Goal: Task Accomplishment & Management: Manage account settings

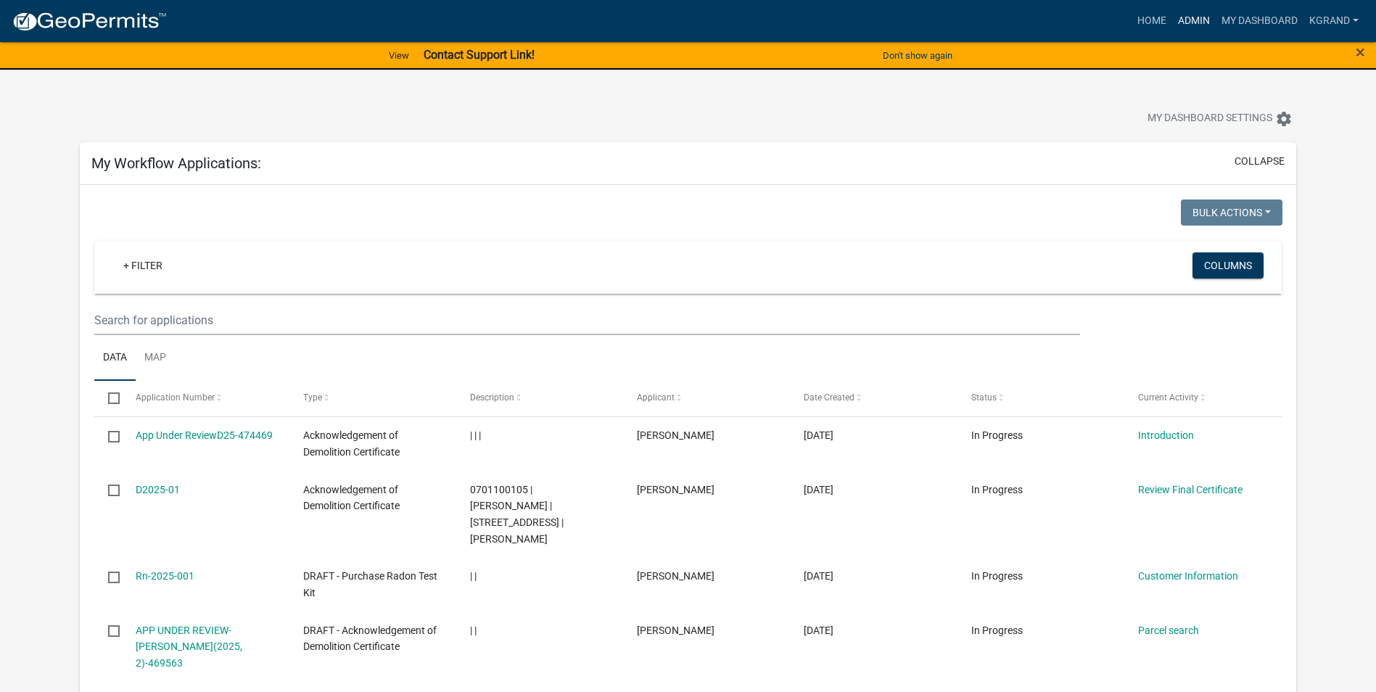
click at [1204, 19] on link "Admin" at bounding box center [1194, 21] width 44 height 28
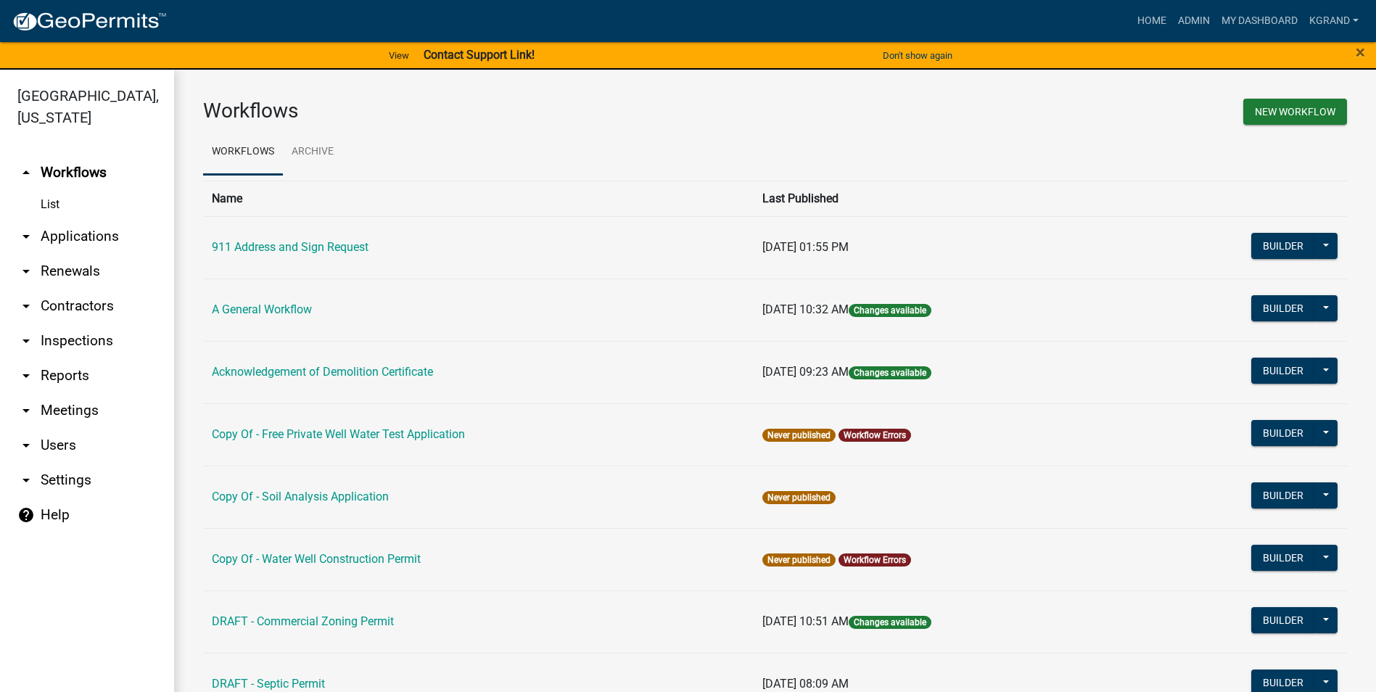
click at [78, 463] on link "arrow_drop_down Settings" at bounding box center [87, 480] width 174 height 35
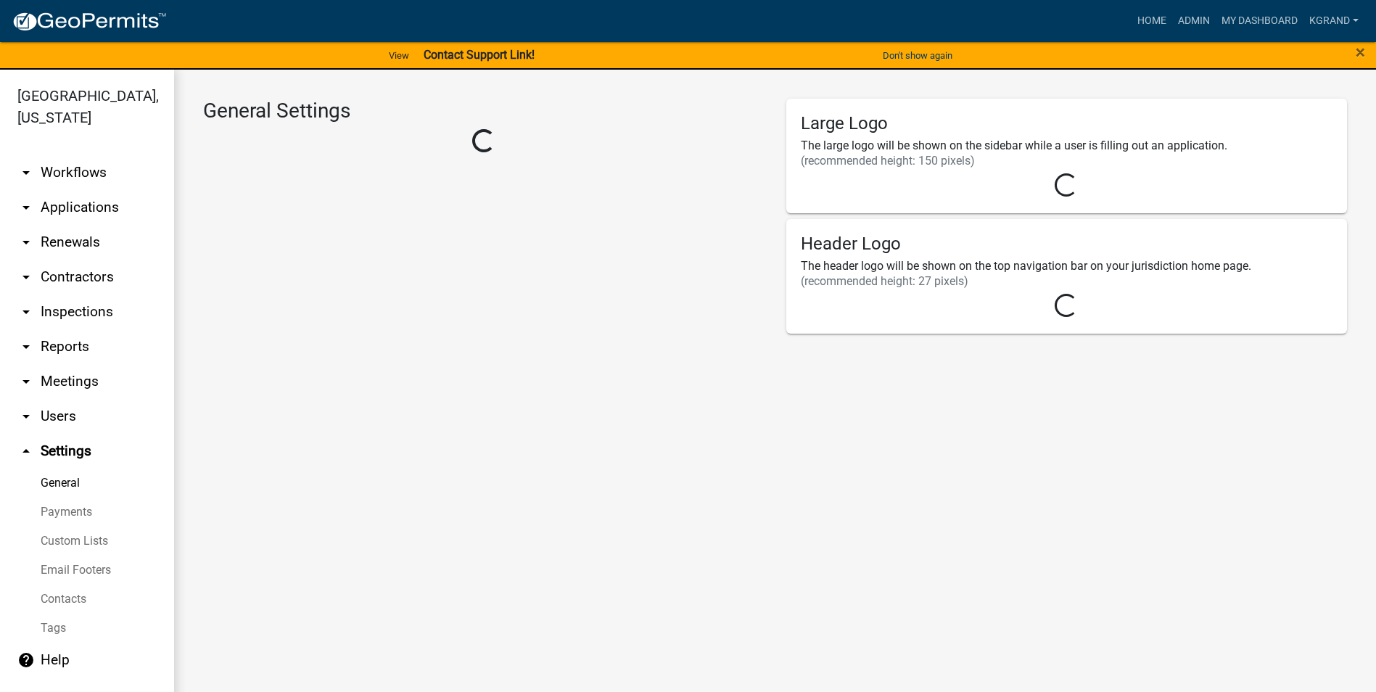
select select "IA"
select select "Central Standard Time"
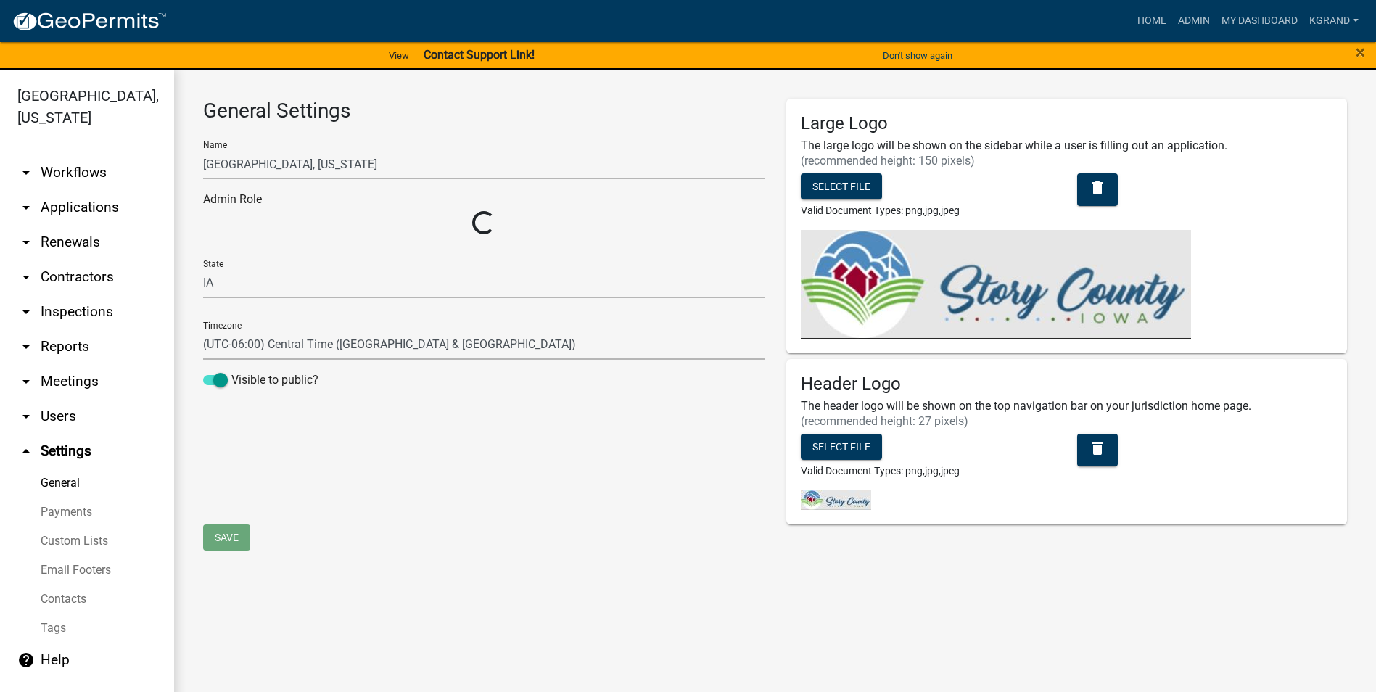
select select "03540cc7-cae6-4ec5-9df4-19164d3ec826"
click at [64, 527] on link "Custom Lists" at bounding box center [87, 541] width 174 height 29
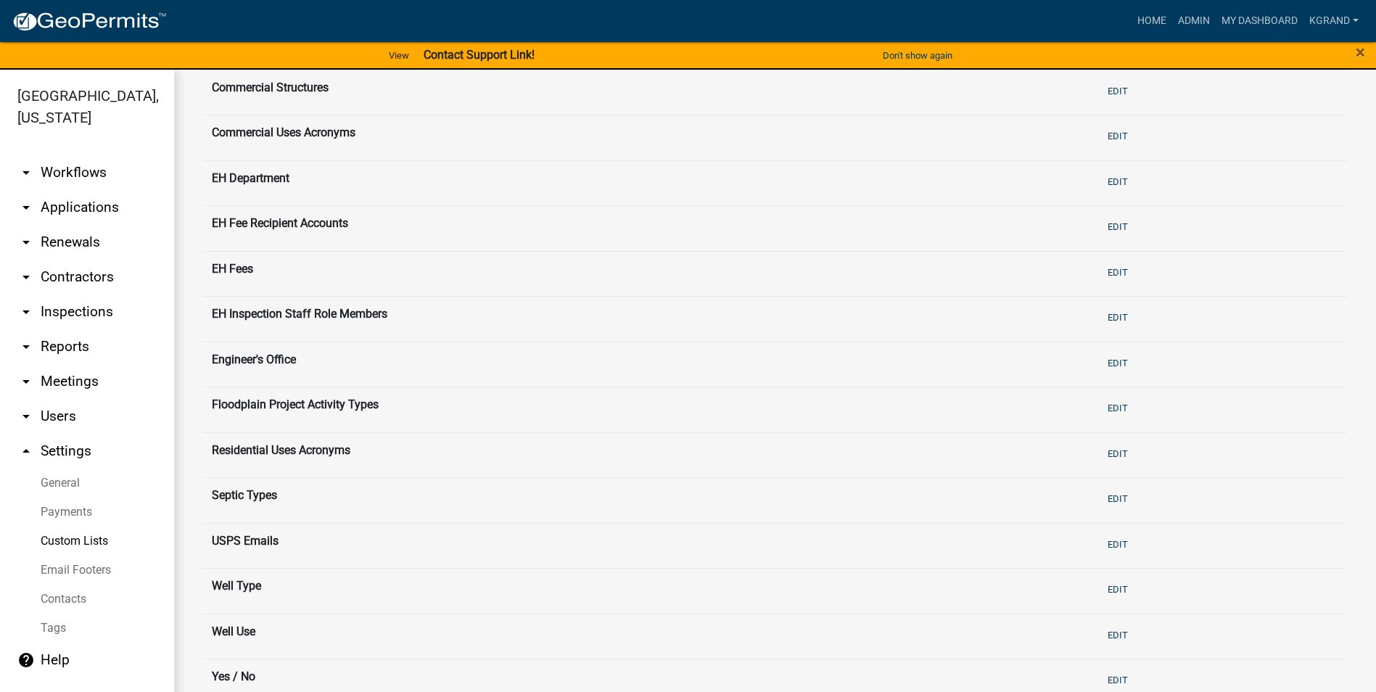
scroll to position [145, 0]
click at [252, 226] on th "EH Fee Recipient Accounts" at bounding box center [648, 228] width 890 height 46
click at [1118, 224] on button "Edit" at bounding box center [1118, 226] width 32 height 24
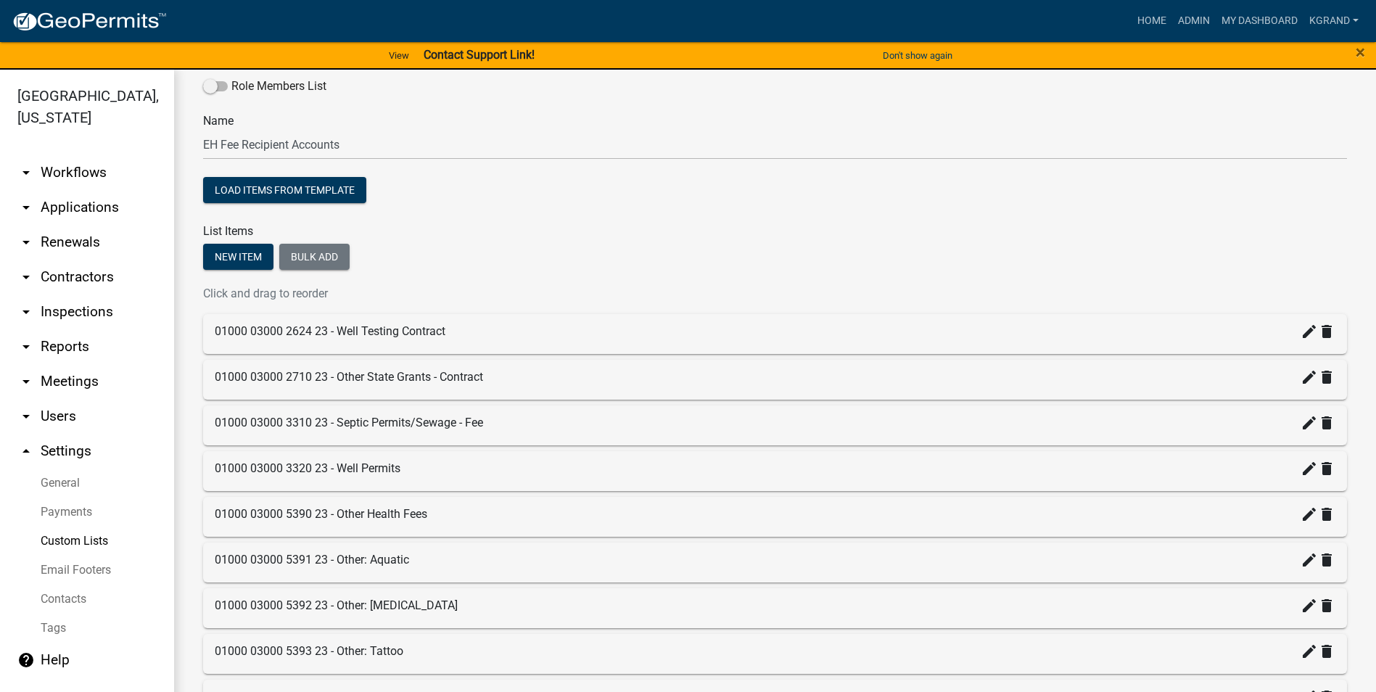
scroll to position [116, 0]
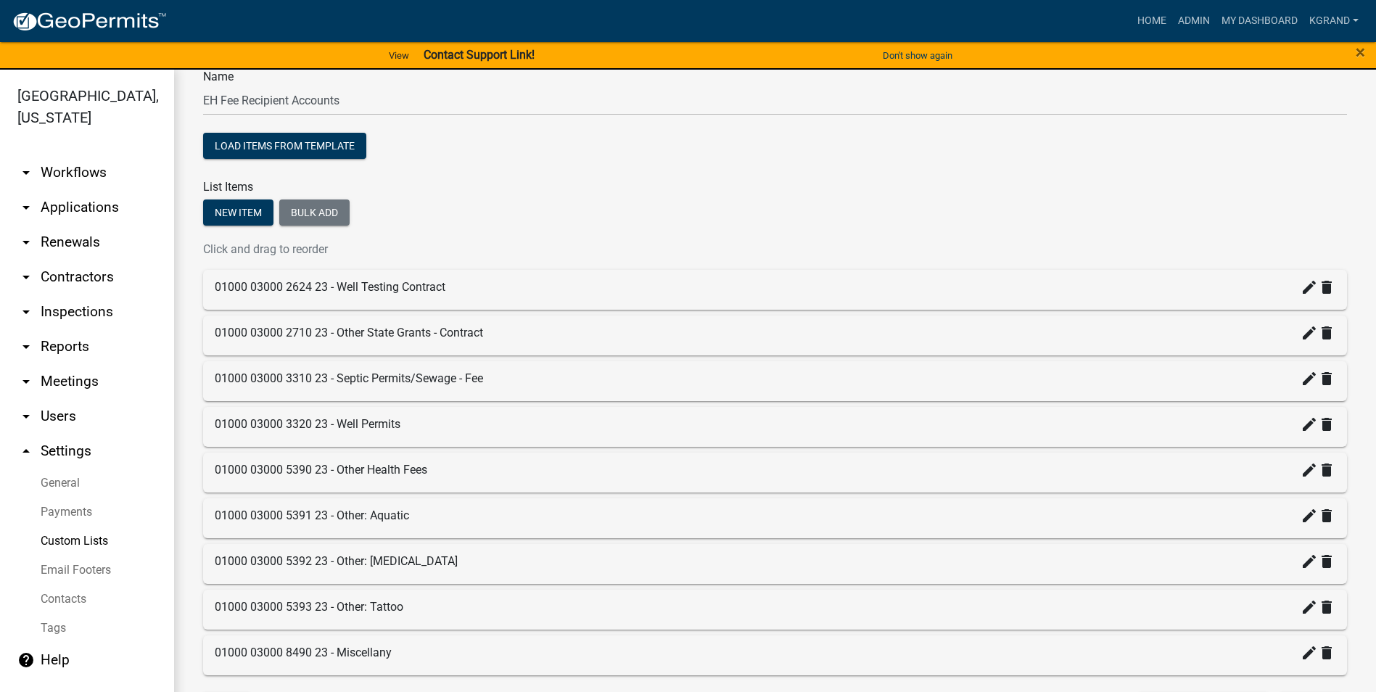
click at [481, 289] on div "01000 03000 2624 23 - Well Testing Contract create delete" at bounding box center [775, 287] width 1121 height 17
click at [1300, 294] on icon "create" at bounding box center [1308, 287] width 17 height 17
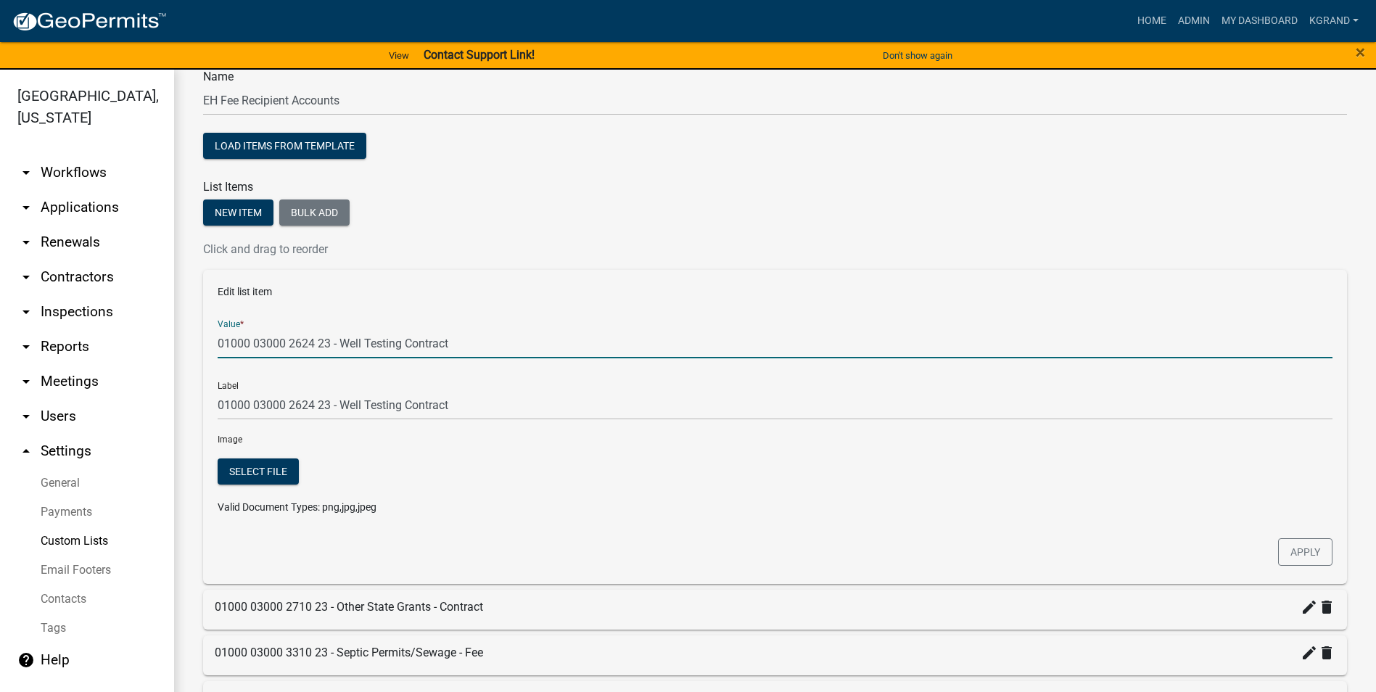
click at [435, 339] on input "01000 03000 2624 23 - Well Testing Contract" at bounding box center [775, 344] width 1115 height 30
type input "01000 03000 2624 23 - Well Testing & Abandonment"
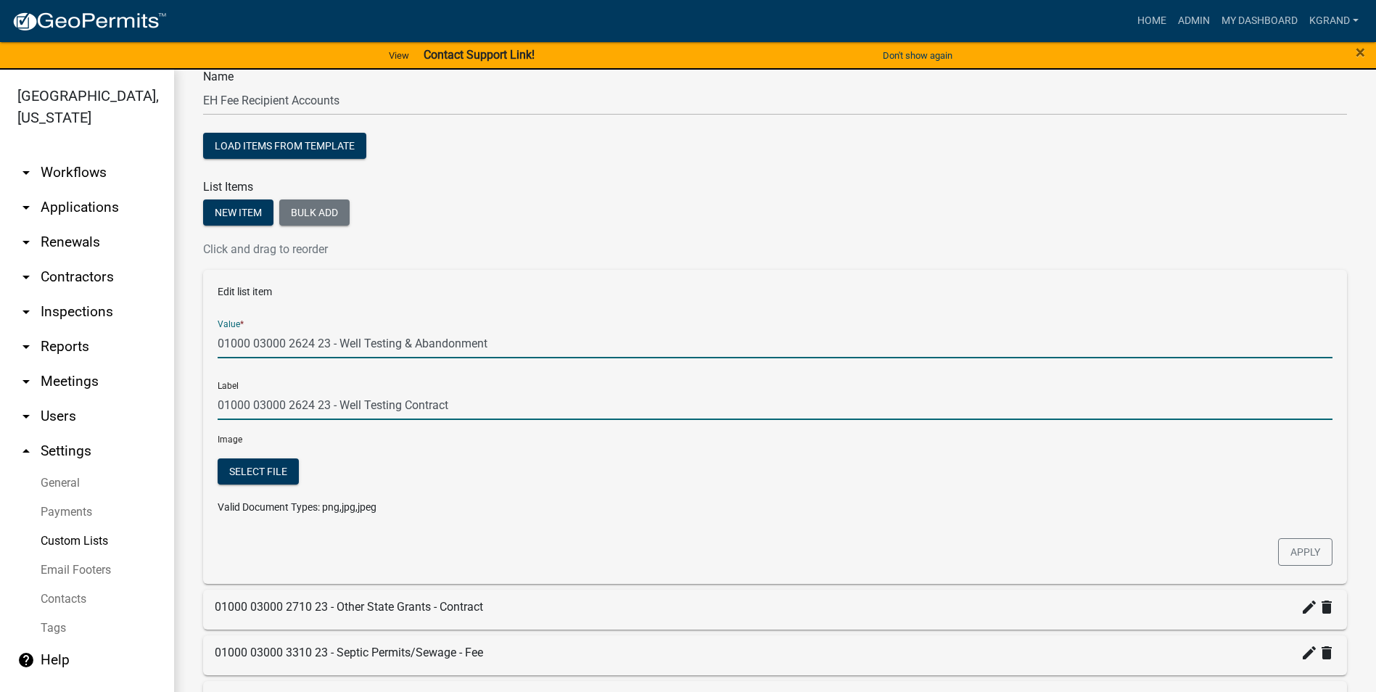
type input "01000 03000 2624 23 - Well Testing & Abandonment"
click at [474, 403] on input "01000 03000 2624 23 - Well Testing & Abandonment" at bounding box center [775, 405] width 1115 height 30
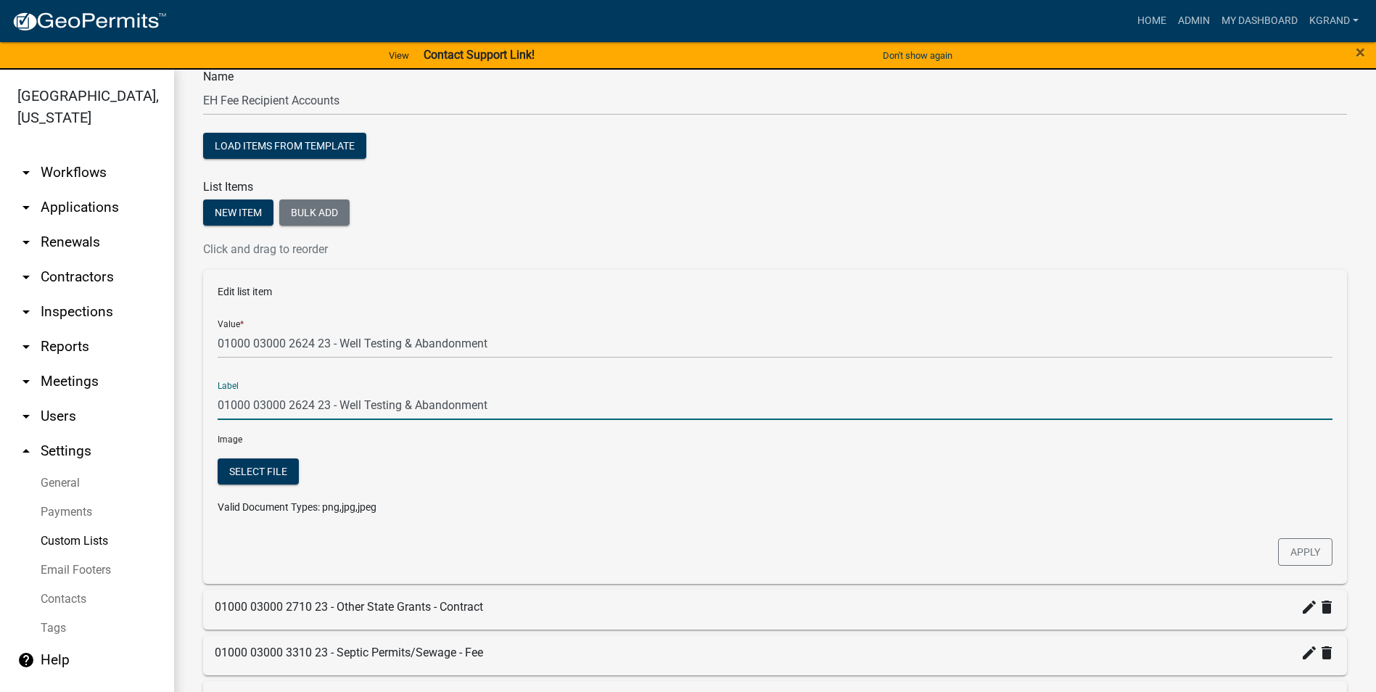
click at [1299, 544] on button "Apply" at bounding box center [1305, 552] width 54 height 28
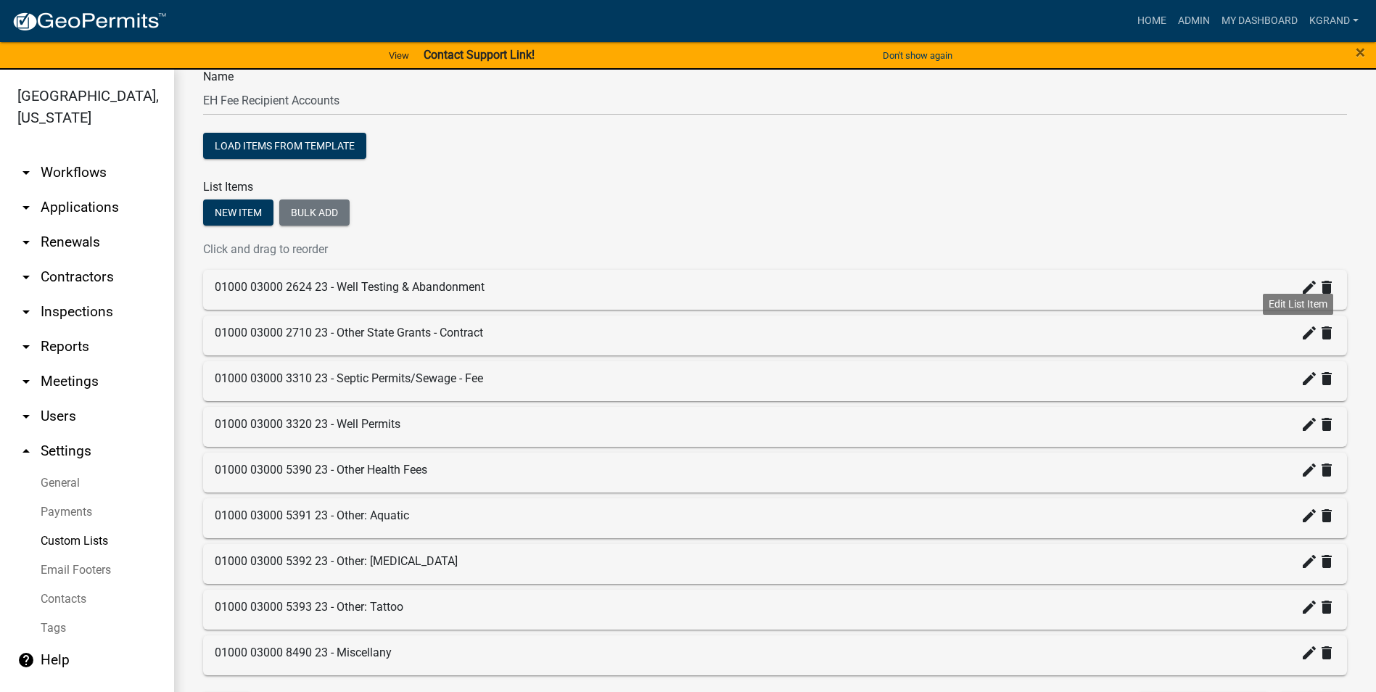
click at [1302, 340] on icon "create" at bounding box center [1308, 332] width 17 height 17
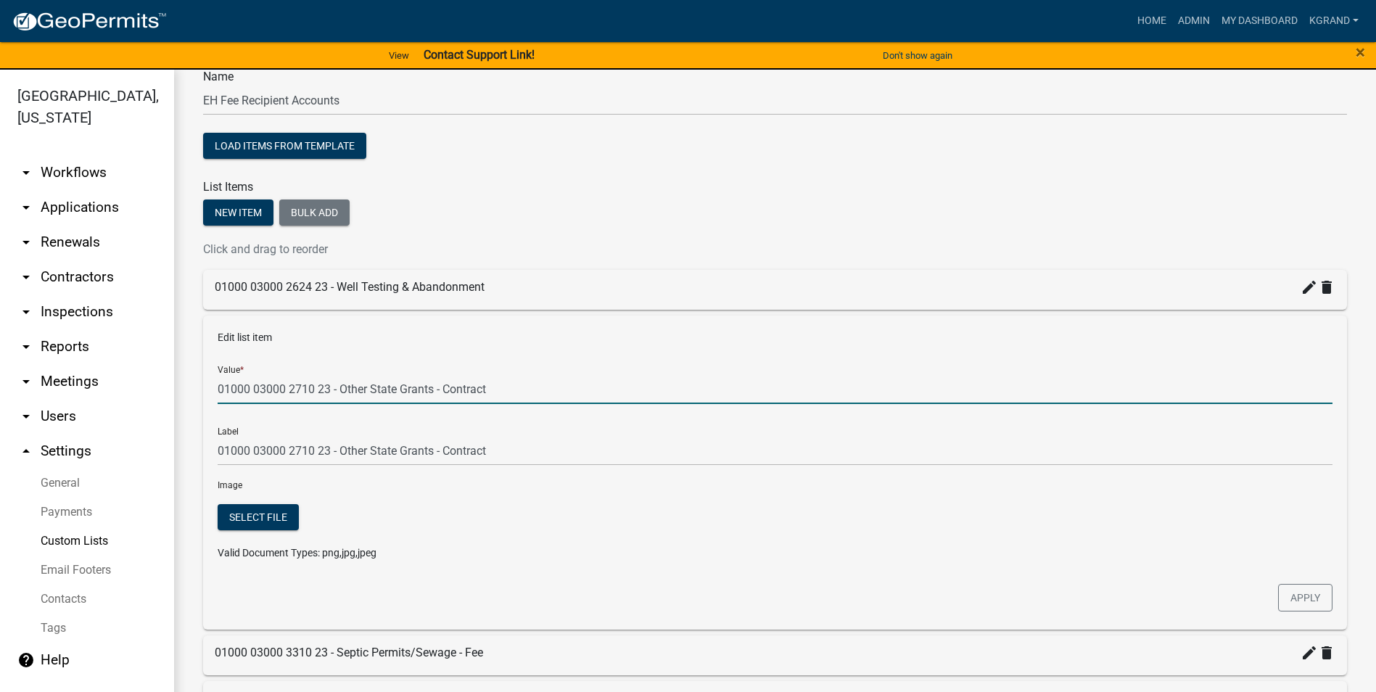
click at [456, 394] on input "01000 03000 2710 23 - Other State Grants - Contract" at bounding box center [775, 389] width 1115 height 30
click at [455, 394] on input "01000 03000 2710 23 - Other State Grants - Contract" at bounding box center [775, 389] width 1115 height 30
type input "01000 03000 2710 23 - Other State Grants -"
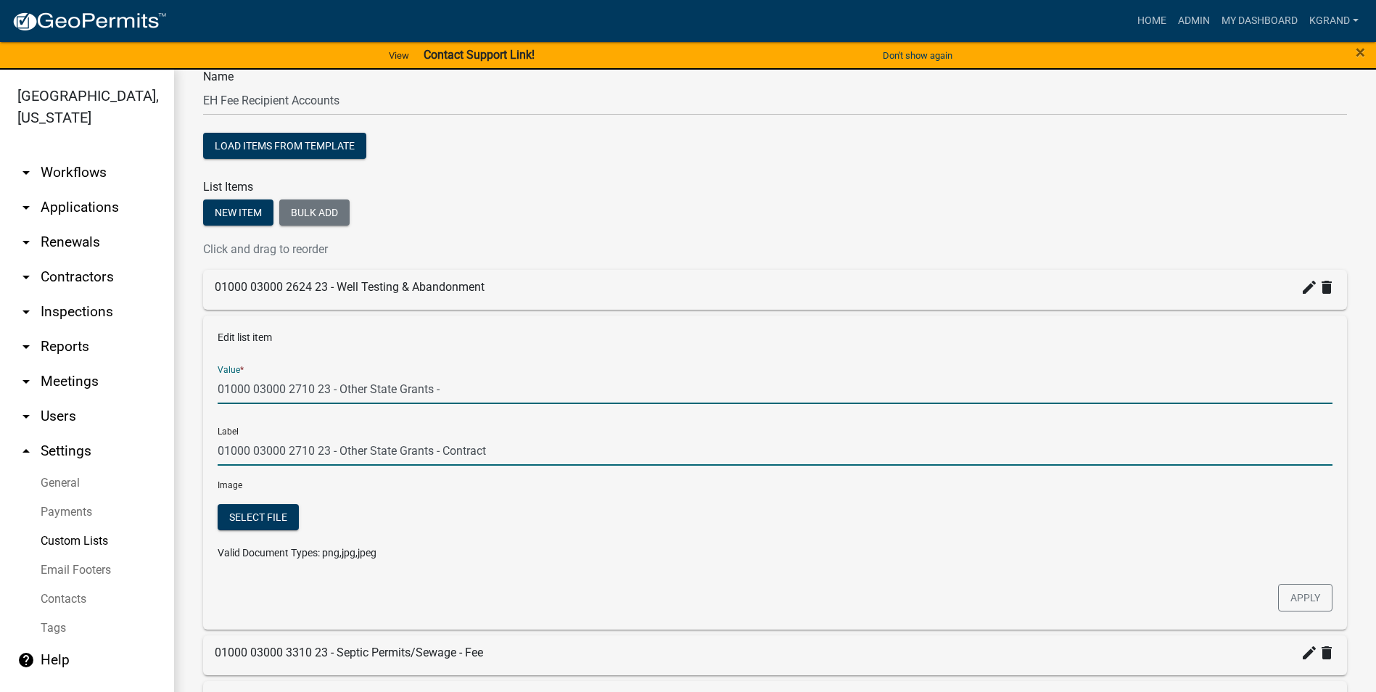
type input "01000 03000 2710 23 - Other State Grants -"
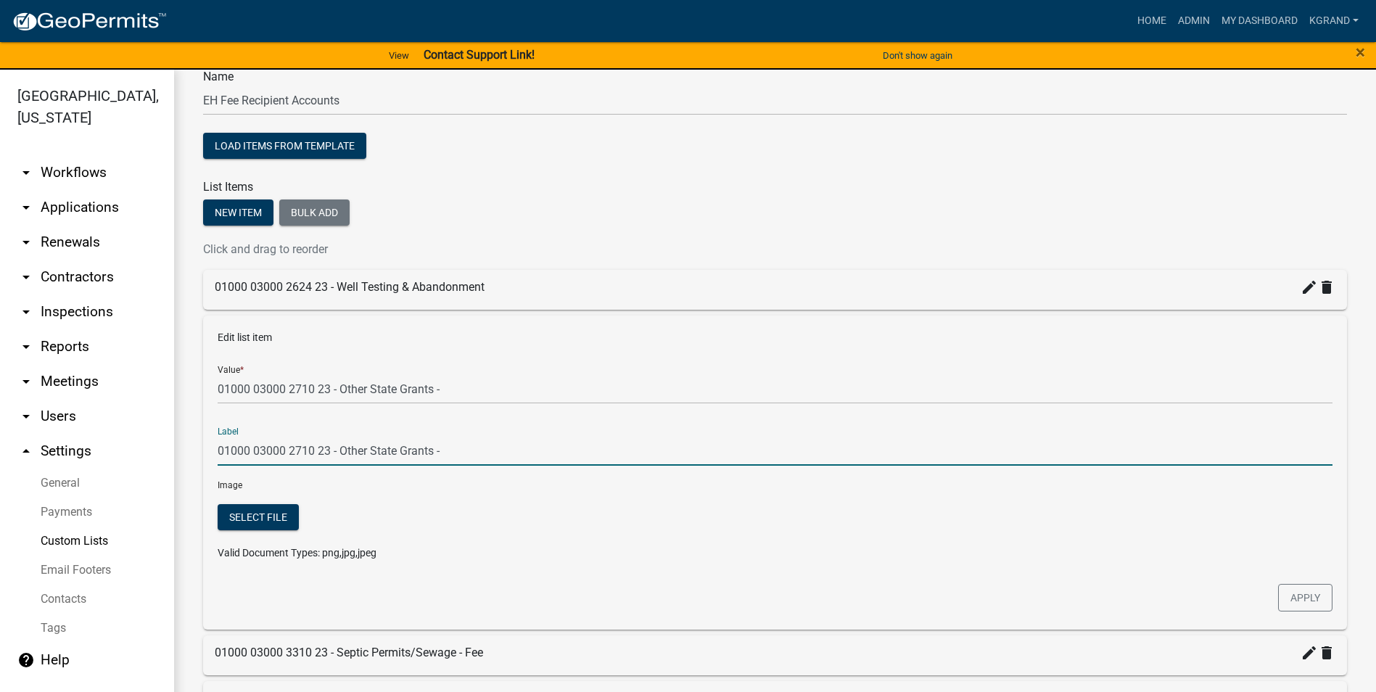
click at [536, 448] on input "01000 03000 2710 23 - Other State Grants -" at bounding box center [775, 451] width 1115 height 30
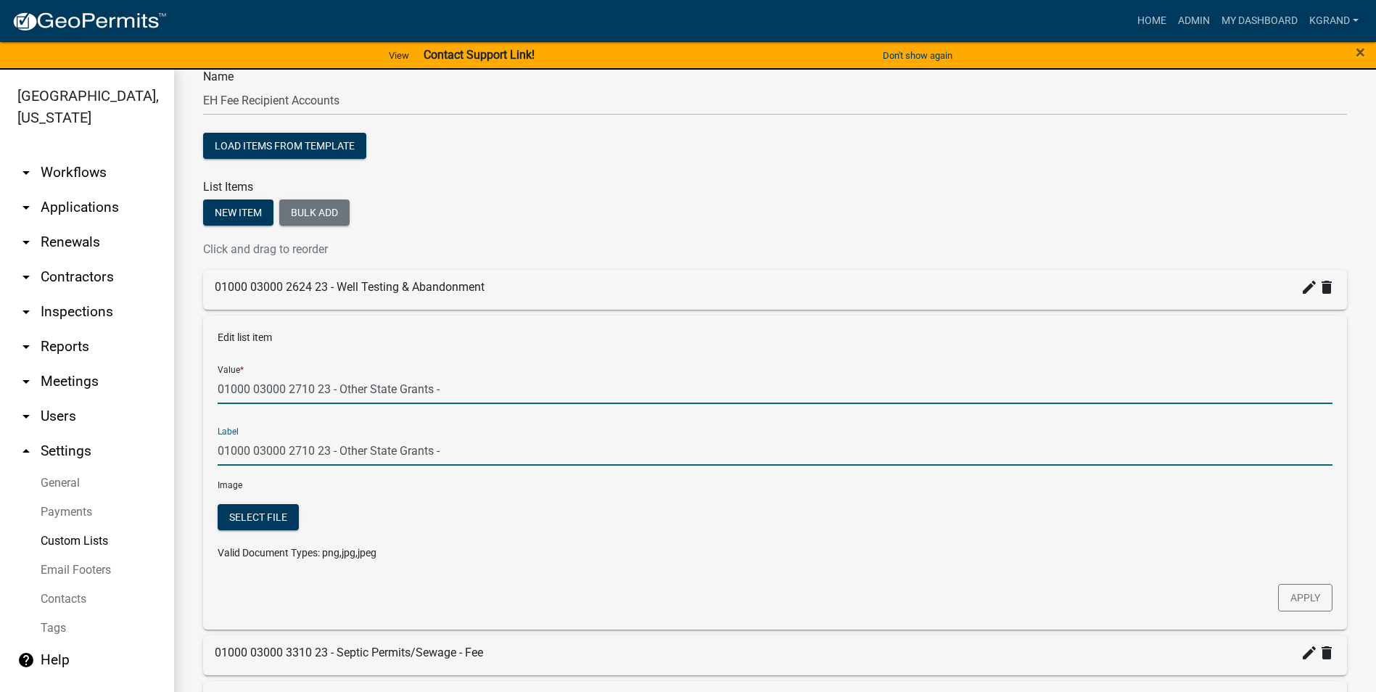
click at [454, 387] on input "01000 03000 2710 23 - Other State Grants -" at bounding box center [775, 389] width 1115 height 30
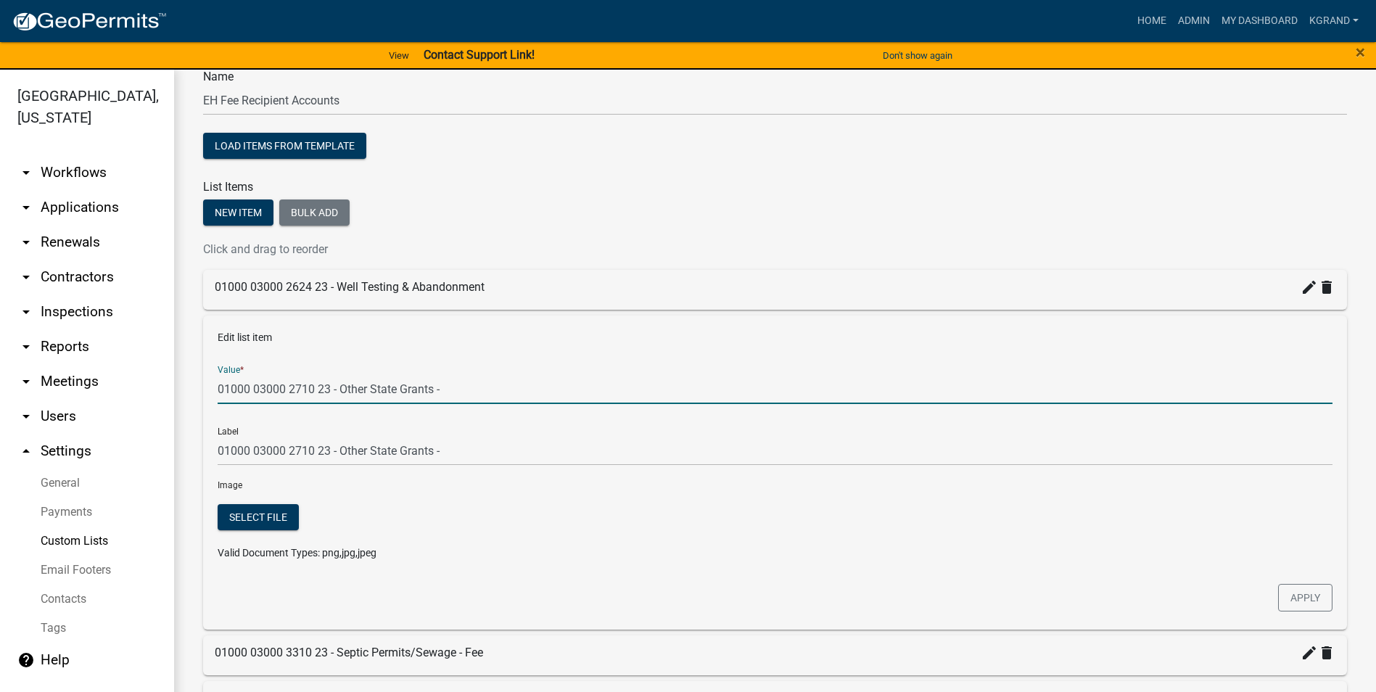
type input "01000 03000 2710 23 - Other State Grants"
click at [1014, 527] on div at bounding box center [917, 538] width 852 height 68
click at [691, 517] on div at bounding box center [917, 538] width 852 height 68
click at [1302, 596] on button "Apply" at bounding box center [1305, 598] width 54 height 28
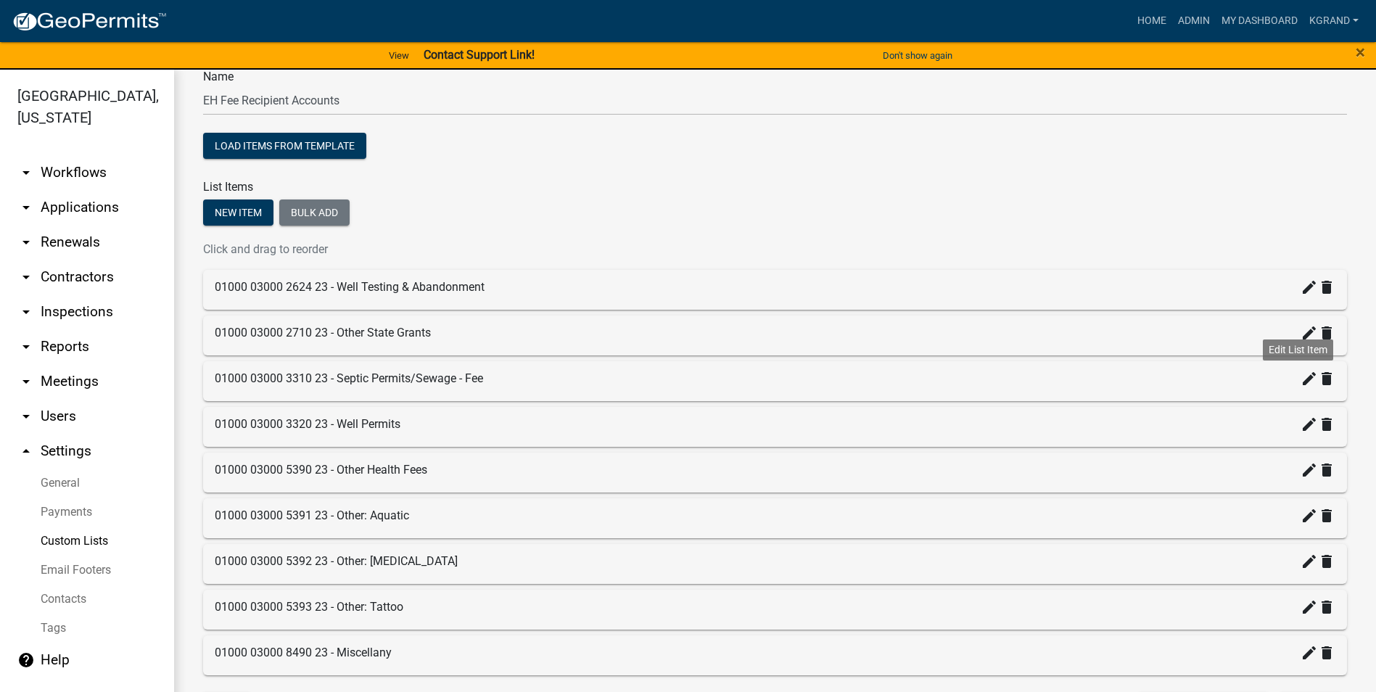
click at [1300, 382] on icon "create" at bounding box center [1308, 378] width 17 height 17
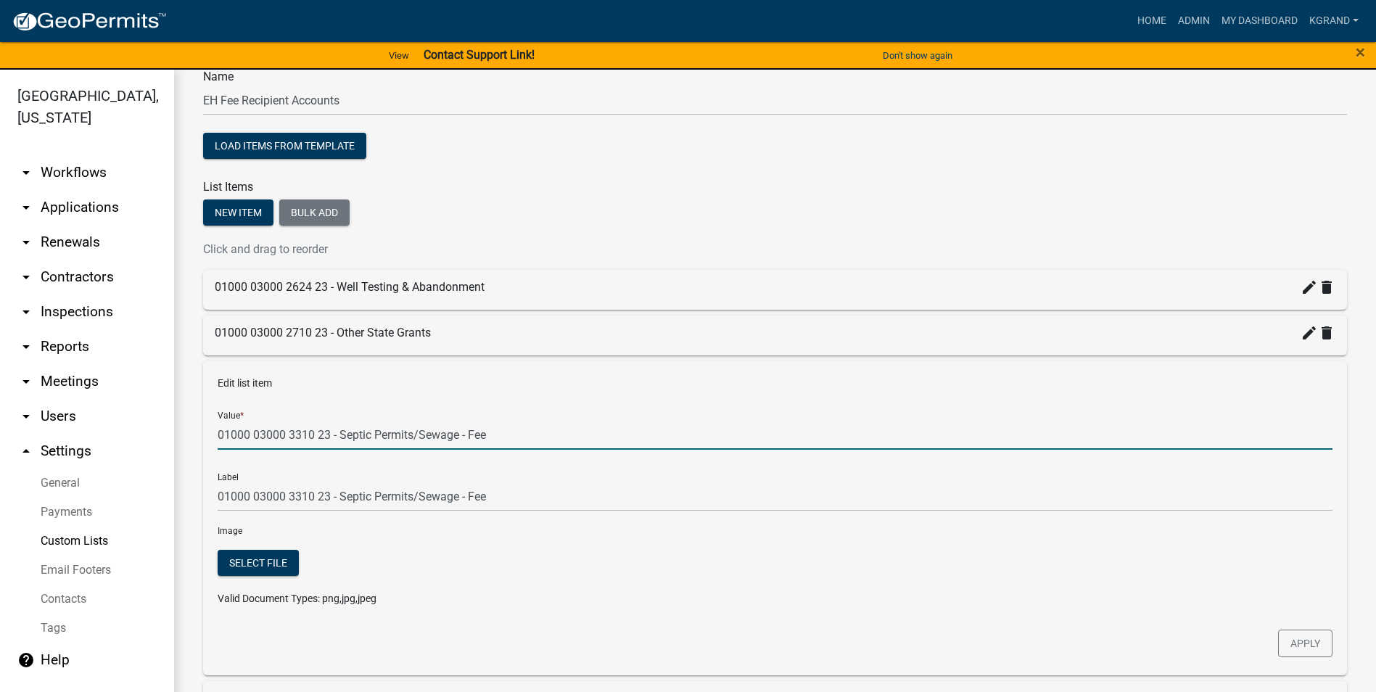
click at [497, 435] on input "01000 03000 3310 23 - Septic Permits/Sewage - Fee" at bounding box center [775, 435] width 1115 height 30
click at [515, 468] on div "Label 01000 03000 3310 23 - Septic Permits/Sewage - Fee" at bounding box center [775, 486] width 1115 height 50
type input "01000 03000 3310 23 - Septic Permits/Sewage"
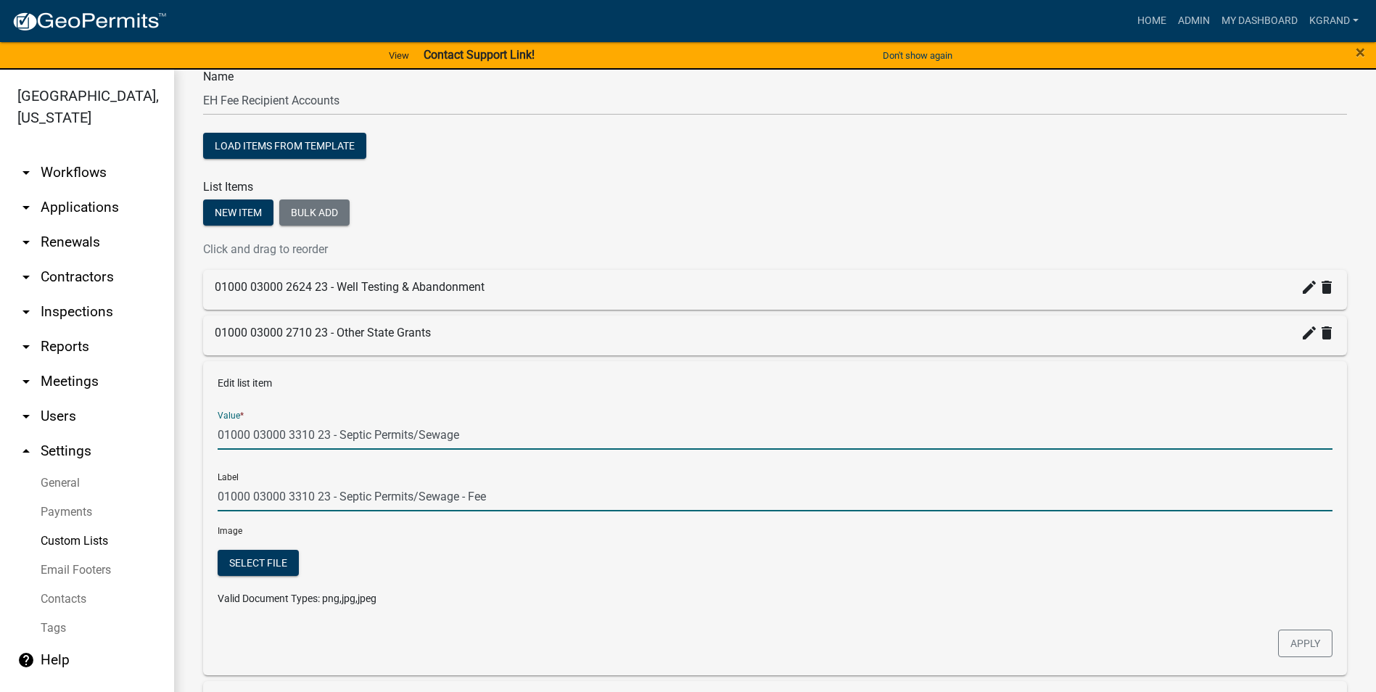
type input "01000 03000 3310 23 - Septic Permits/Sewage"
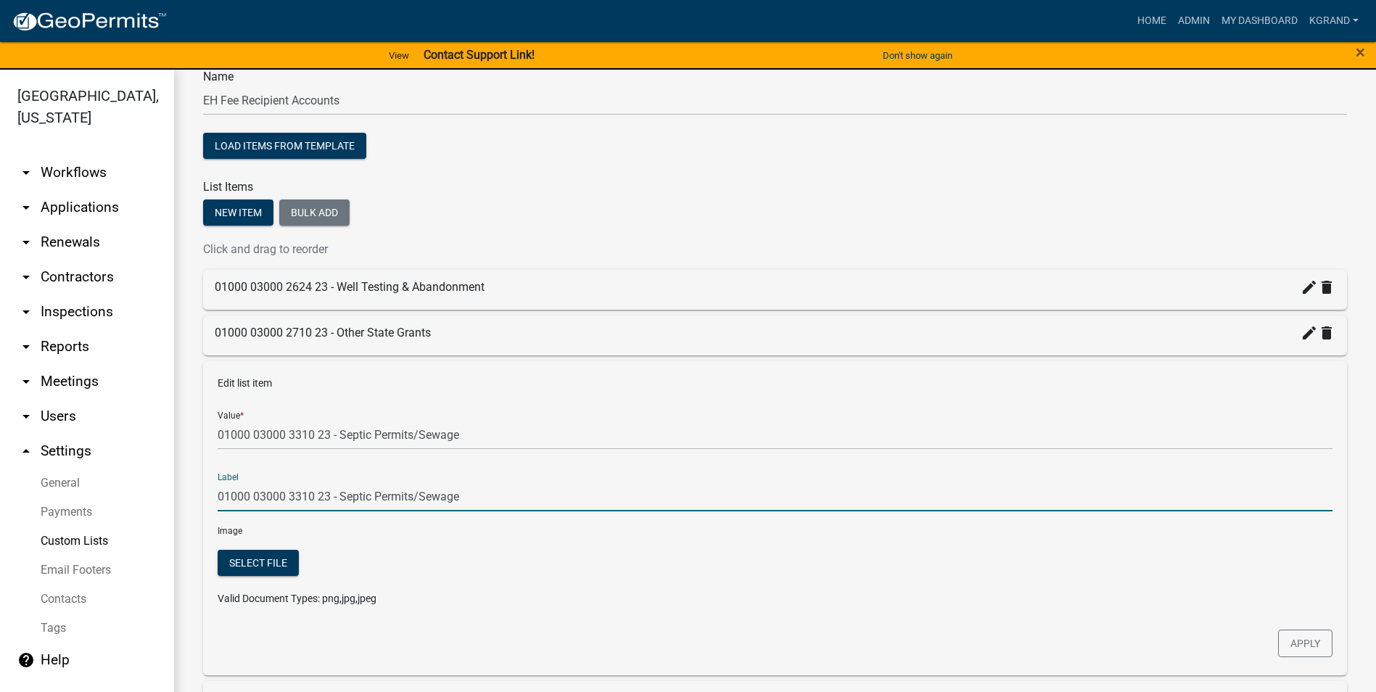
click at [528, 494] on input "01000 03000 3310 23 - Septic Permits/Sewage" at bounding box center [775, 497] width 1115 height 30
click at [1295, 636] on button "Apply" at bounding box center [1305, 644] width 54 height 28
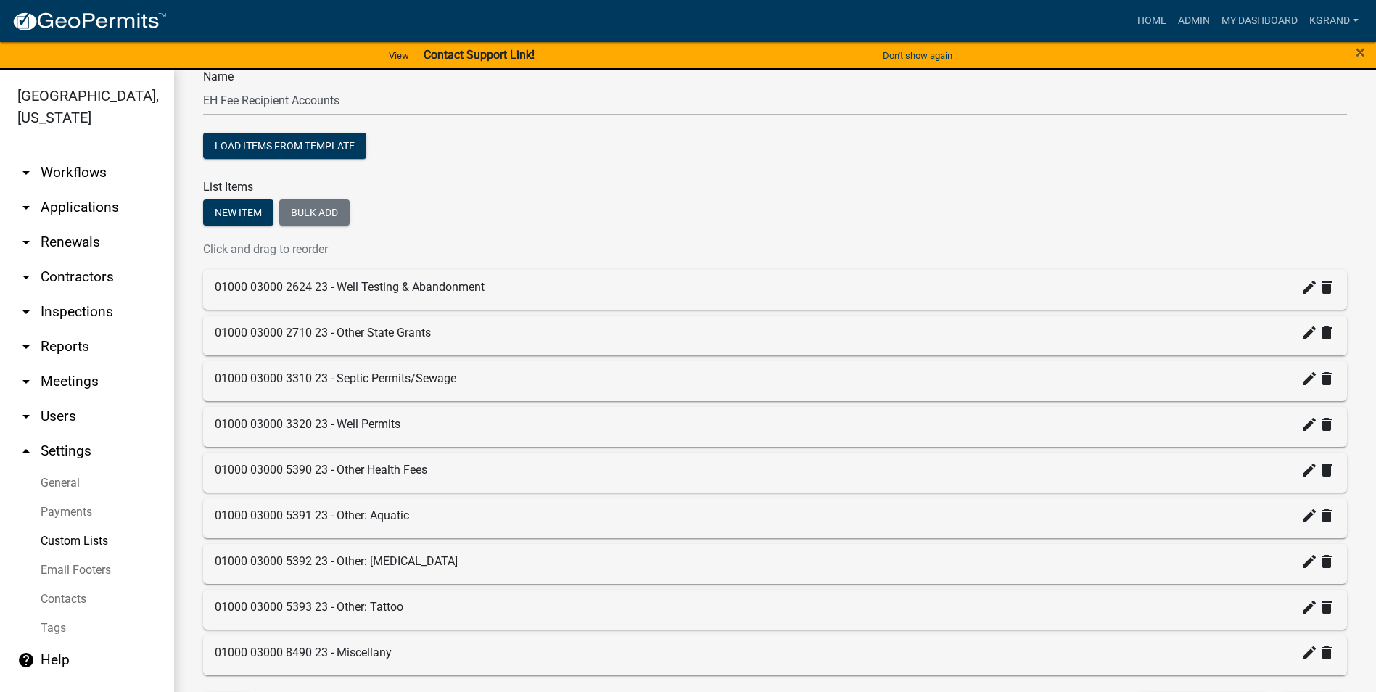
click at [426, 432] on div "01000 03000 3320 23 - Well Permits create delete" at bounding box center [775, 424] width 1121 height 17
click at [1300, 426] on icon "create" at bounding box center [1308, 424] width 17 height 17
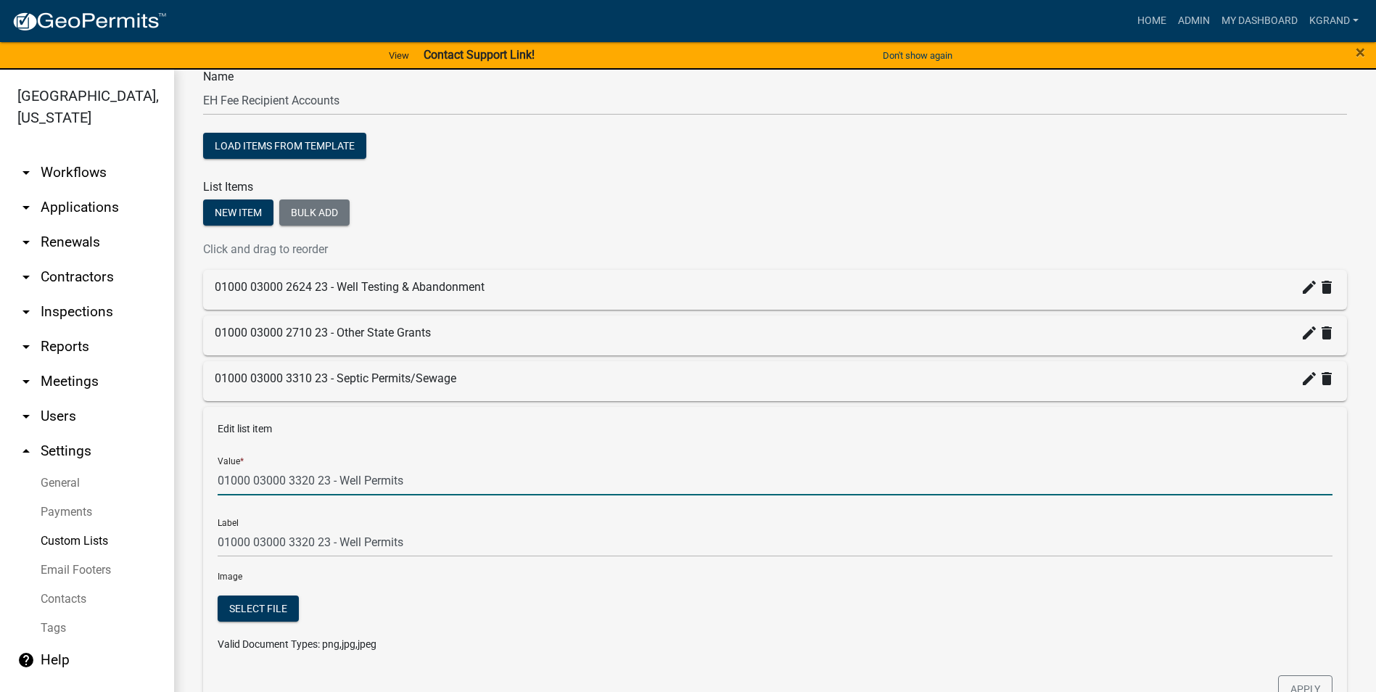
click at [363, 482] on input "01000 03000 3320 23 - Well Permits" at bounding box center [775, 481] width 1115 height 30
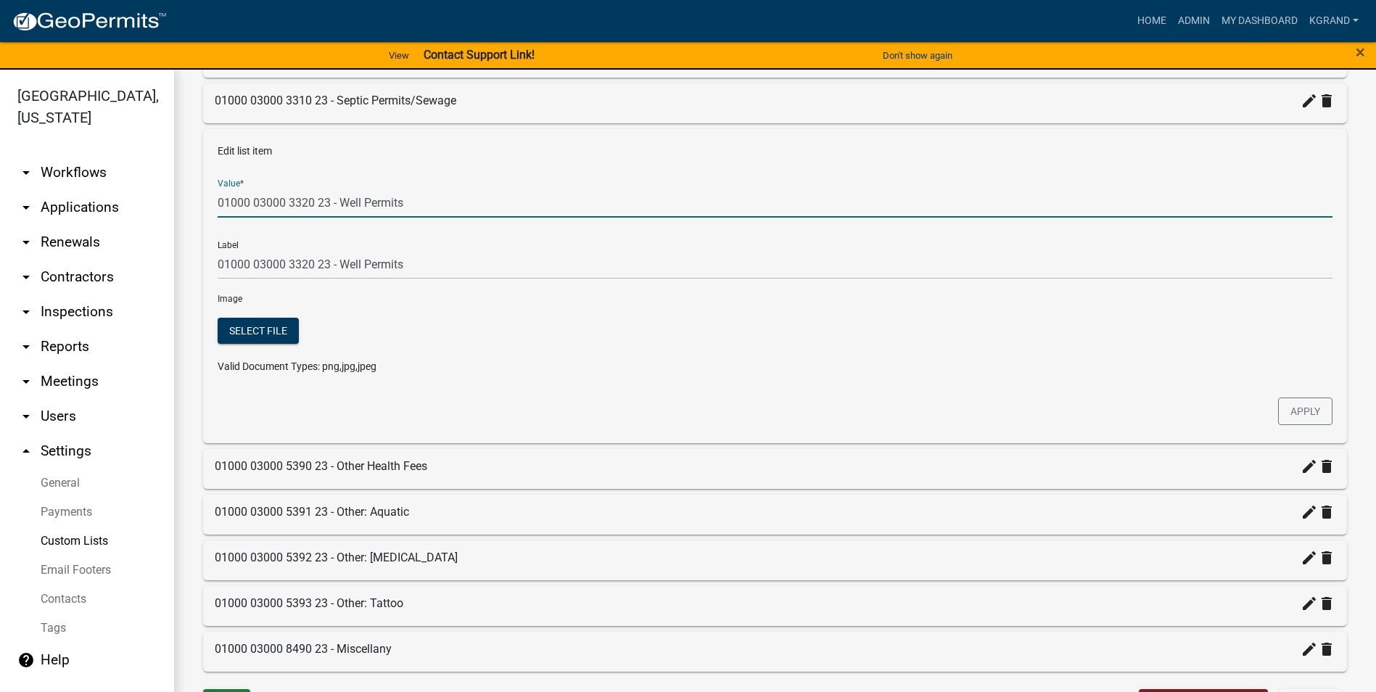
scroll to position [406, 0]
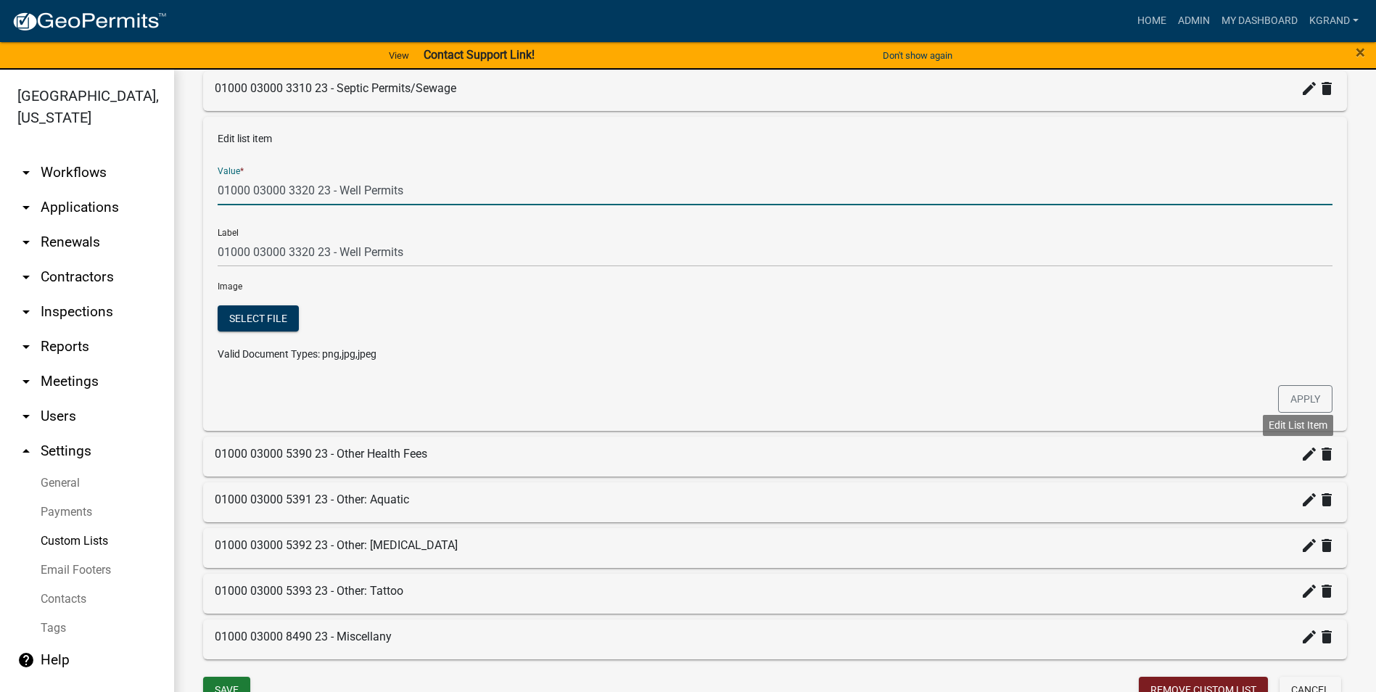
click at [1300, 460] on icon "create" at bounding box center [1308, 453] width 17 height 17
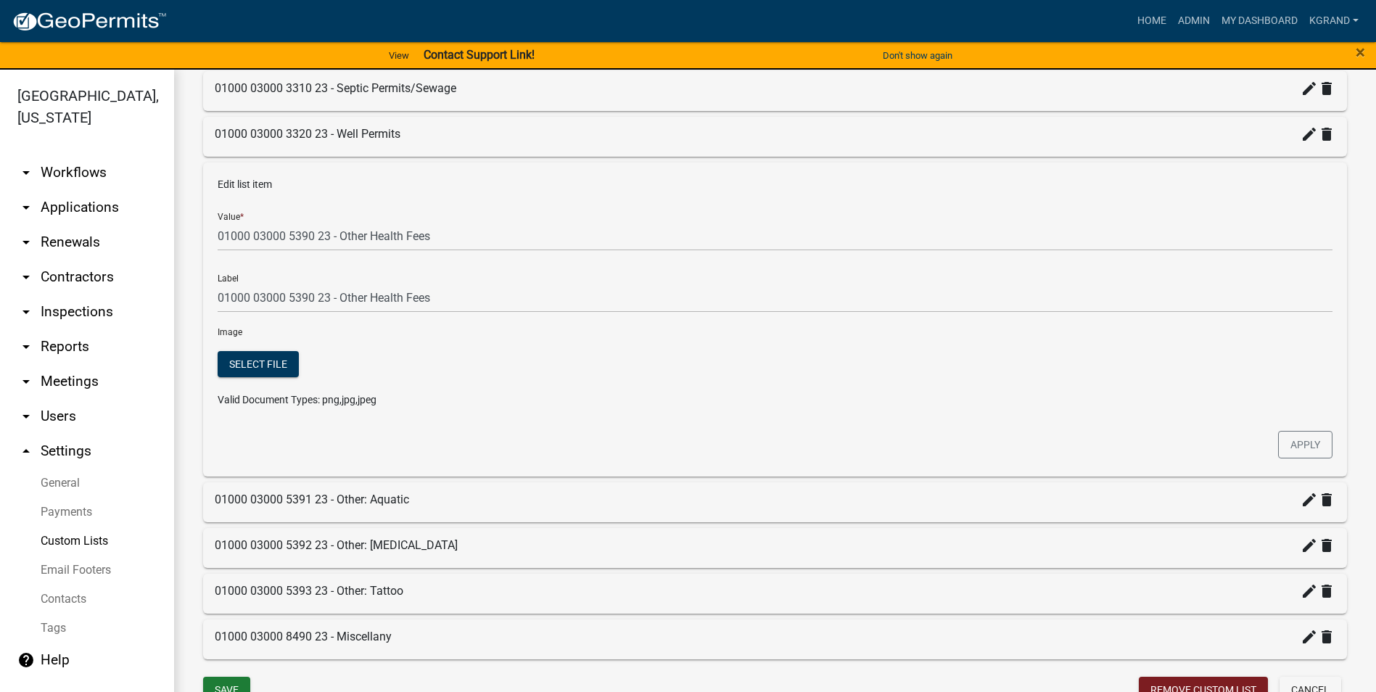
click at [539, 461] on div "Edit list item Value * 01000 03000 5390 23 - Other Health Fees Label 01000 0300…" at bounding box center [775, 319] width 1144 height 314
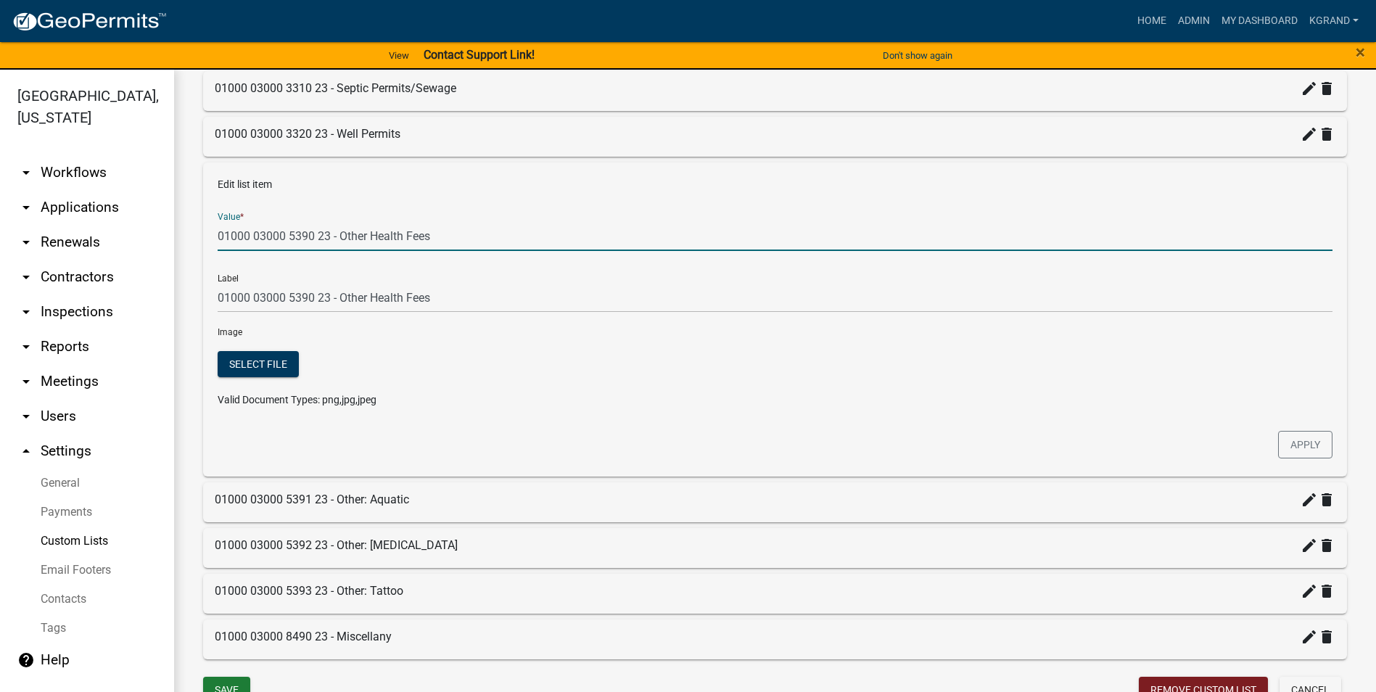
click at [451, 236] on input "01000 03000 5390 23 - Other Health Fees" at bounding box center [775, 236] width 1115 height 30
type input "01000 03000 5390 23 - Other Health Fees / Radon"
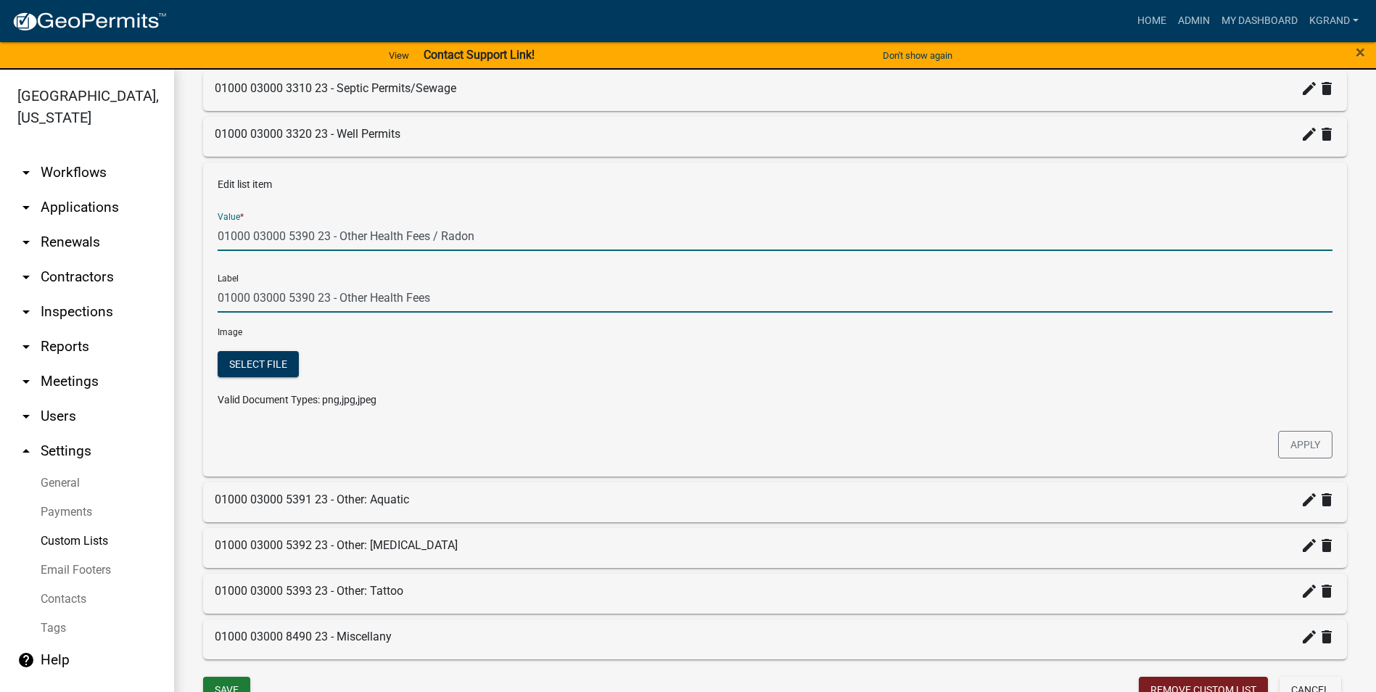
type input "01000 03000 5390 23 - Other Health Fees / Radon"
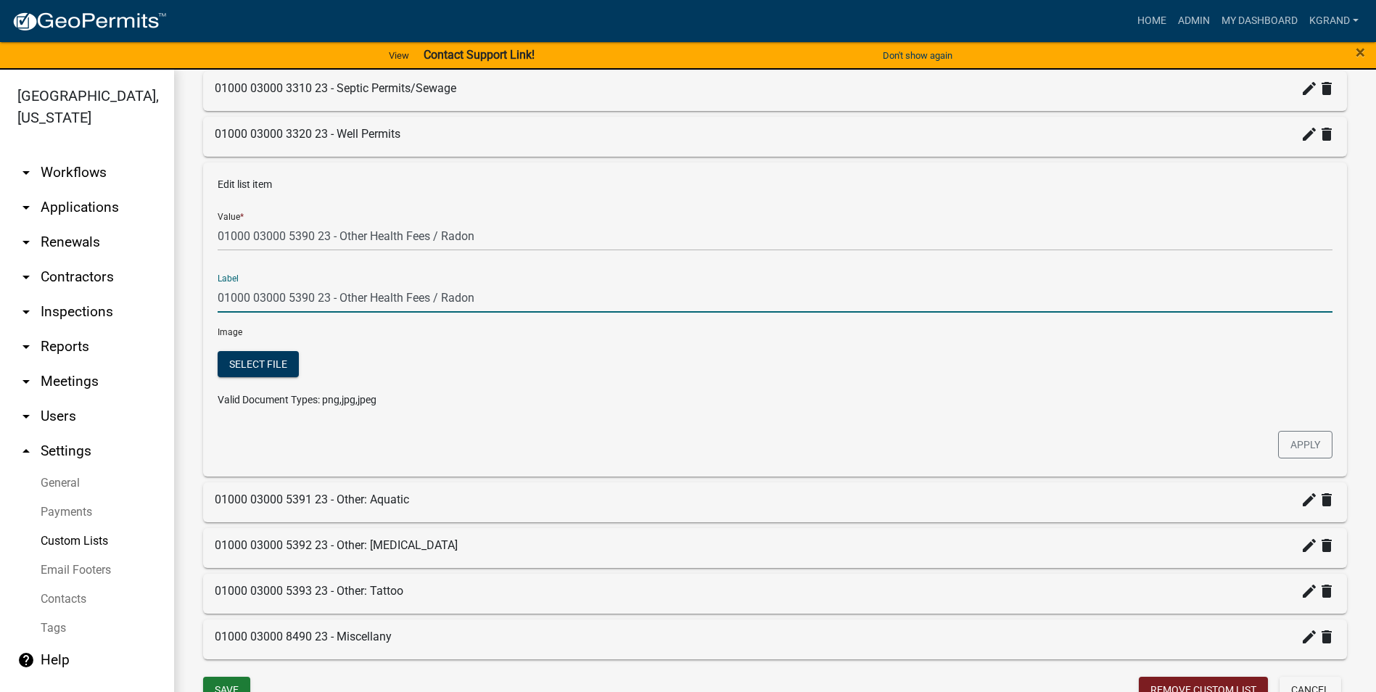
click at [453, 302] on input "01000 03000 5390 23 - Other Health Fees / Radon" at bounding box center [775, 298] width 1115 height 30
click at [429, 379] on div "Select file" at bounding box center [349, 366] width 263 height 30
click at [1281, 445] on button "Apply" at bounding box center [1305, 445] width 54 height 28
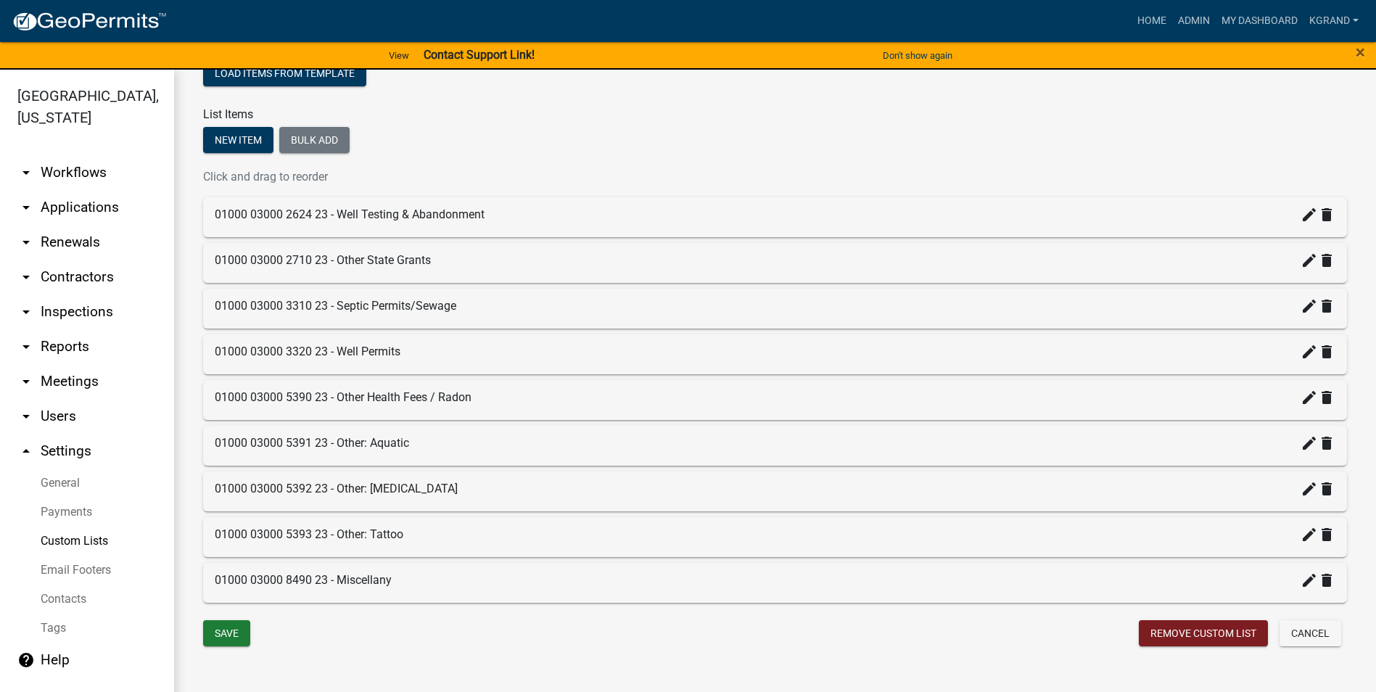
click at [364, 442] on div "01000 03000 5391 23 - Other: Aquatic create delete" at bounding box center [775, 442] width 1121 height 17
click at [1300, 440] on icon "create" at bounding box center [1308, 442] width 17 height 17
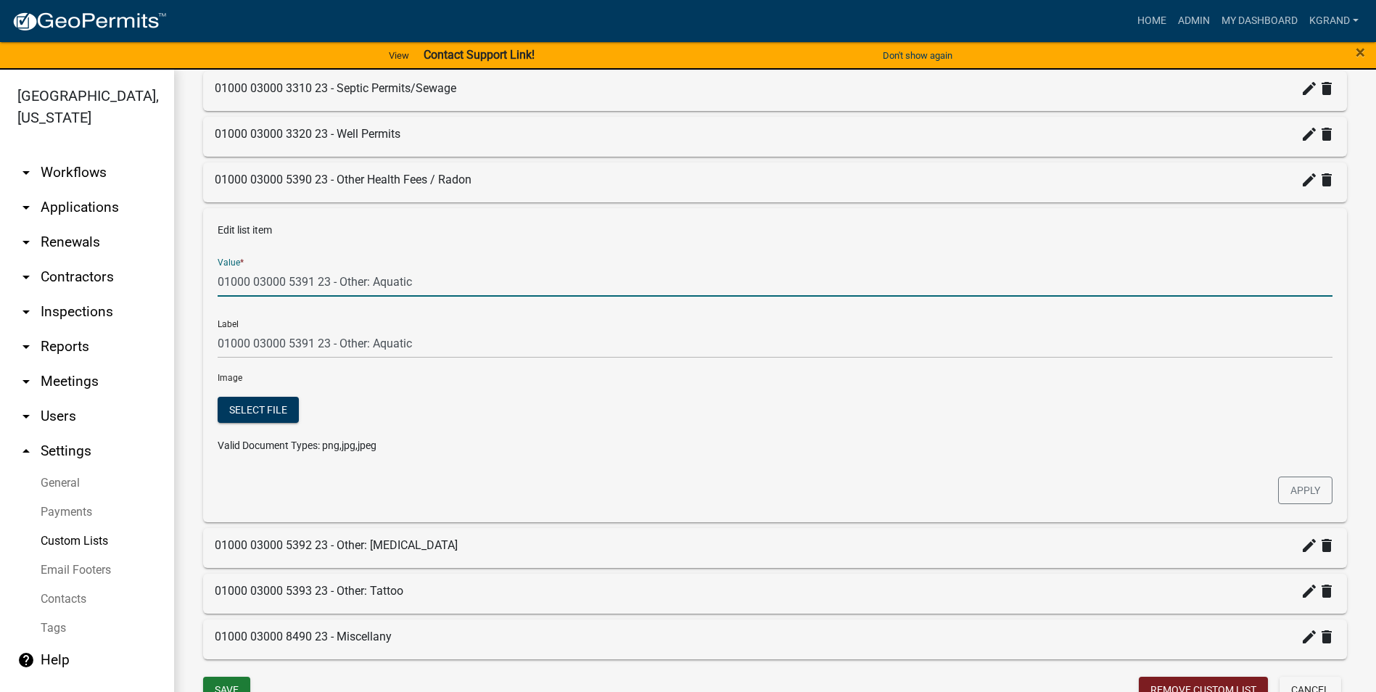
click at [369, 278] on input "01000 03000 5391 23 - Other: Aquatic" at bounding box center [775, 282] width 1115 height 30
type input "01000 03000 5391 23 - Other Health Fees: Aquatic"
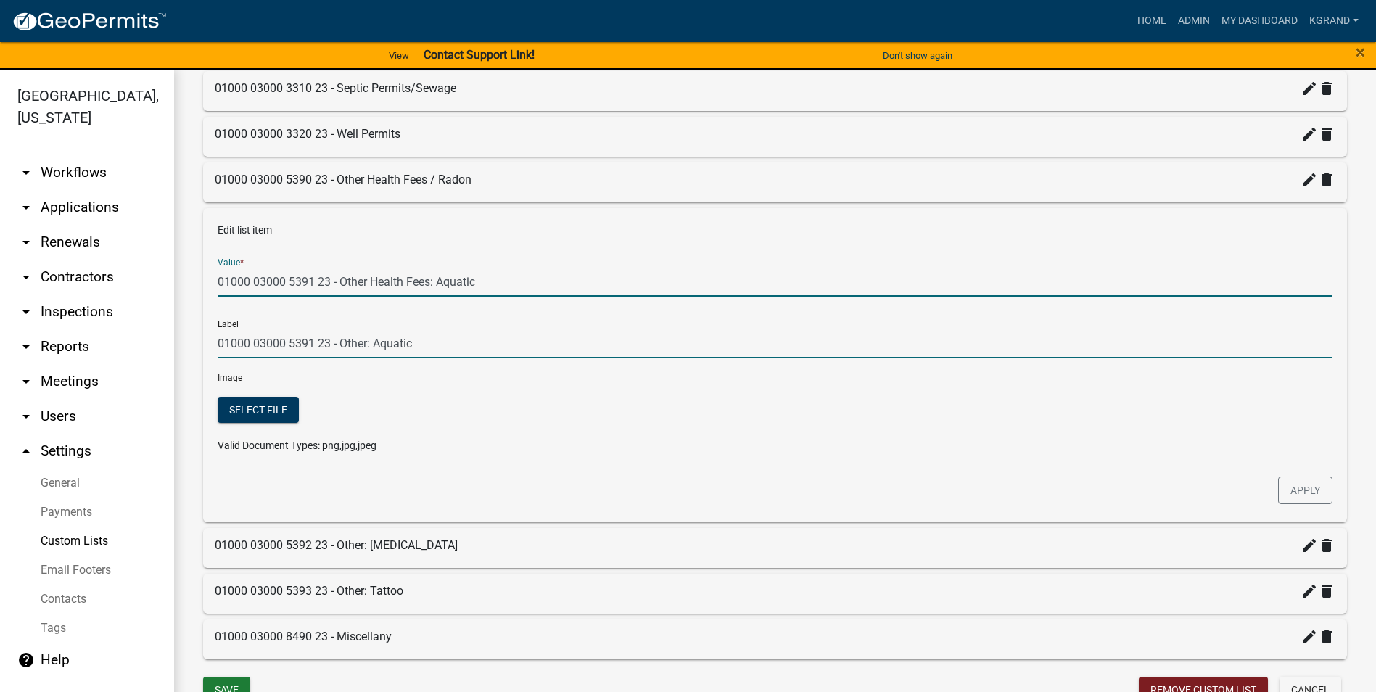
type input "01000 03000 5391 23 - Other Health Fees: Aquatic"
click at [440, 346] on input "01000 03000 5391 23 - Other Health Fees: Aquatic" at bounding box center [775, 344] width 1115 height 30
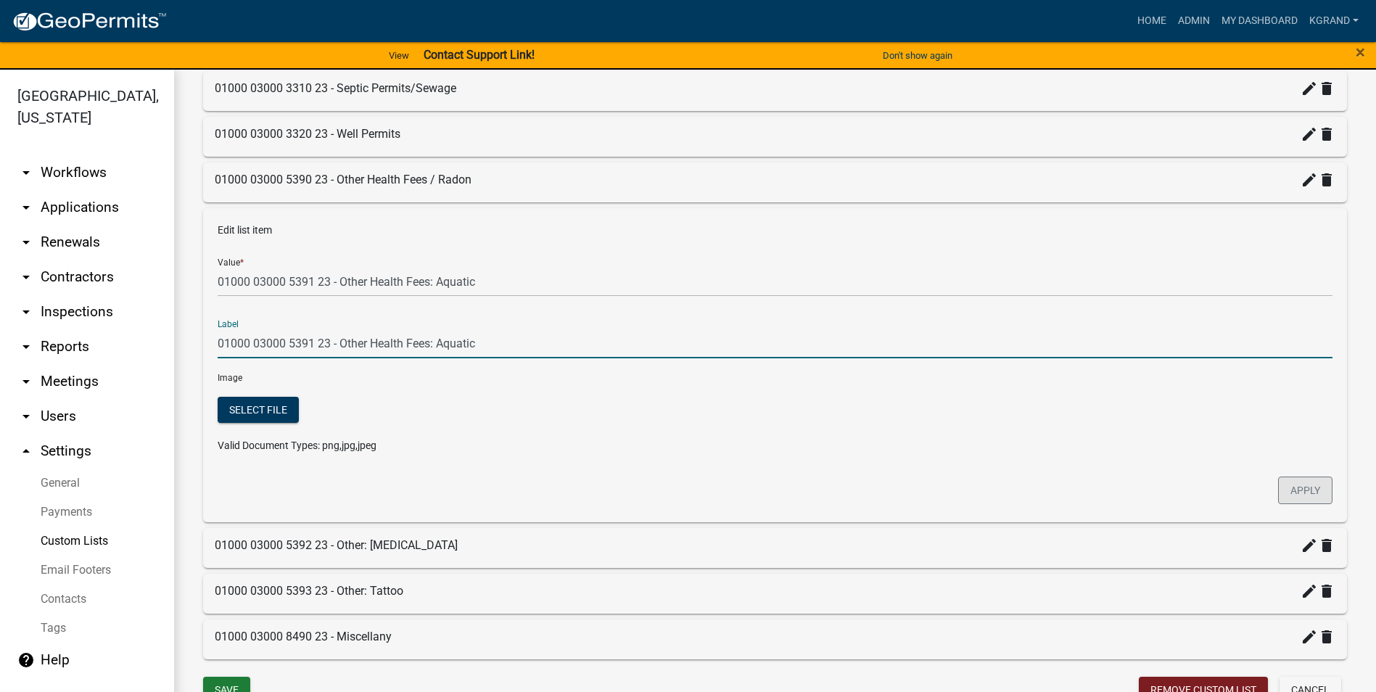
click at [1300, 495] on button "Apply" at bounding box center [1305, 491] width 54 height 28
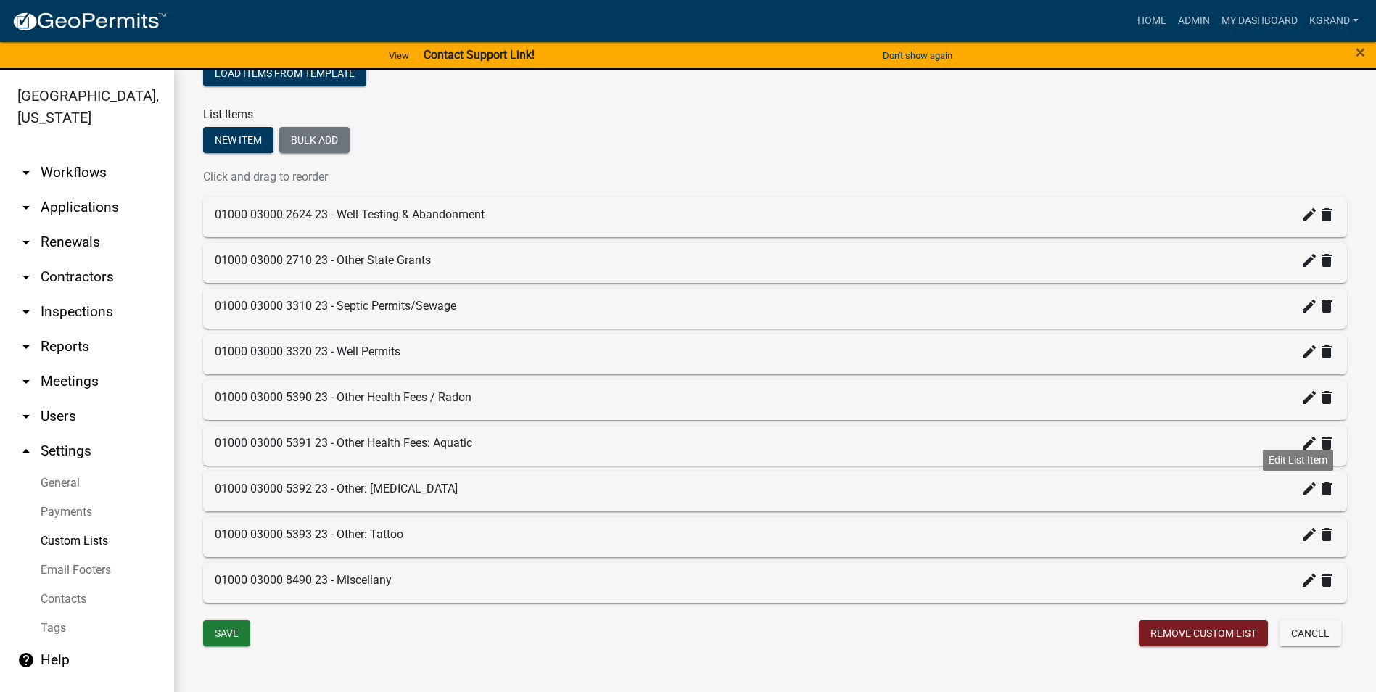
click at [1300, 488] on icon "create" at bounding box center [1308, 488] width 17 height 17
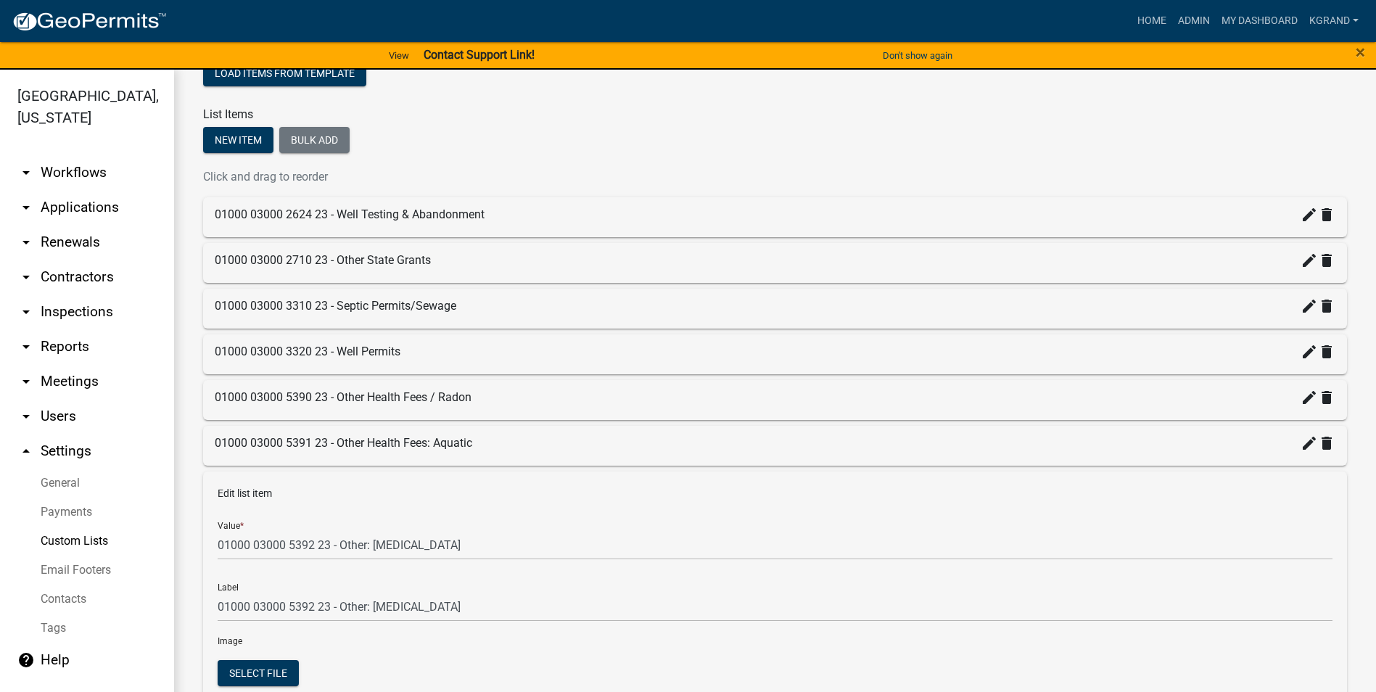
scroll to position [406, 0]
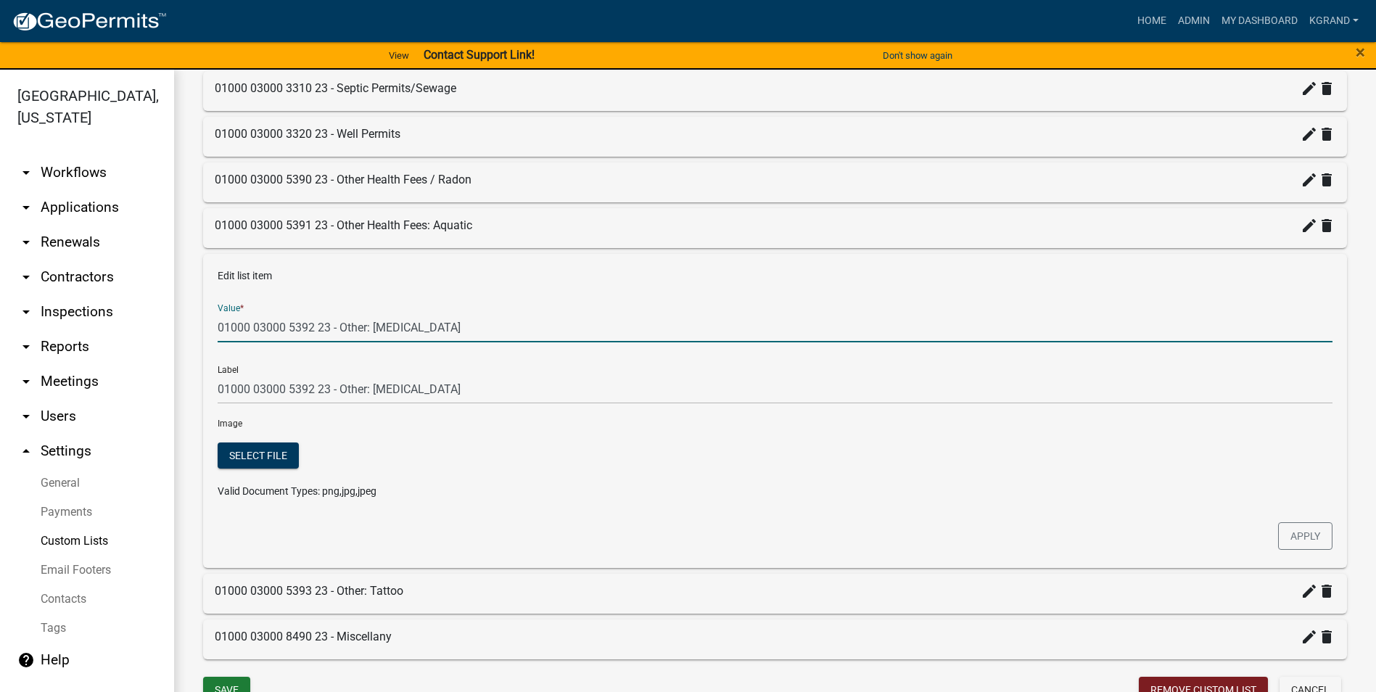
click at [368, 329] on input "01000 03000 5392 23 - Other: [MEDICAL_DATA]" at bounding box center [775, 328] width 1115 height 30
type input "01000 03000 5392 23 - Other Health Fees: [MEDICAL_DATA]"
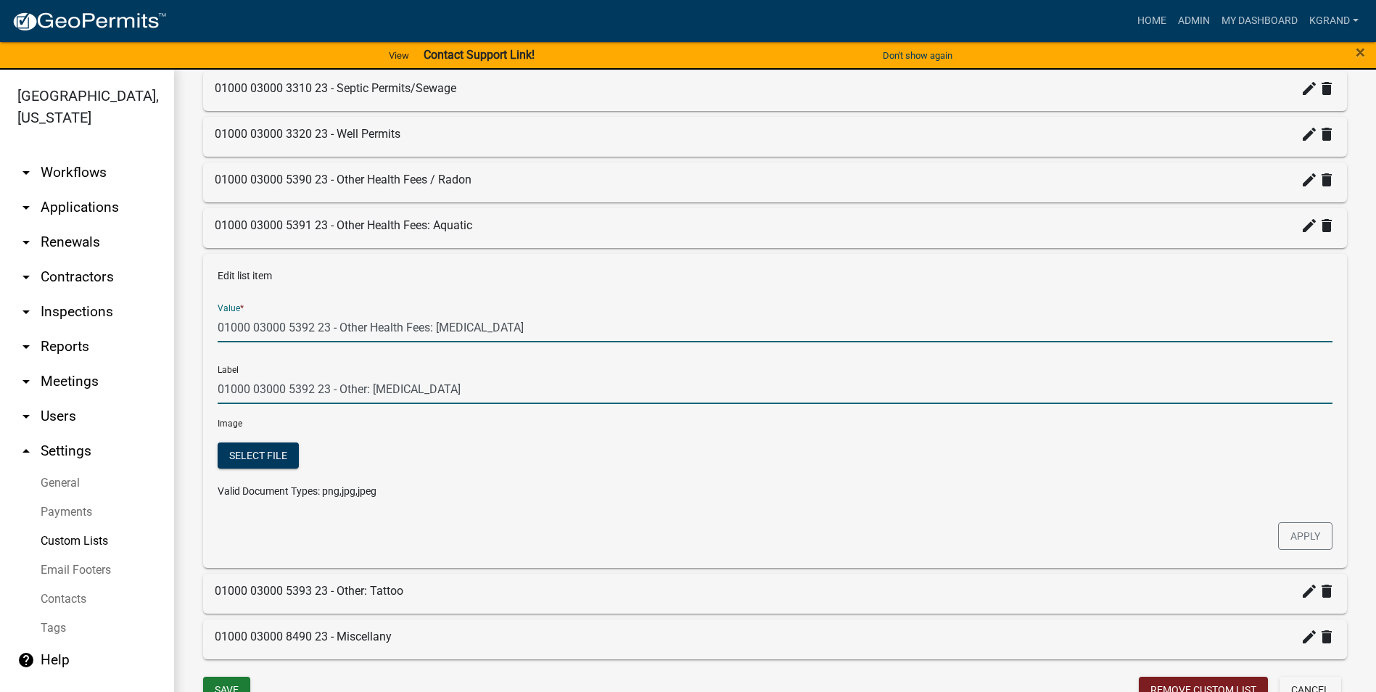
type input "01000 03000 5392 23 - Other Health Fees: [MEDICAL_DATA]"
click at [449, 381] on input "01000 03000 5392 23 - Other Health Fees: [MEDICAL_DATA]" at bounding box center [775, 389] width 1115 height 30
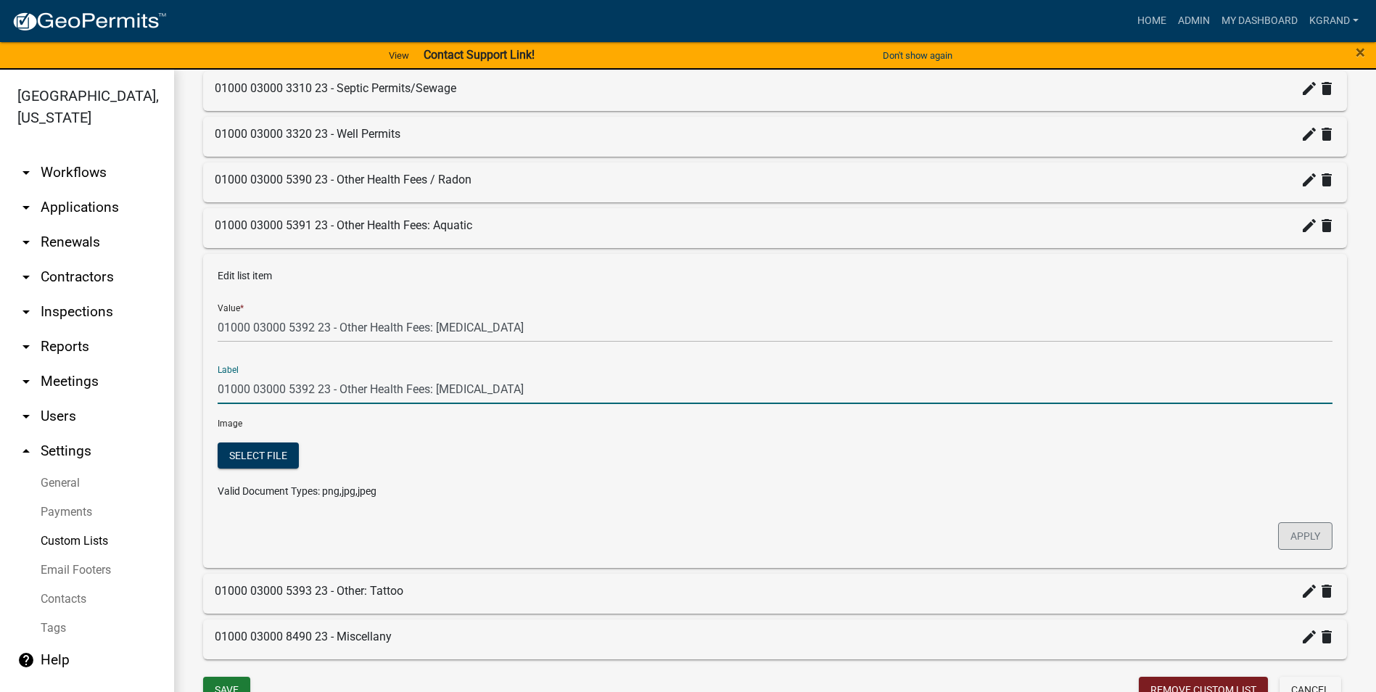
click at [1308, 537] on button "Apply" at bounding box center [1305, 536] width 54 height 28
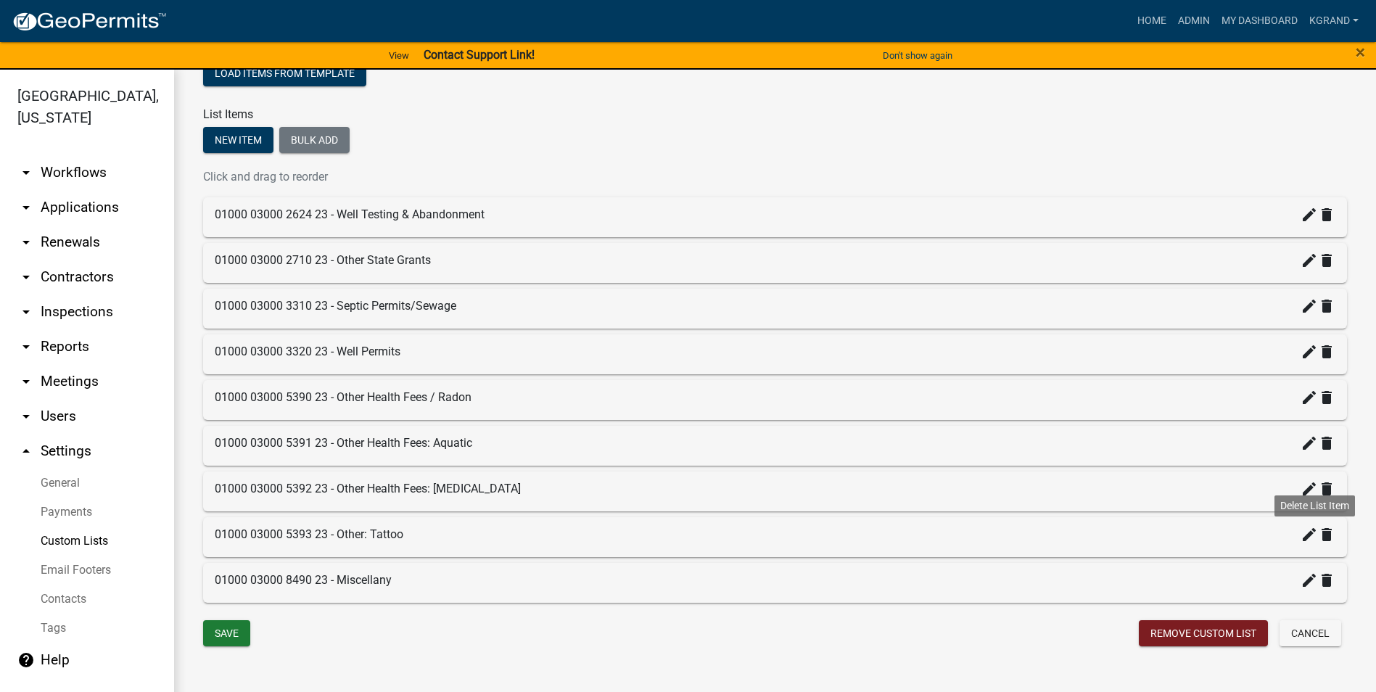
scroll to position [189, 0]
click at [1300, 537] on icon "create" at bounding box center [1308, 534] width 17 height 17
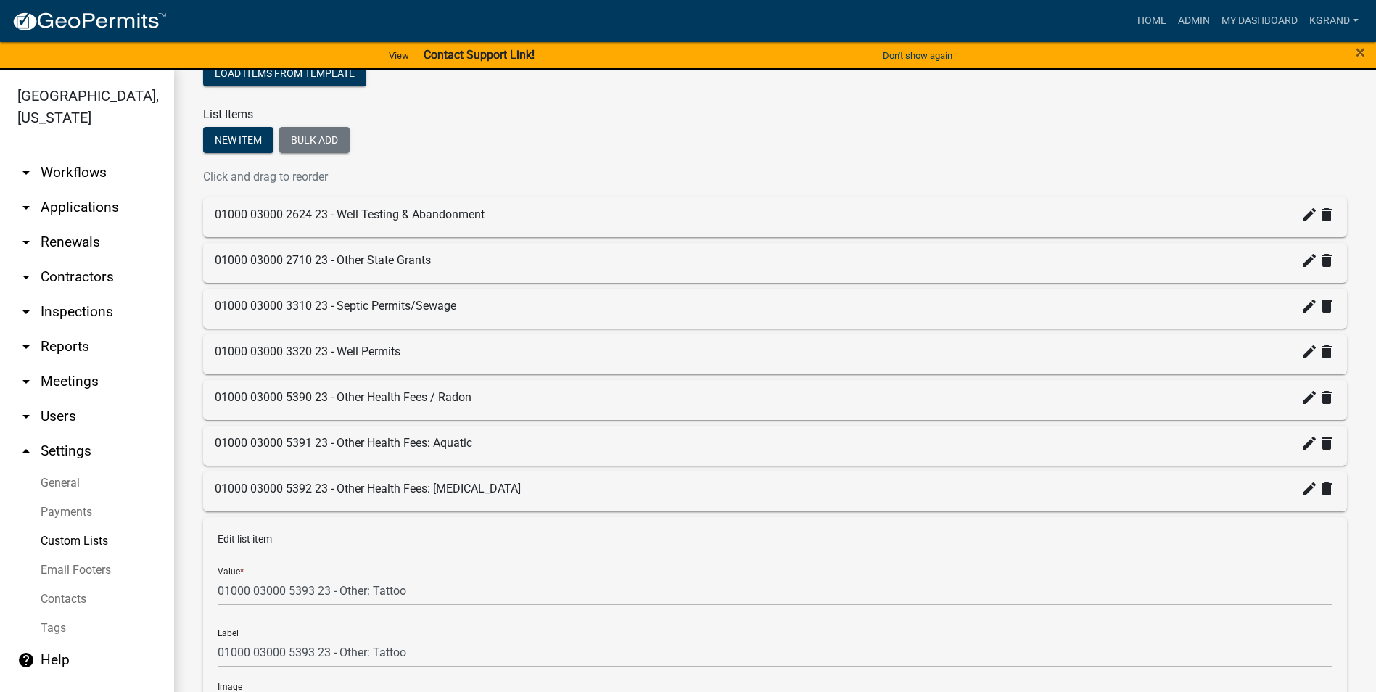
scroll to position [406, 0]
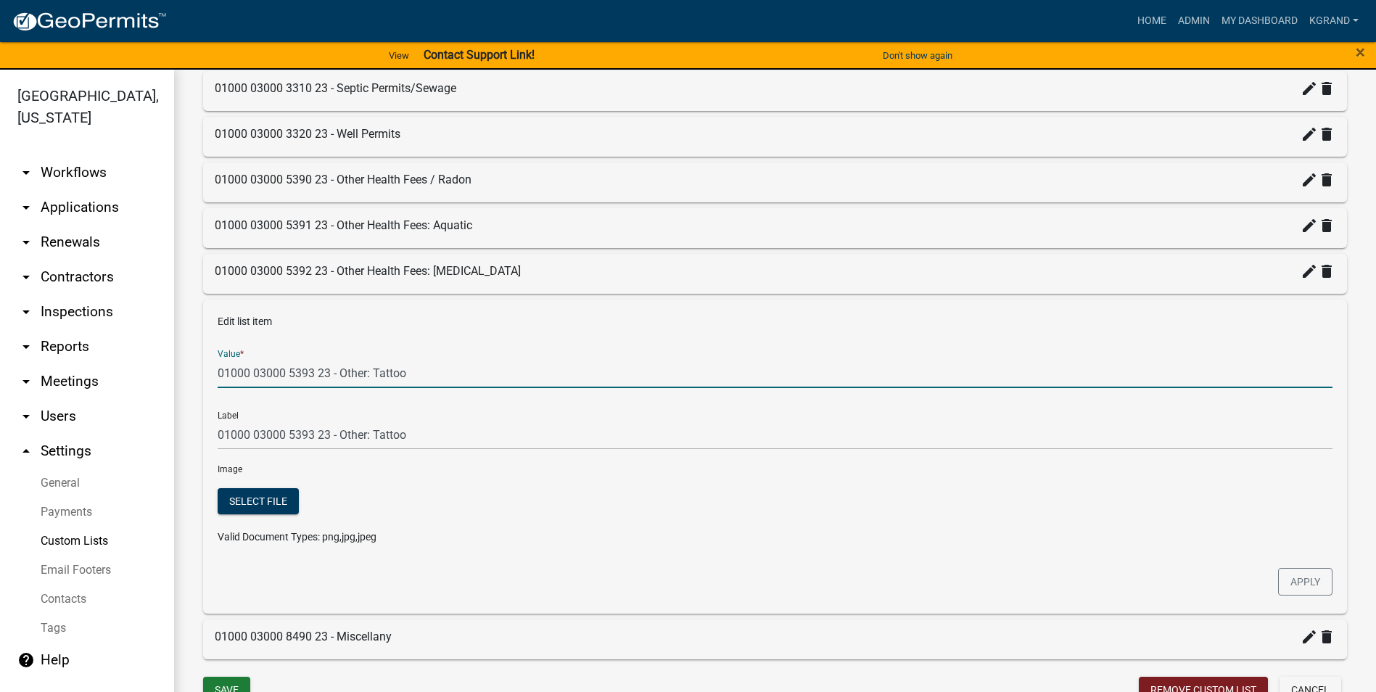
click at [366, 375] on input "01000 03000 5393 23 - Other: Tattoo" at bounding box center [775, 373] width 1115 height 30
type input "01000 03000 5393 23 - Other Health Fees: Tattoo"
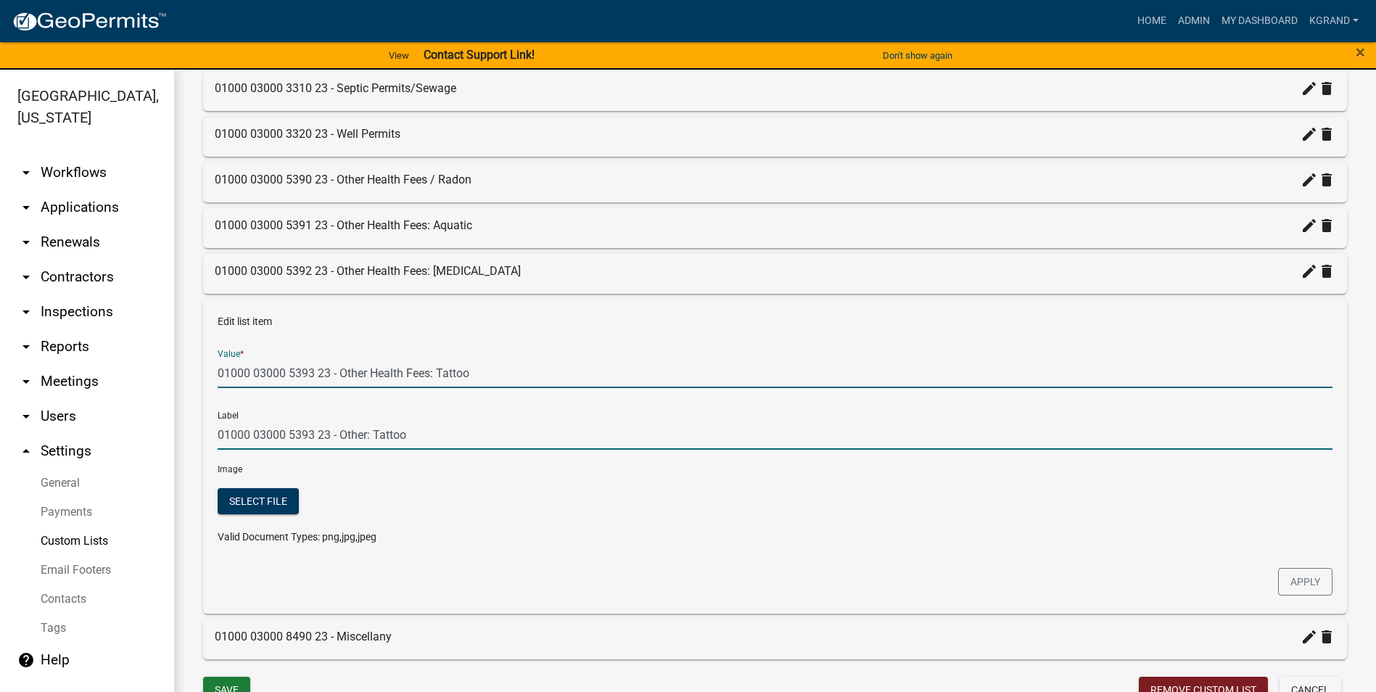
type input "01000 03000 5393 23 - Other Health Fees: Tattoo"
click at [450, 435] on input "01000 03000 5393 23 - Other Health Fees: Tattoo" at bounding box center [775, 435] width 1115 height 30
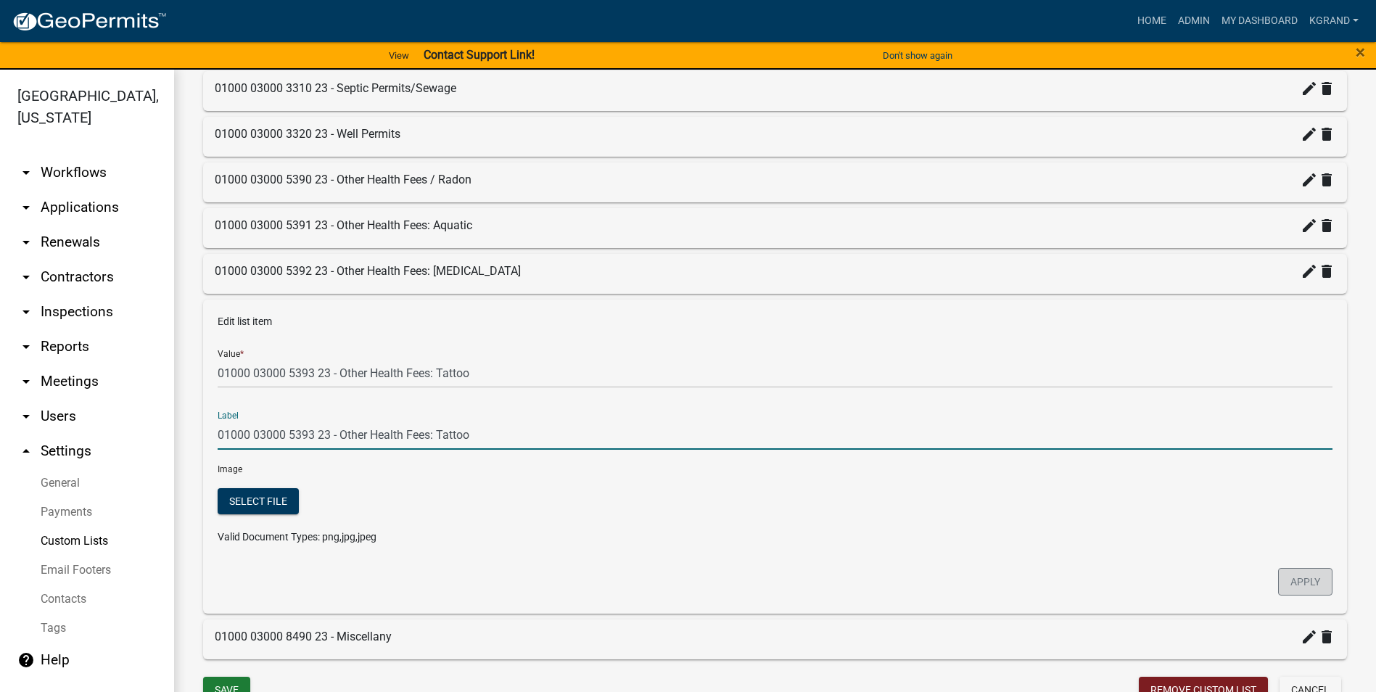
click at [1319, 589] on button "Apply" at bounding box center [1305, 582] width 54 height 28
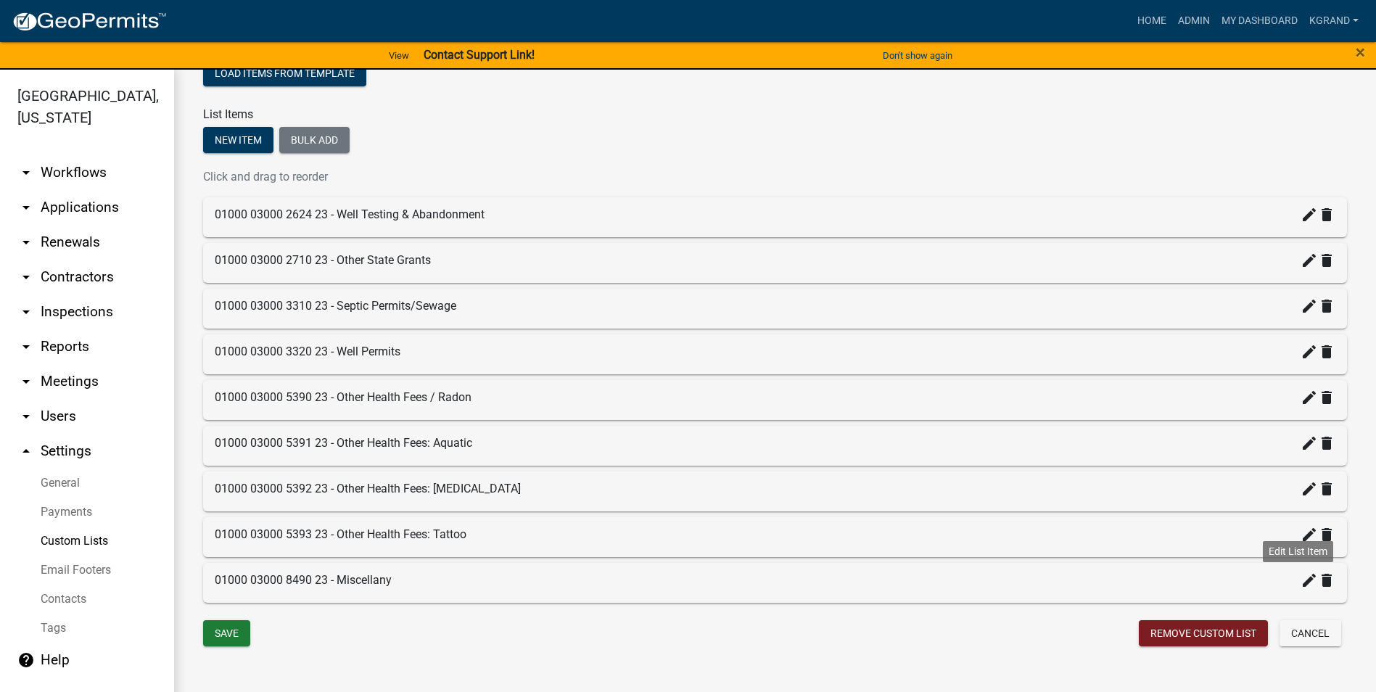
click at [1300, 577] on icon "create" at bounding box center [1308, 580] width 17 height 17
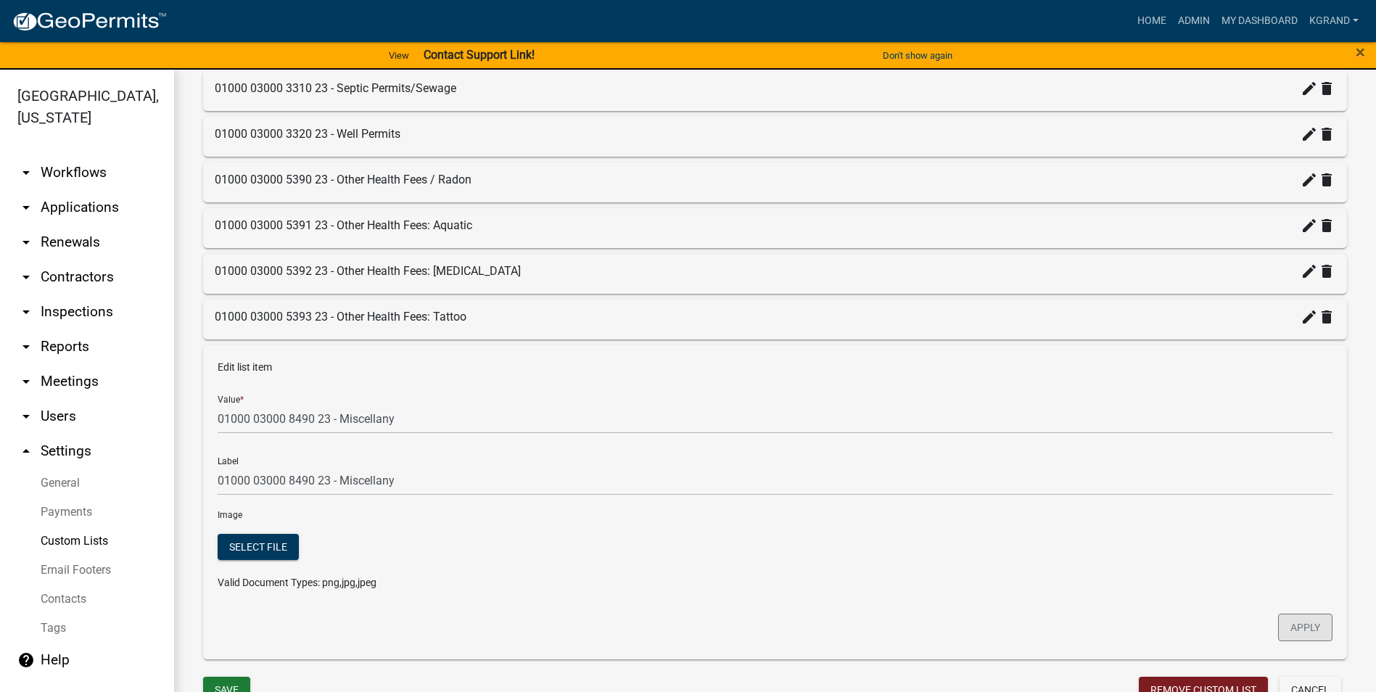
click at [1298, 624] on button "Apply" at bounding box center [1305, 628] width 54 height 28
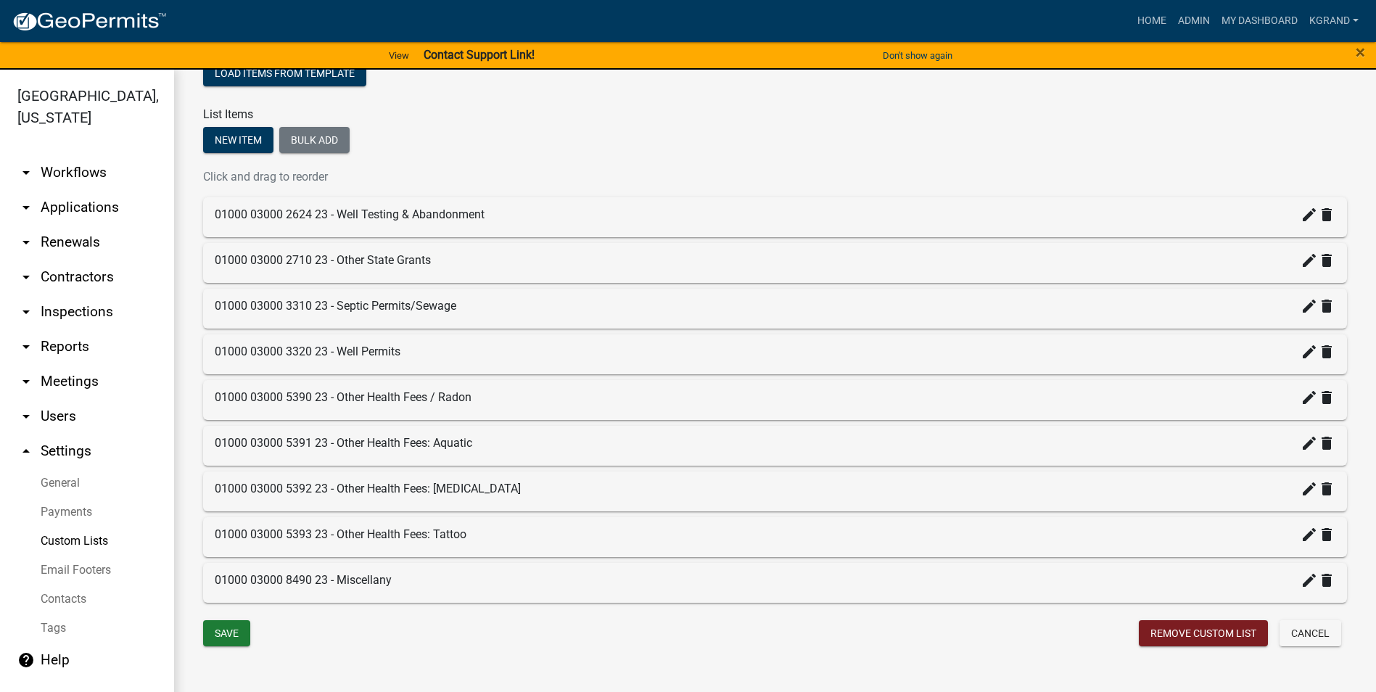
scroll to position [189, 0]
click at [228, 145] on button "New item" at bounding box center [238, 140] width 70 height 26
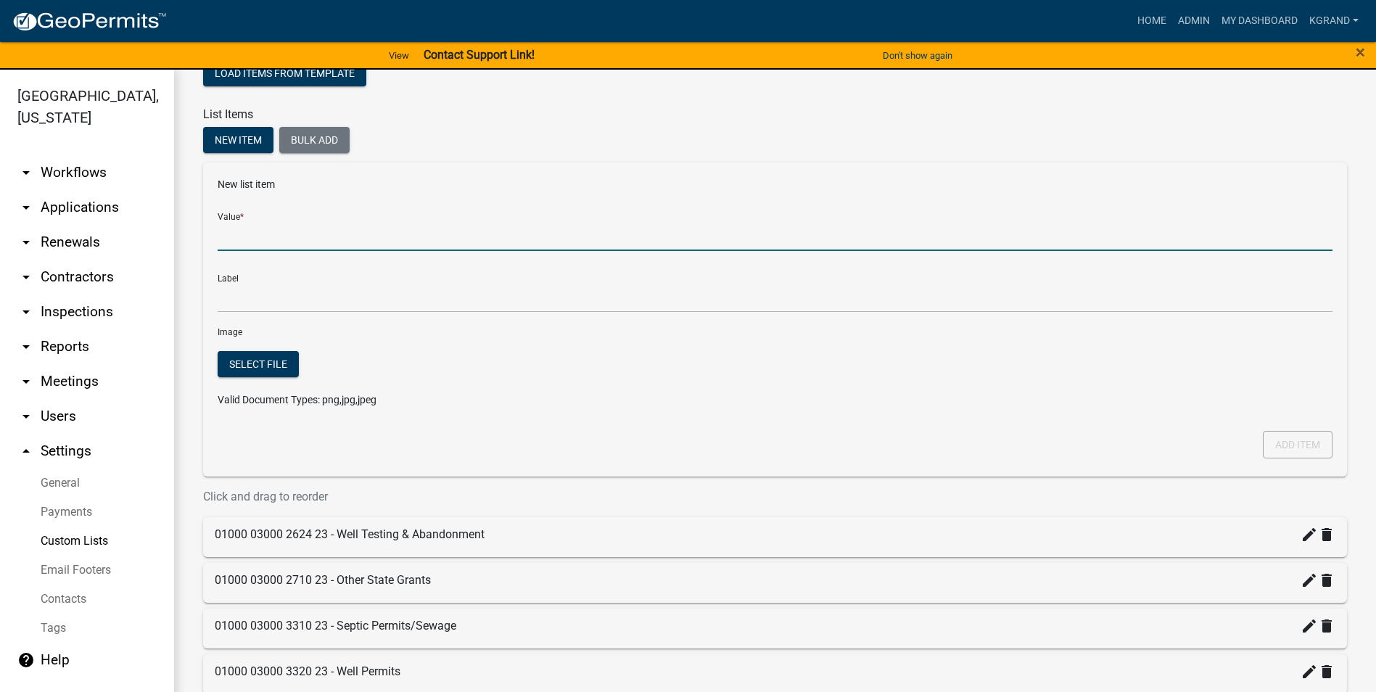
click at [240, 230] on input "Value *" at bounding box center [775, 236] width 1115 height 30
type input "01000 03000 8190 23 35 - Donation - Other"
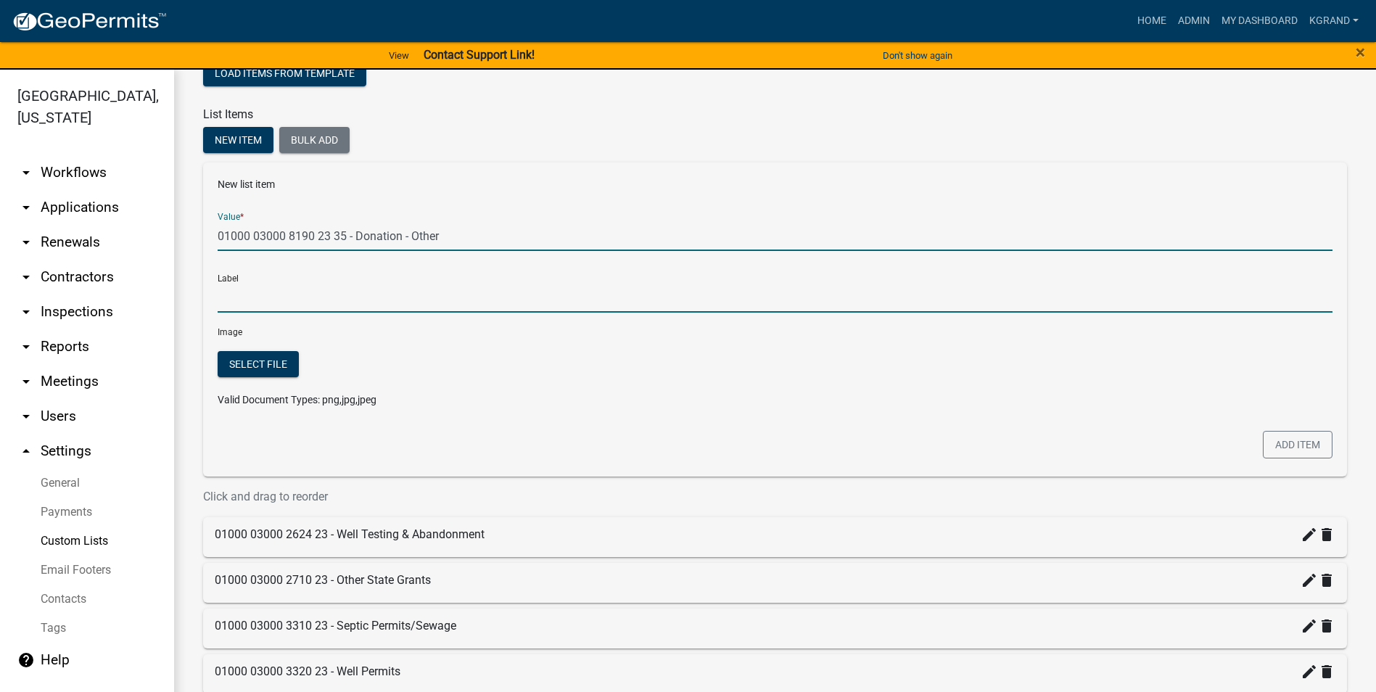
type input "01000 03000 8190 23 35 - Donation - Other"
click at [262, 302] on input "01000 03000 8190 23 35 - Donation - Other" at bounding box center [775, 298] width 1115 height 30
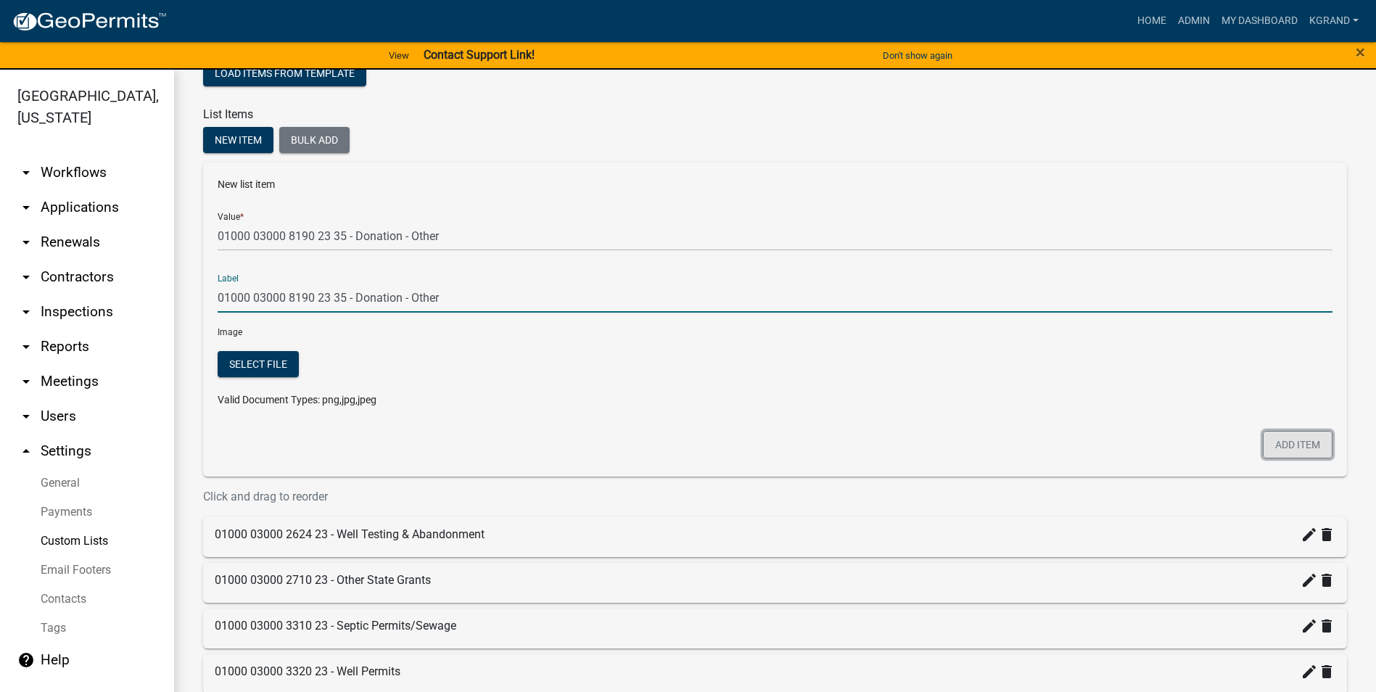
click at [1302, 449] on button "Add item" at bounding box center [1298, 445] width 70 height 28
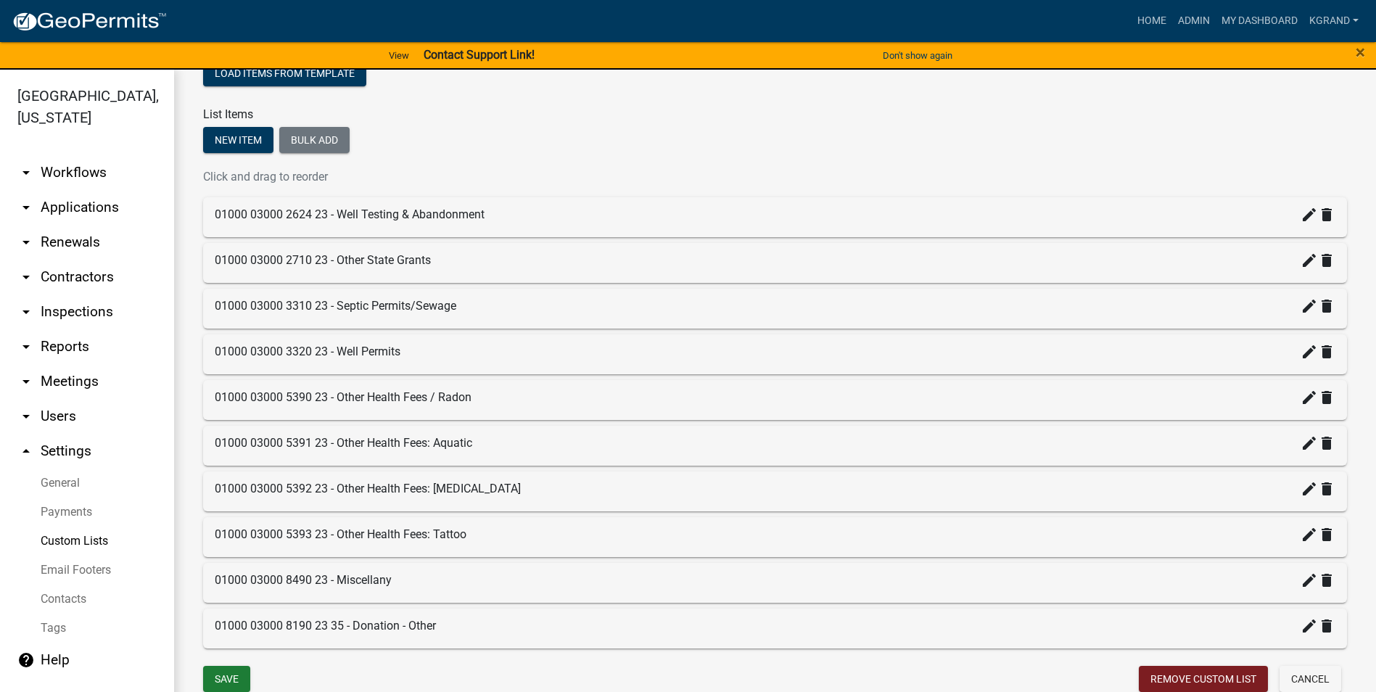
click at [350, 658] on form "Custom List Role Members List Name EH Fee Recipient Accounts Load items from te…" at bounding box center [775, 302] width 1144 height 785
click at [238, 680] on button "Save" at bounding box center [226, 679] width 47 height 26
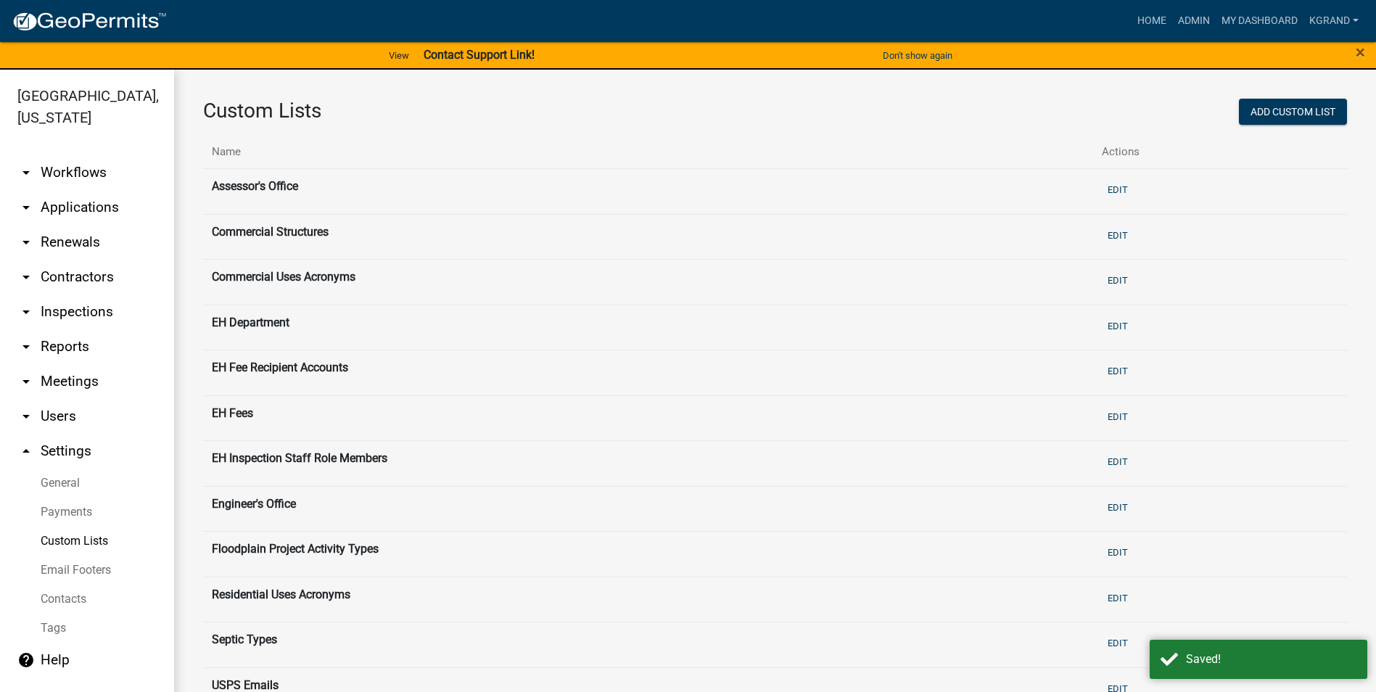
click at [48, 498] on link "Payments" at bounding box center [87, 512] width 174 height 29
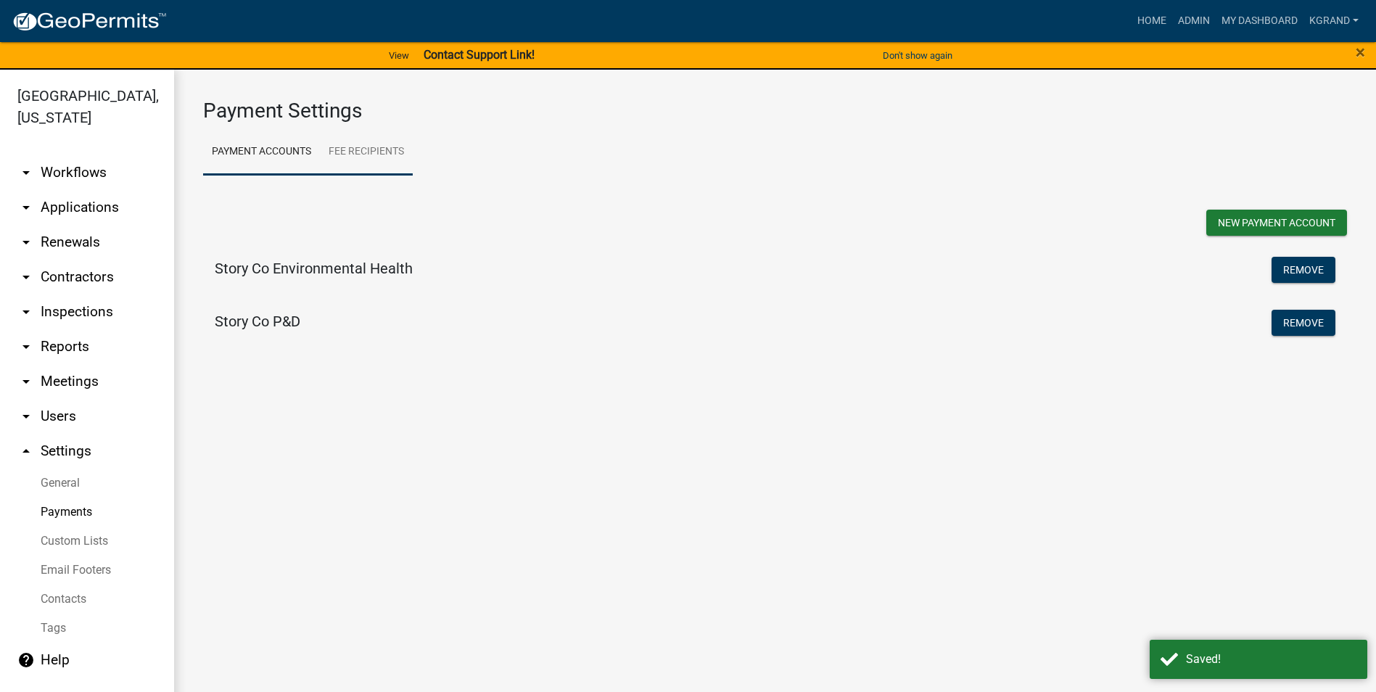
click at [375, 147] on link "Fee Recipients" at bounding box center [366, 152] width 93 height 46
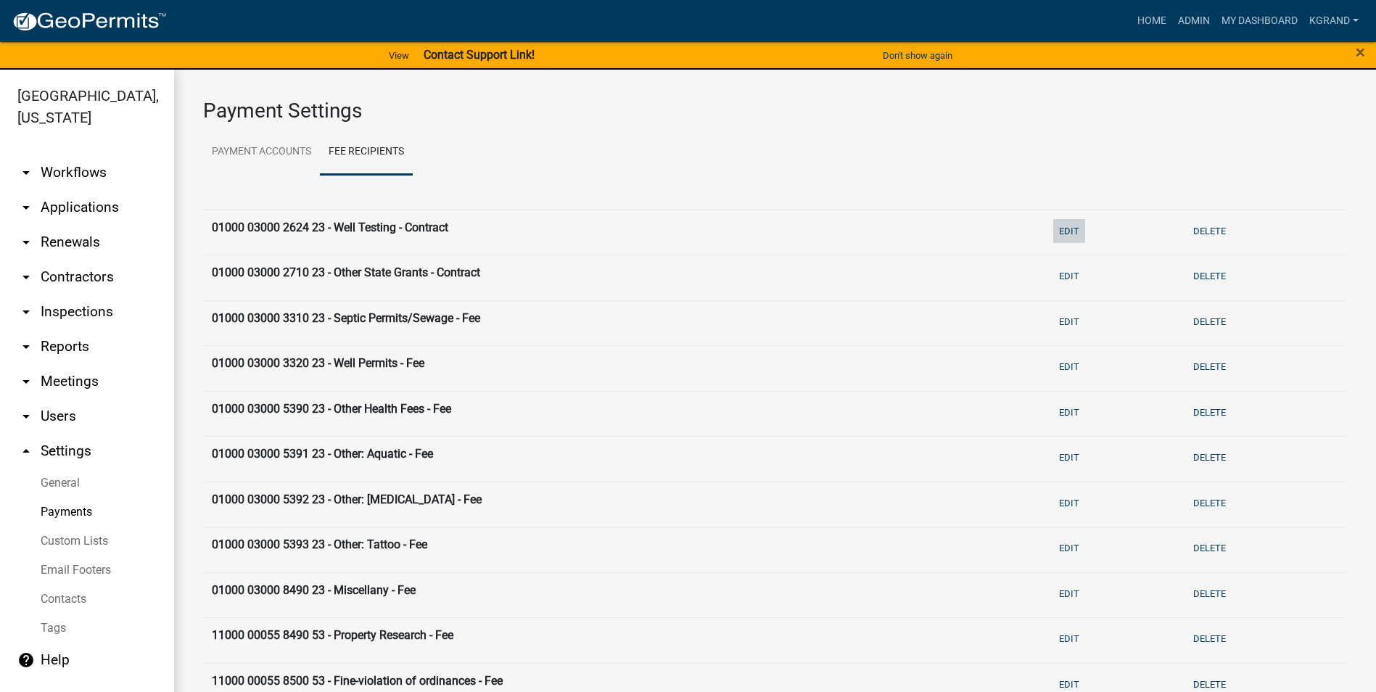
click at [1057, 227] on button "Edit" at bounding box center [1069, 231] width 32 height 24
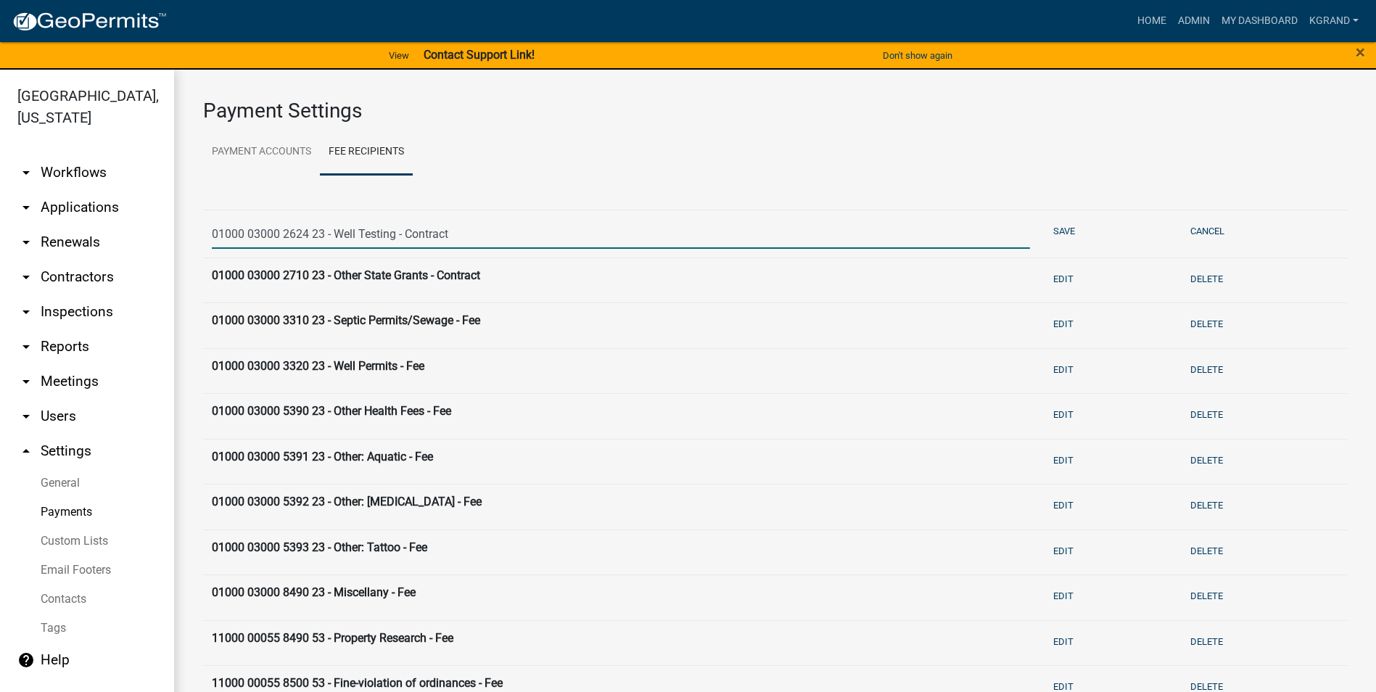
click at [460, 237] on input "01000 03000 2624 23 - Well Testing - Contract" at bounding box center [621, 234] width 818 height 30
drag, startPoint x: 428, startPoint y: 230, endPoint x: 398, endPoint y: 233, distance: 29.9
click at [398, 233] on input "01000 03000 2624 23 - Well Testing - Contract" at bounding box center [621, 234] width 818 height 30
type input "01000 03000 2624 23 - Well Testing & Abandonment"
click at [1057, 229] on button "Save" at bounding box center [1063, 231] width 33 height 24
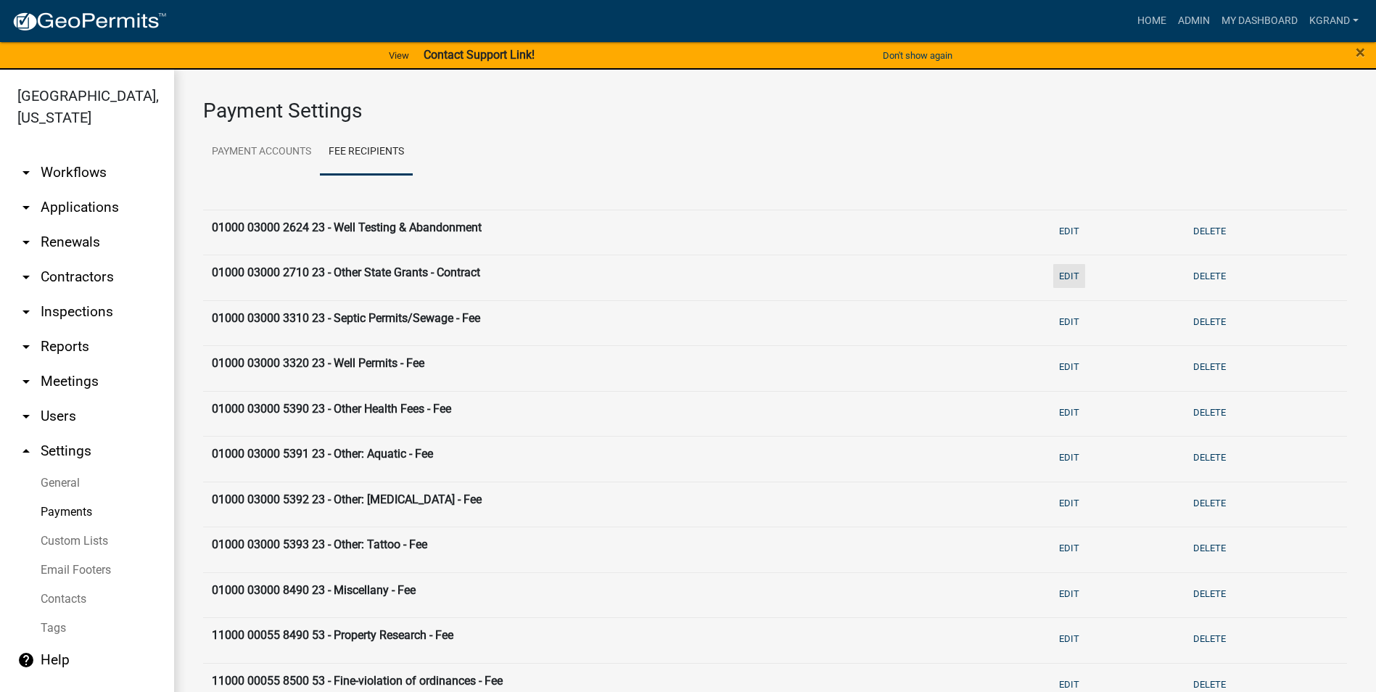
click at [1060, 276] on button "Edit" at bounding box center [1069, 276] width 32 height 24
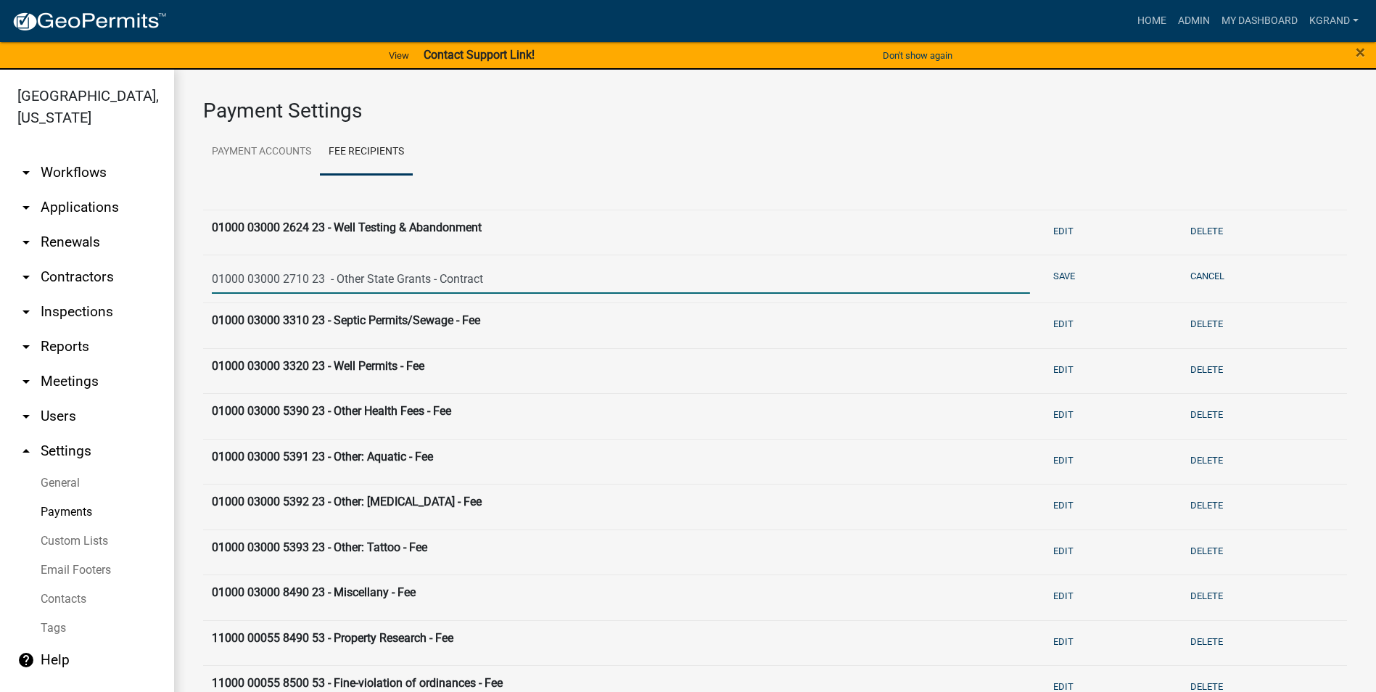
click at [498, 278] on input "01000 03000 2710 23 - Other State Grants - Contract" at bounding box center [621, 279] width 818 height 30
type input "01000 03000 2710 23 - Other State Grants"
click at [1055, 271] on button "Save" at bounding box center [1063, 276] width 33 height 24
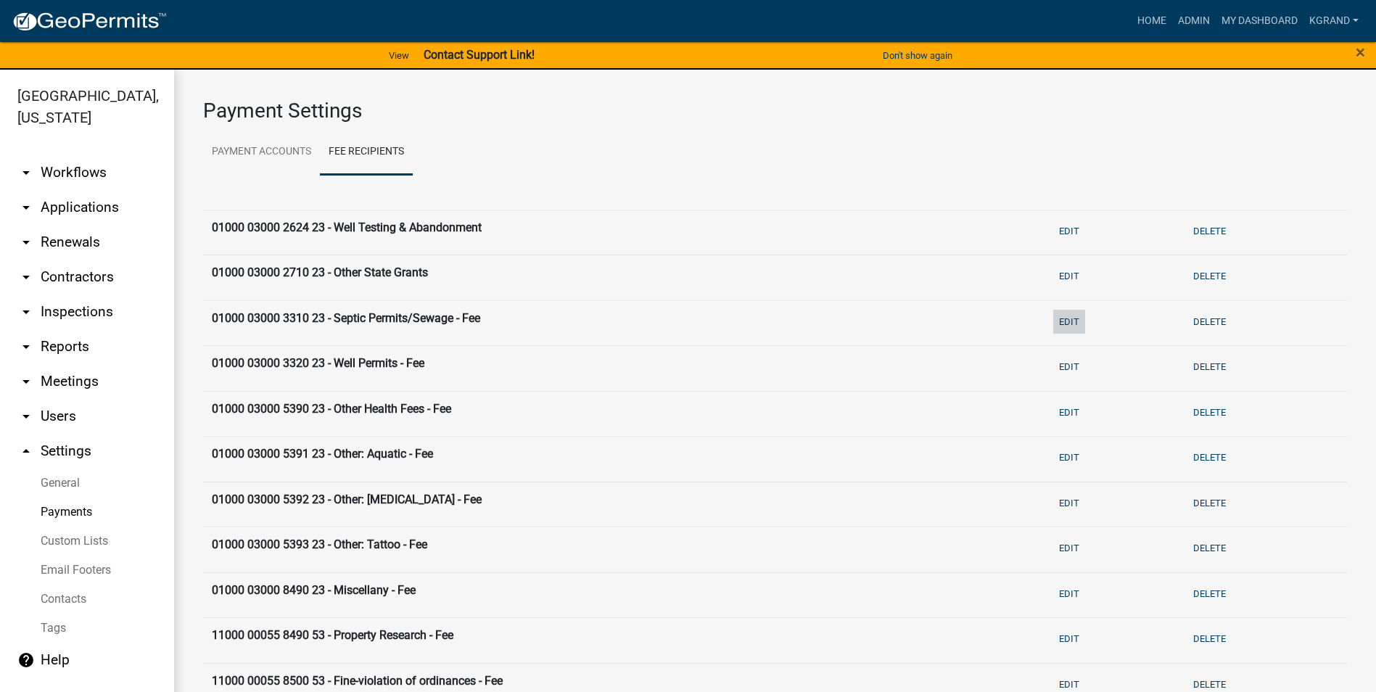
click at [1053, 325] on button "Edit" at bounding box center [1069, 322] width 32 height 24
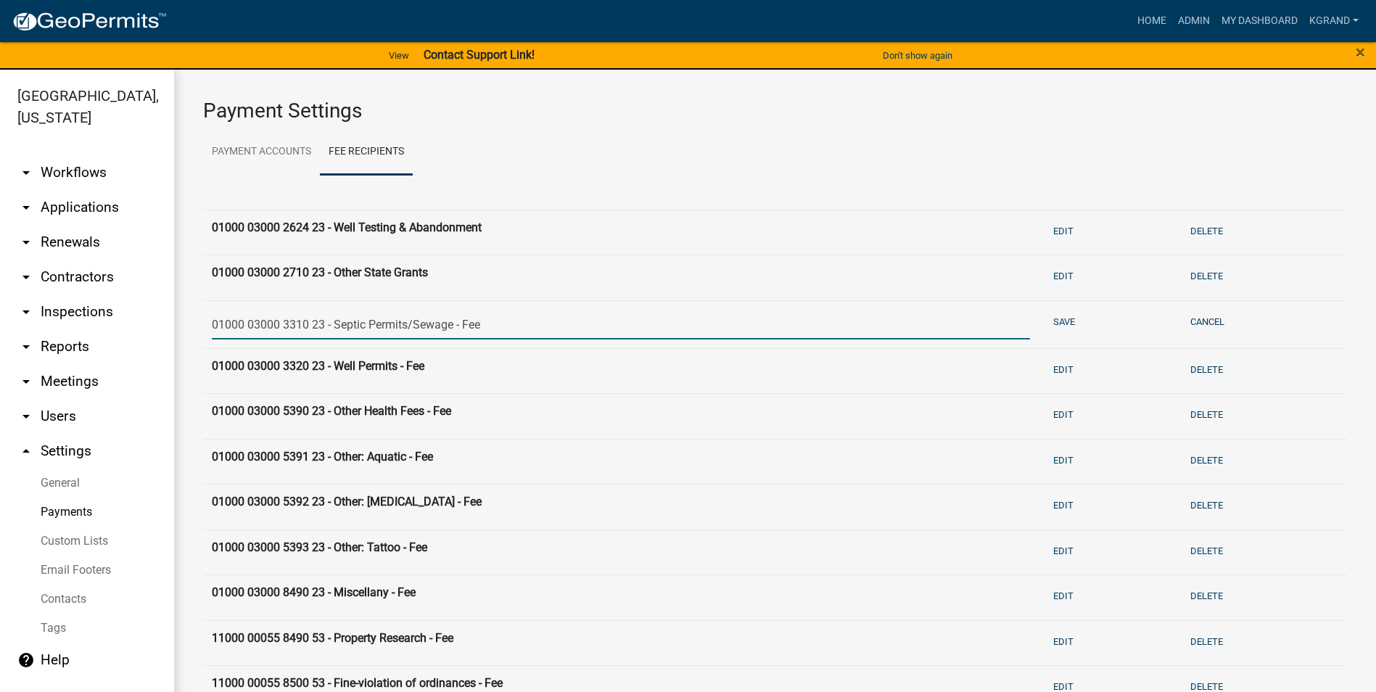
click at [491, 325] on input "01000 03000 3310 23 - Septic Permits/Sewage - Fee" at bounding box center [621, 325] width 818 height 30
click at [335, 323] on input "01000 03000 3310 23 - Septic Permits/Sewage - Fee" at bounding box center [621, 325] width 818 height 30
click at [531, 325] on input "01000 03000 3310 23 - Sewage/Septic Permits/Sewage - Fee" at bounding box center [621, 325] width 818 height 30
type input "01000 03000 3310 23 - Sewage/Septic Permits"
click at [1047, 323] on button "Save" at bounding box center [1063, 322] width 33 height 24
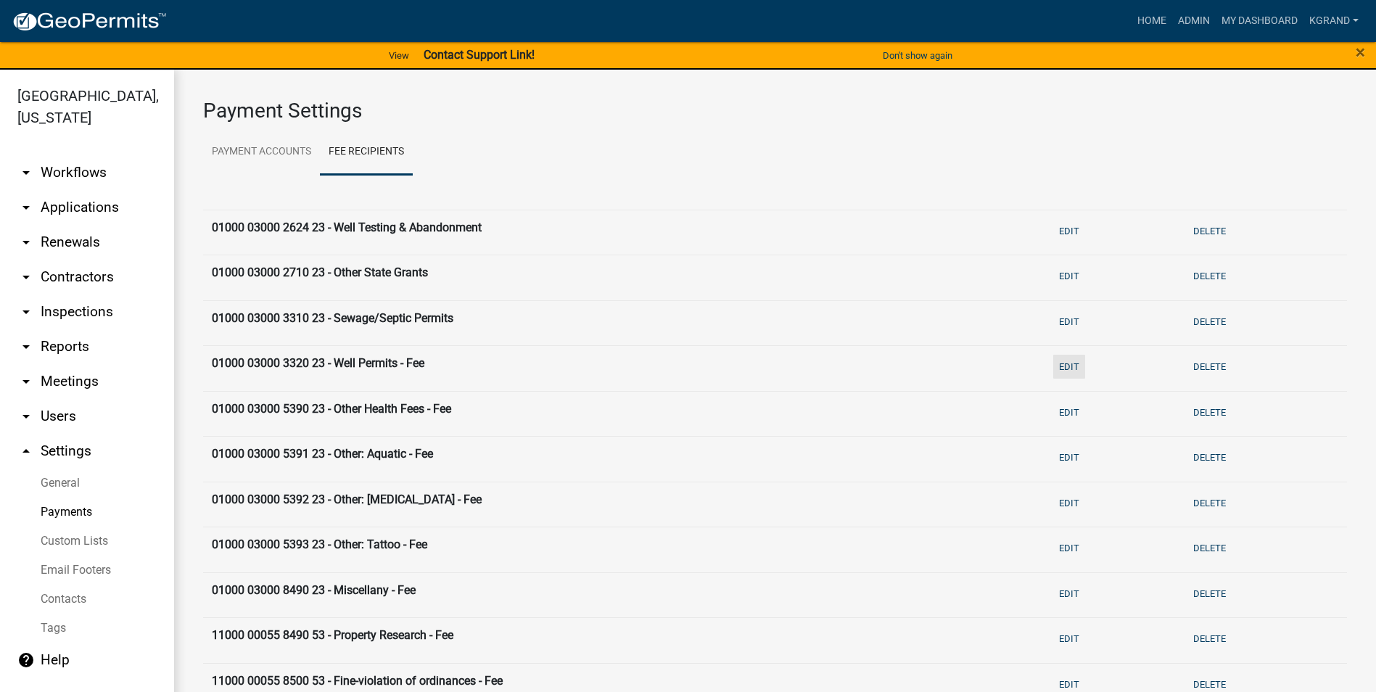
click at [1053, 366] on button "Edit" at bounding box center [1069, 367] width 32 height 24
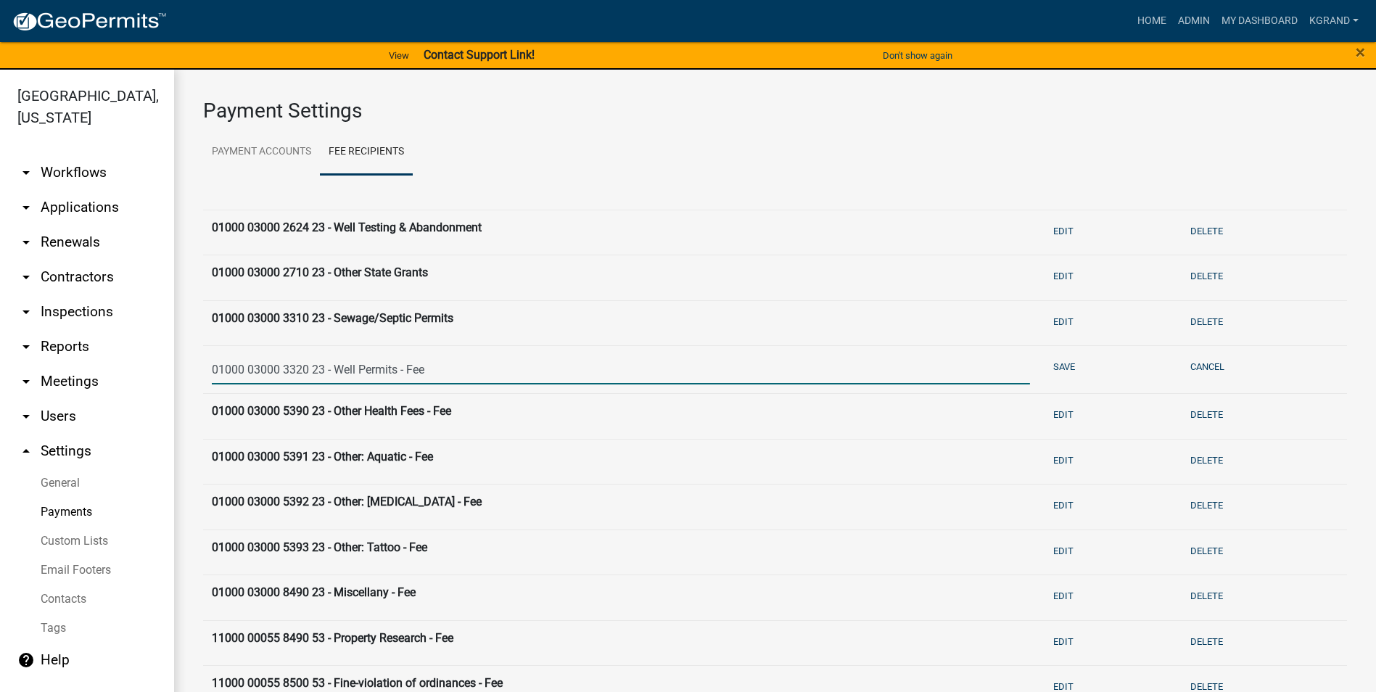
click at [425, 370] on input "01000 03000 3320 23 - Well Permits - Fee" at bounding box center [621, 370] width 818 height 30
type input "01000 03000 3320 23 - Well Permits"
click at [1063, 362] on button "Save" at bounding box center [1063, 367] width 33 height 24
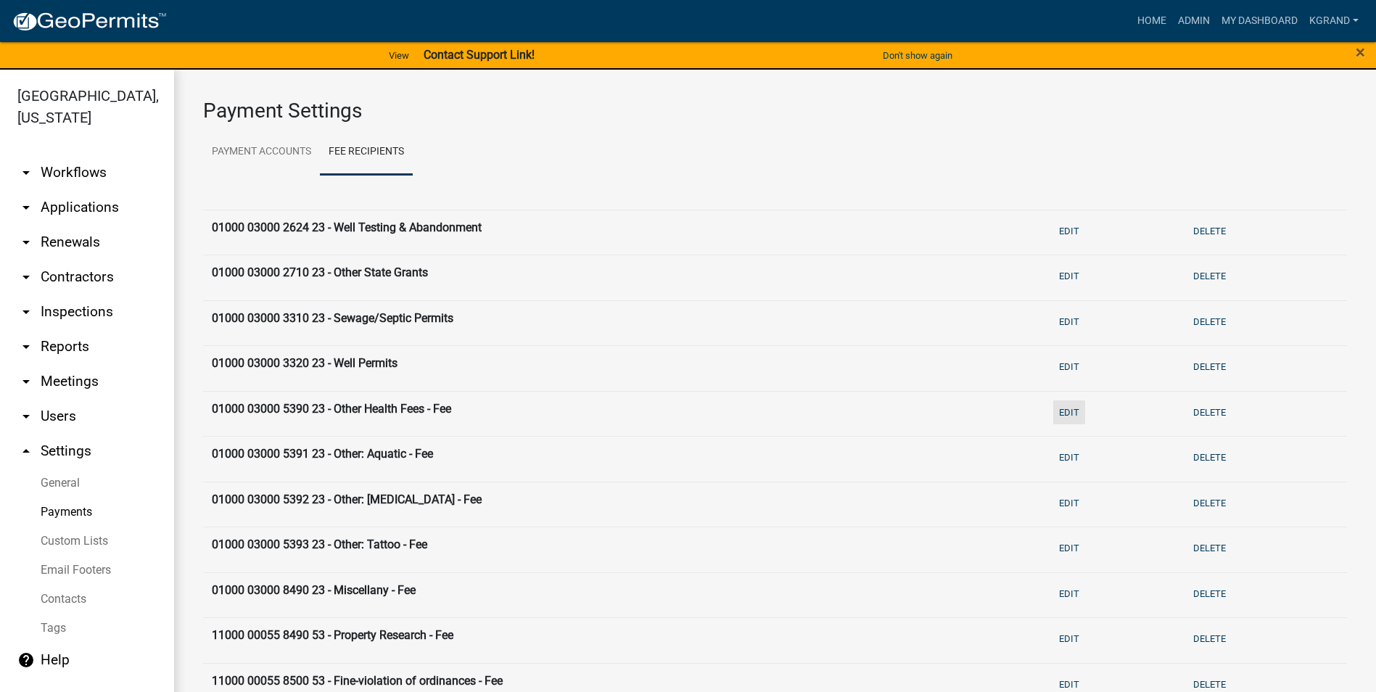
click at [1067, 413] on button "Edit" at bounding box center [1069, 412] width 32 height 24
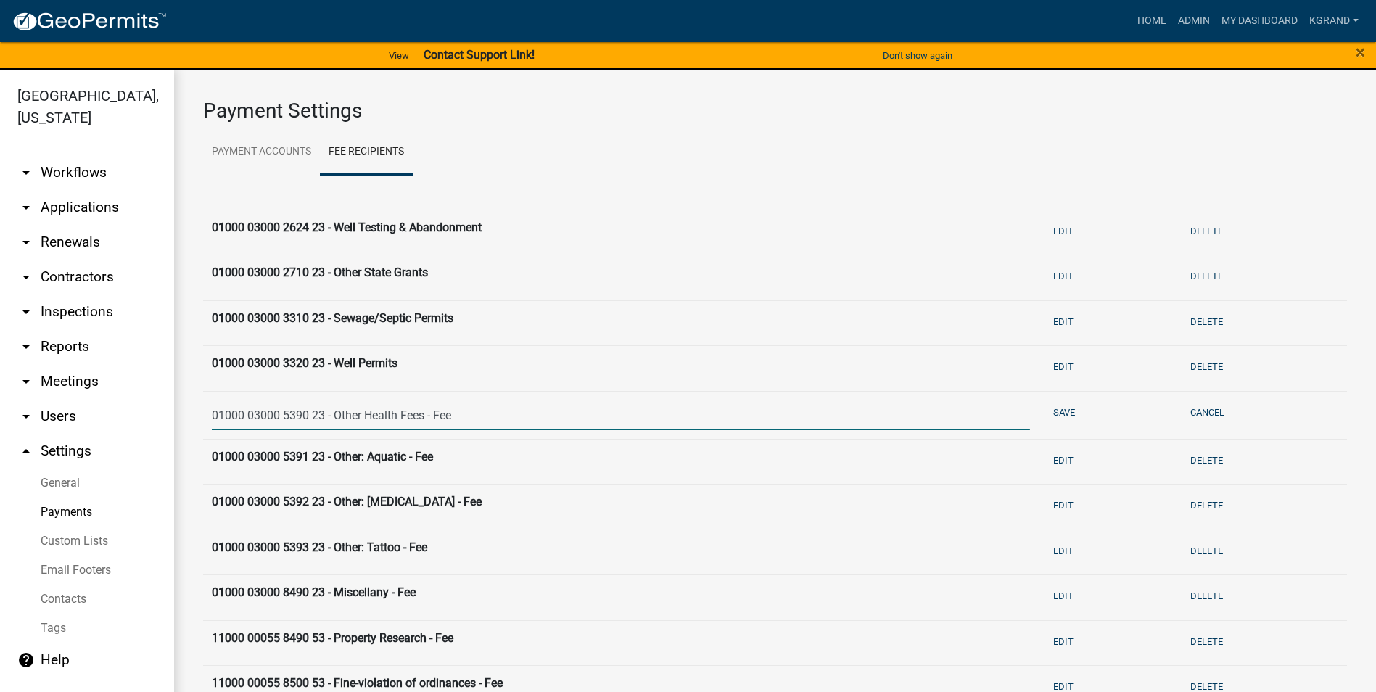
click at [464, 417] on input "01000 03000 5390 23 - Other Health Fees - Fee" at bounding box center [621, 415] width 818 height 30
type input "01000 03000 5390 23 - Other Health Fees / Radon"
click at [1055, 418] on button "Save" at bounding box center [1063, 412] width 33 height 24
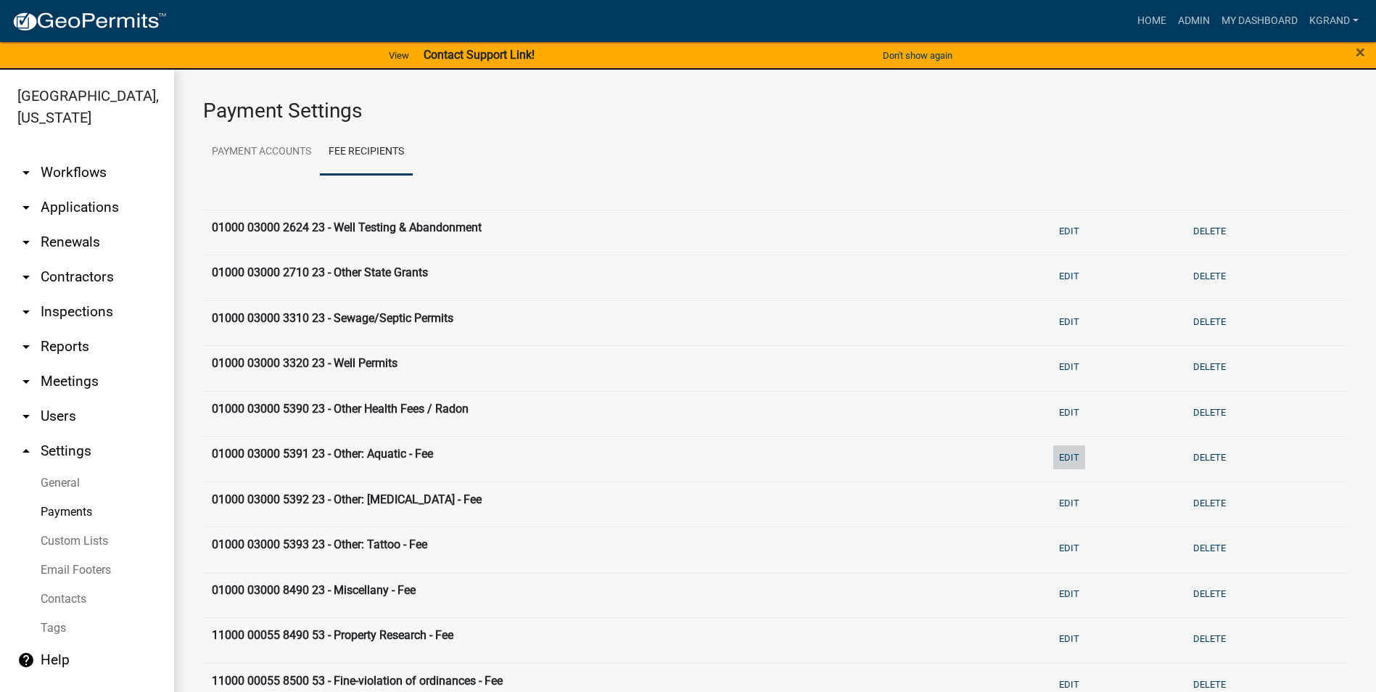
click at [1054, 453] on button "Edit" at bounding box center [1069, 457] width 32 height 24
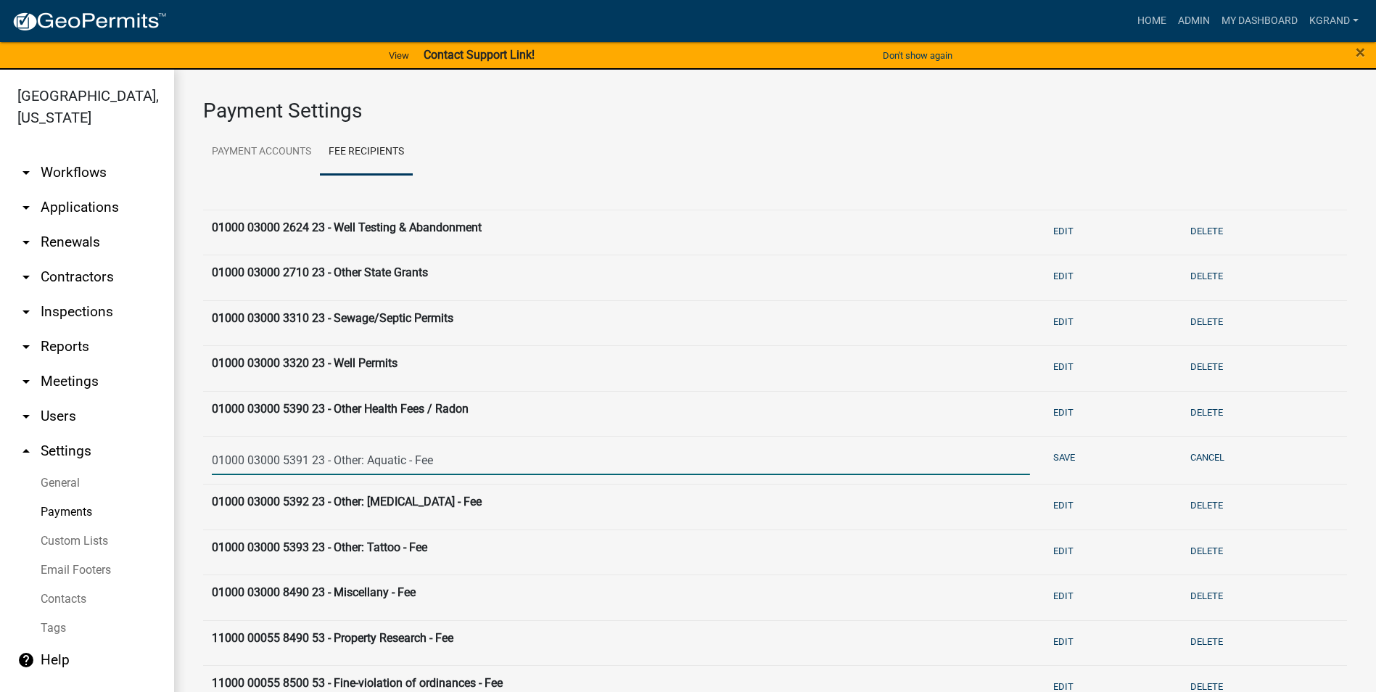
click at [362, 457] on input "01000 03000 5391 23 - Other: Aquatic - Fee" at bounding box center [621, 460] width 818 height 30
click at [508, 465] on input "01000 03000 5391 23 - Other Health Fees: Aquatic - Fee" at bounding box center [621, 460] width 818 height 30
type input "01000 03000 5391 23 - Other Health Fees: Aquatic"
click at [1047, 454] on button "Save" at bounding box center [1063, 457] width 33 height 24
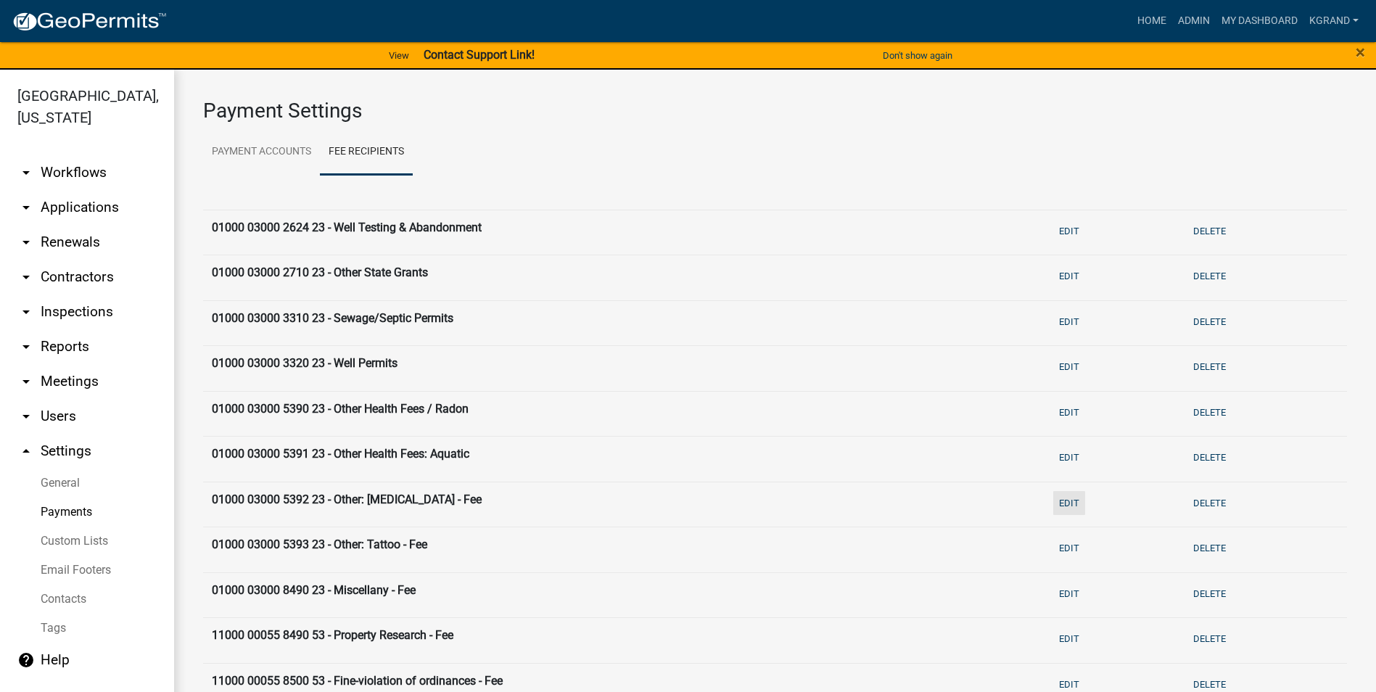
click at [1063, 498] on button "Edit" at bounding box center [1069, 503] width 32 height 24
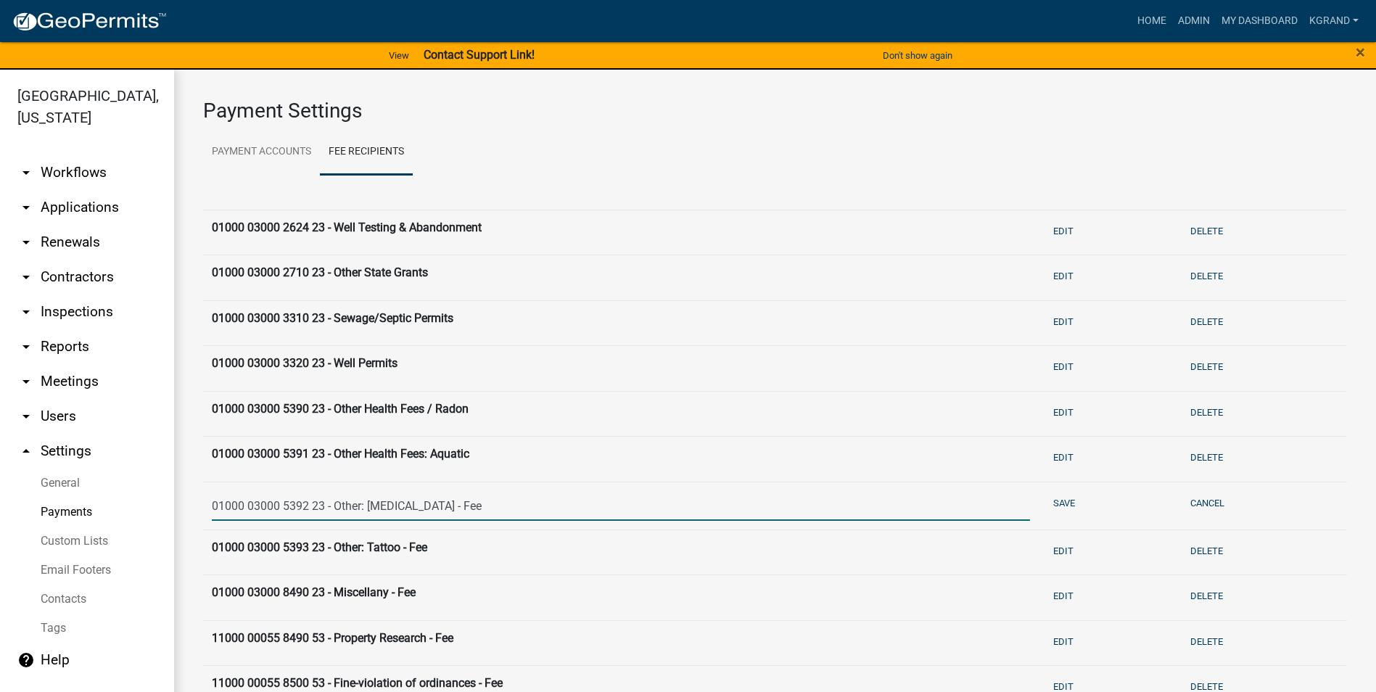
click at [363, 508] on input "01000 03000 5392 23 - Other: [MEDICAL_DATA] - Fee" at bounding box center [621, 506] width 818 height 30
click at [521, 510] on input "01000 03000 5392 23 - Other Health Fees: [MEDICAL_DATA] - Fee" at bounding box center [621, 506] width 818 height 30
type input "01000 03000 5392 23 - Other Health Fees: [MEDICAL_DATA]"
click at [1055, 501] on button "Save" at bounding box center [1063, 503] width 33 height 24
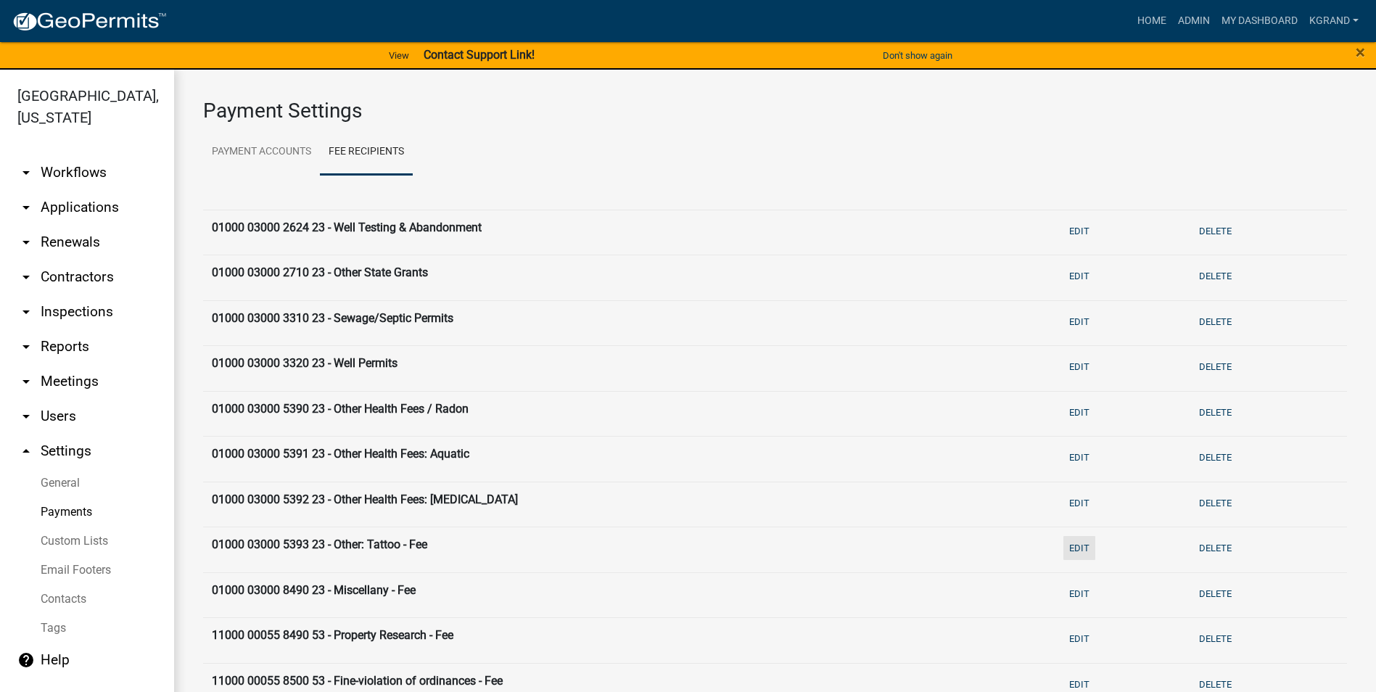
click at [1063, 542] on button "Edit" at bounding box center [1079, 548] width 32 height 24
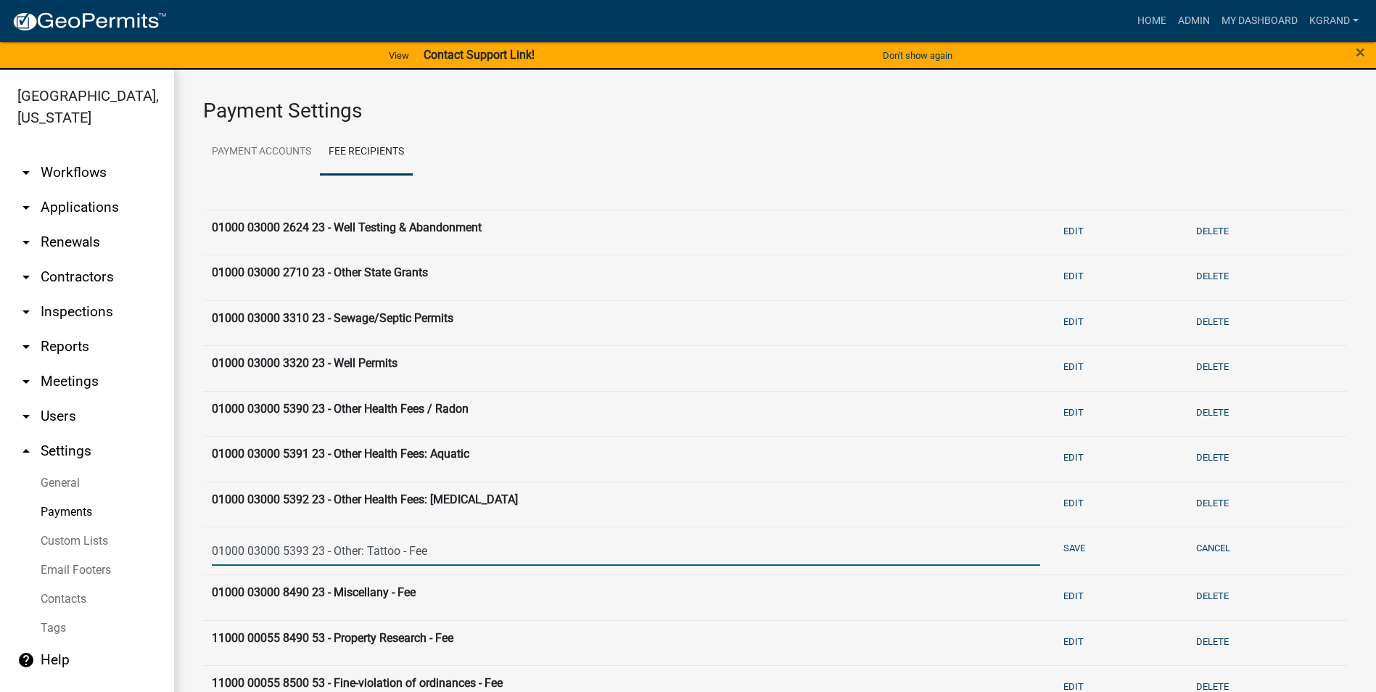
click at [360, 554] on input "01000 03000 5393 23 - Other: Tattoo - Fee" at bounding box center [626, 551] width 828 height 30
click at [496, 548] on input "01000 03000 5393 23 - Other Health Fees: Tattoo - Fee" at bounding box center [626, 551] width 828 height 30
type input "01000 03000 5393 23 - Other Health Fees: Tattoo"
click at [1057, 545] on button "Save" at bounding box center [1073, 548] width 33 height 24
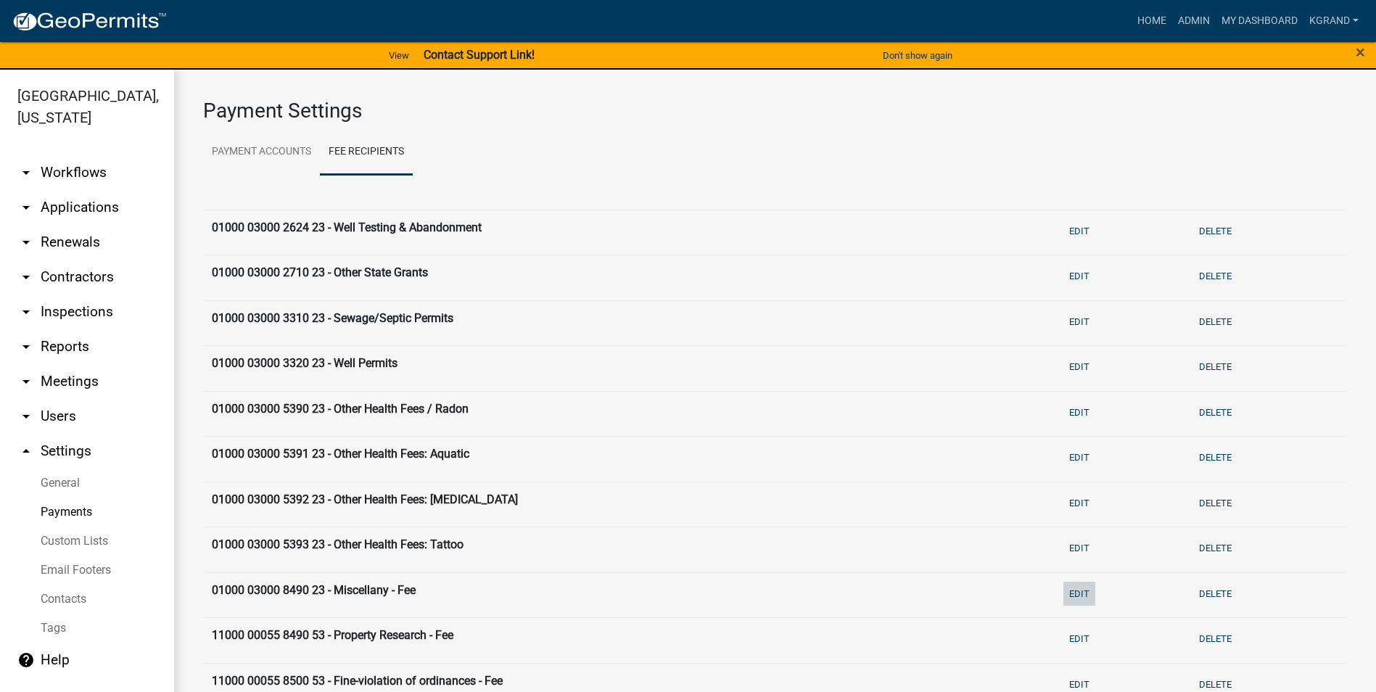
click at [1063, 592] on button "Edit" at bounding box center [1079, 594] width 32 height 24
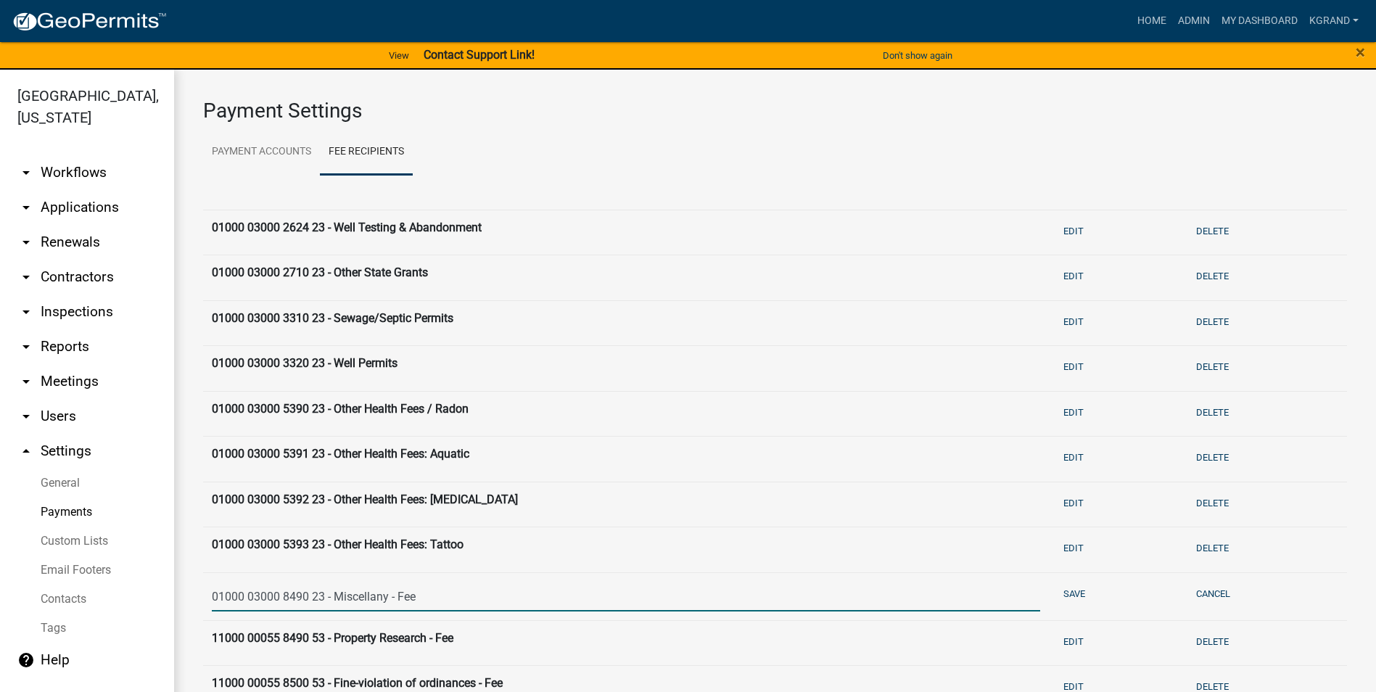
click at [424, 595] on input "01000 03000 8490 23 - Miscellany - Fee" at bounding box center [626, 597] width 828 height 30
type input "01000 03000 8490 23 - Miscellany"
click at [1057, 586] on button "Save" at bounding box center [1073, 594] width 33 height 24
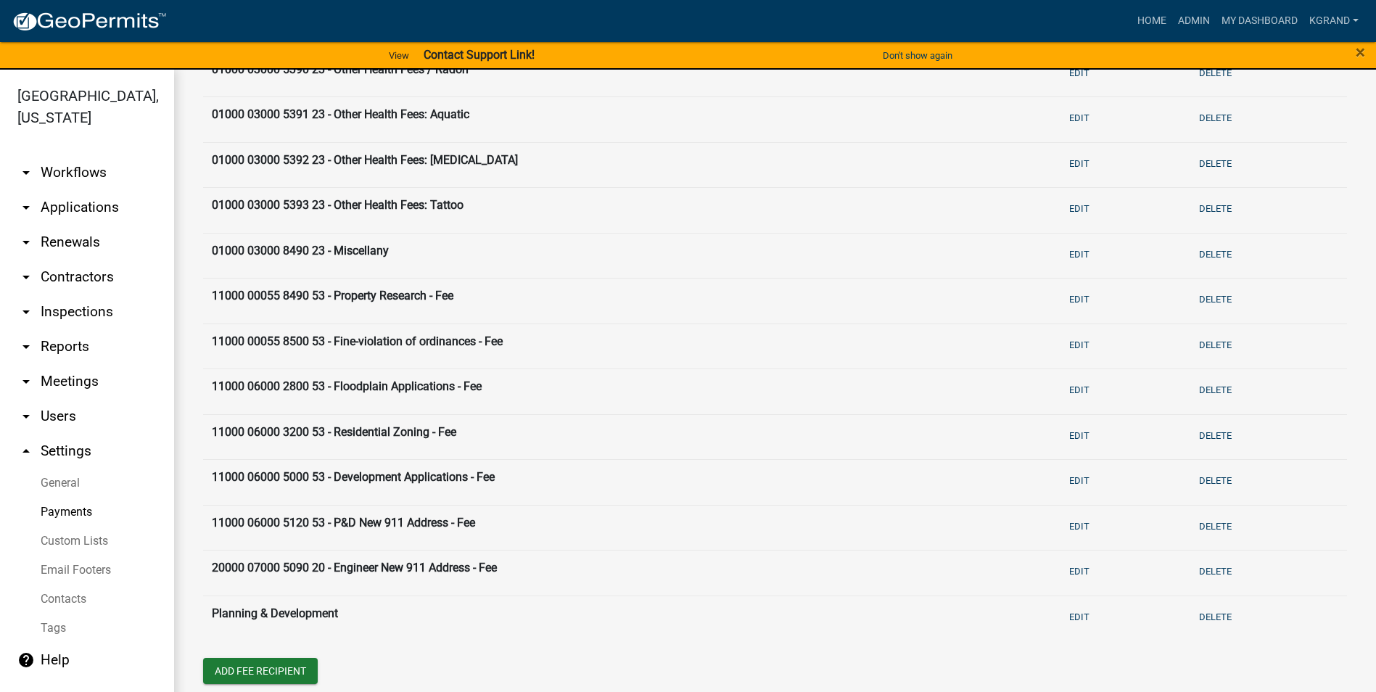
scroll to position [364, 0]
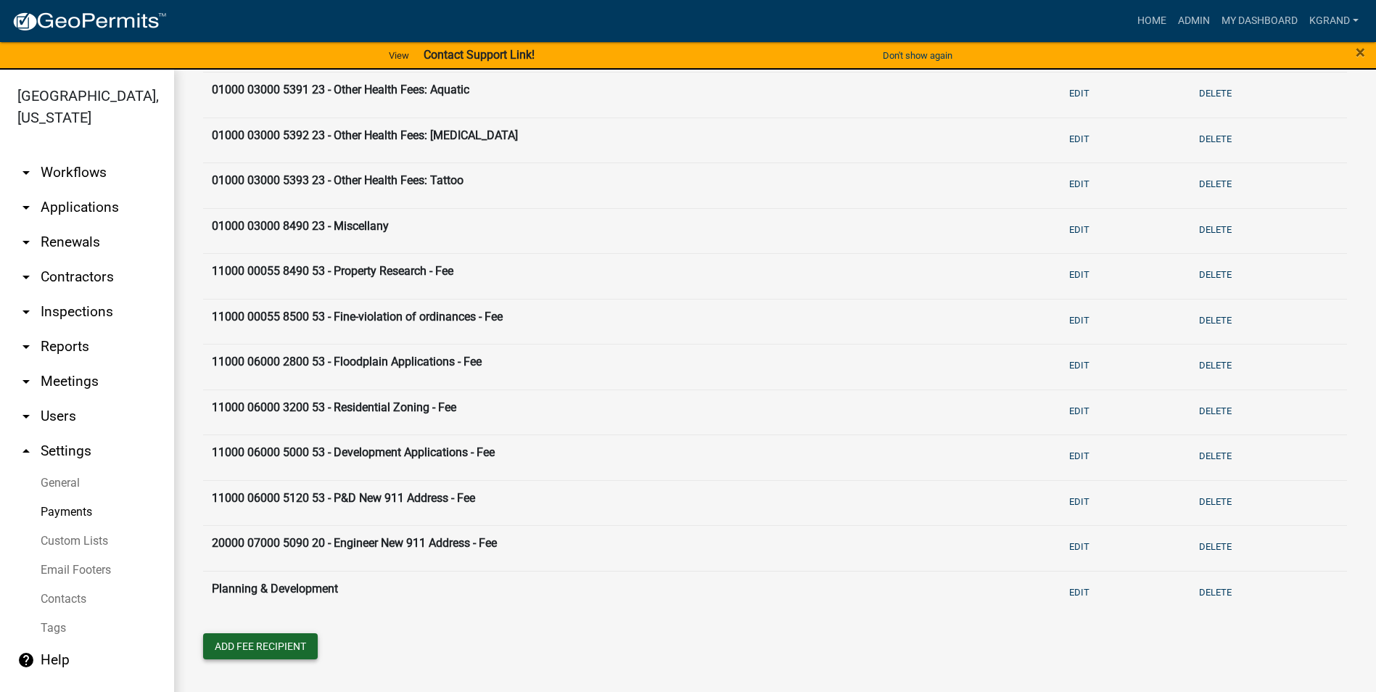
click at [257, 649] on button "Add Fee Recipient" at bounding box center [260, 646] width 115 height 26
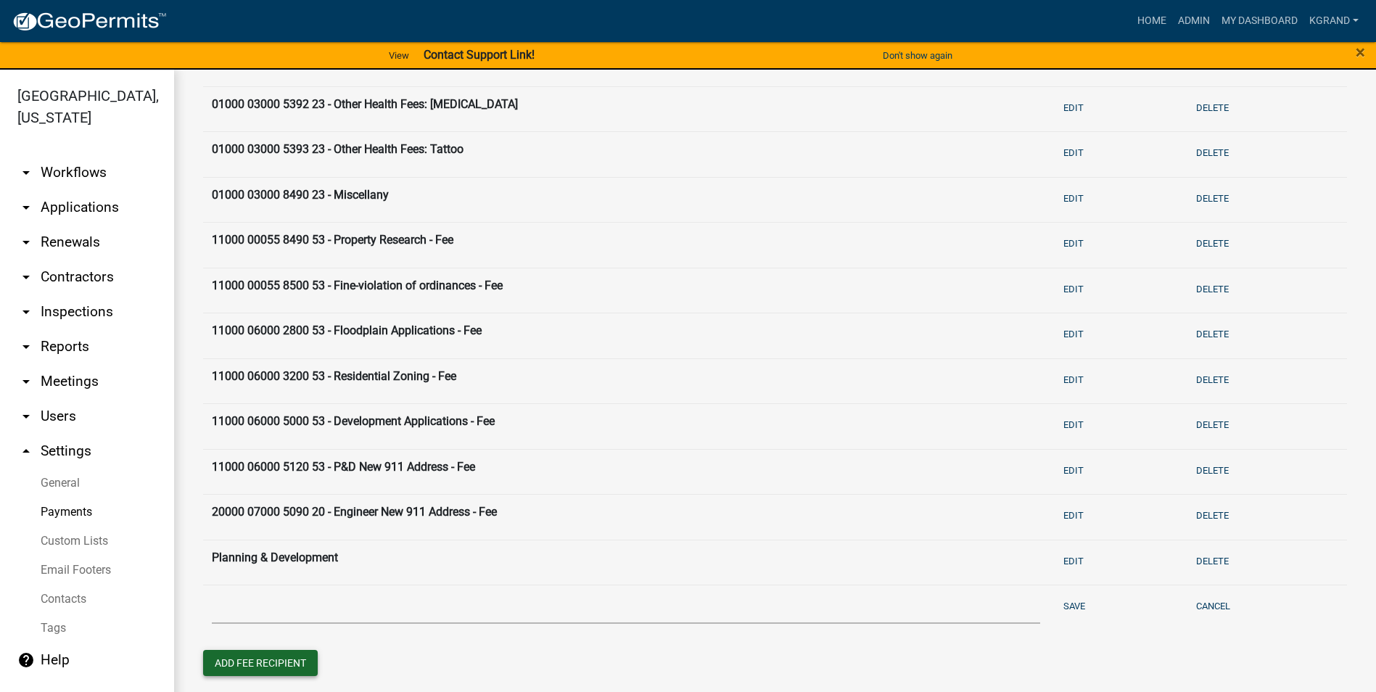
scroll to position [412, 0]
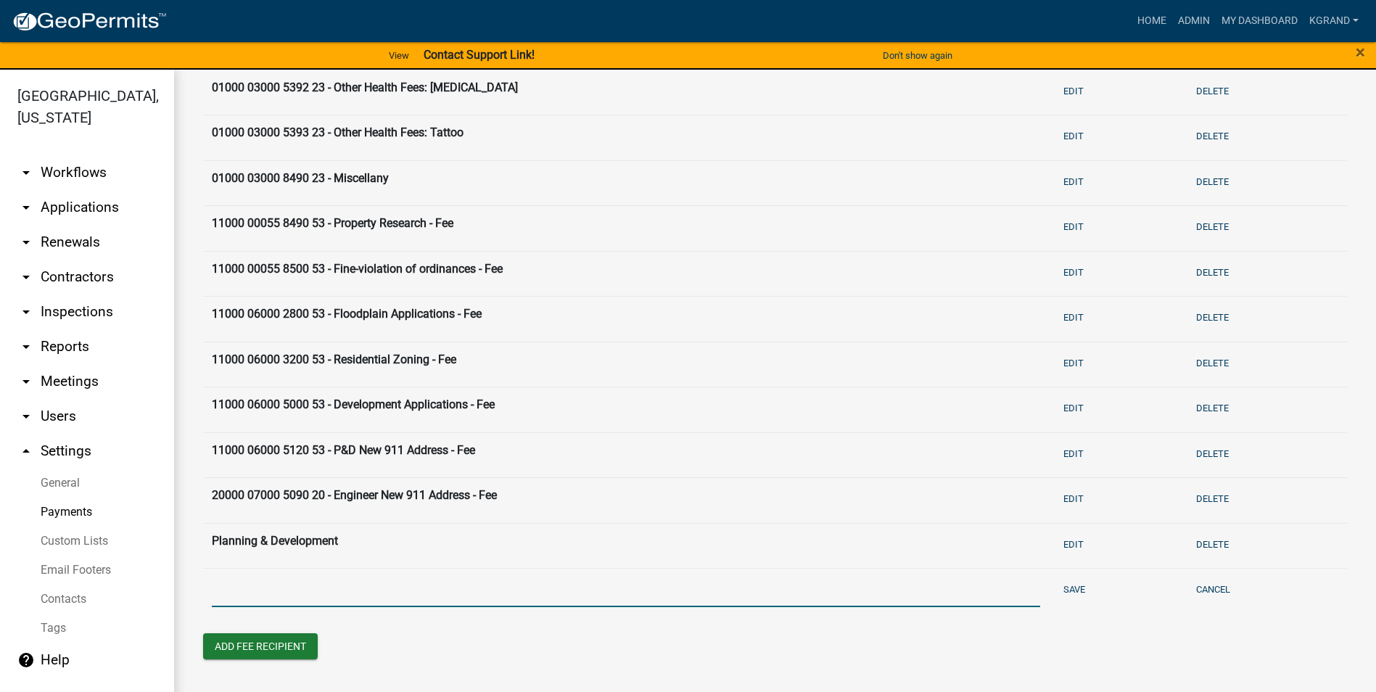
click at [309, 590] on input "text" at bounding box center [626, 592] width 828 height 30
type input "01000 03000 8190 23 35 - Donation / Other"
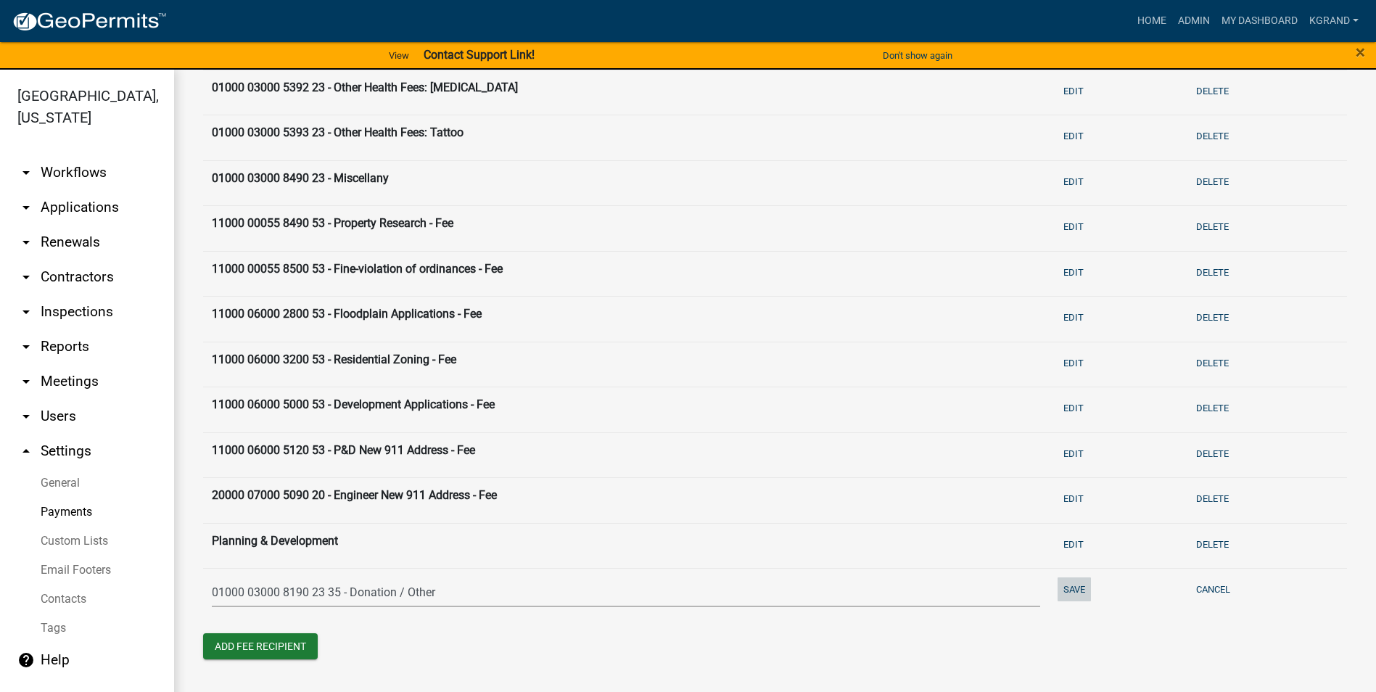
click at [1057, 588] on button "Save" at bounding box center [1073, 589] width 33 height 24
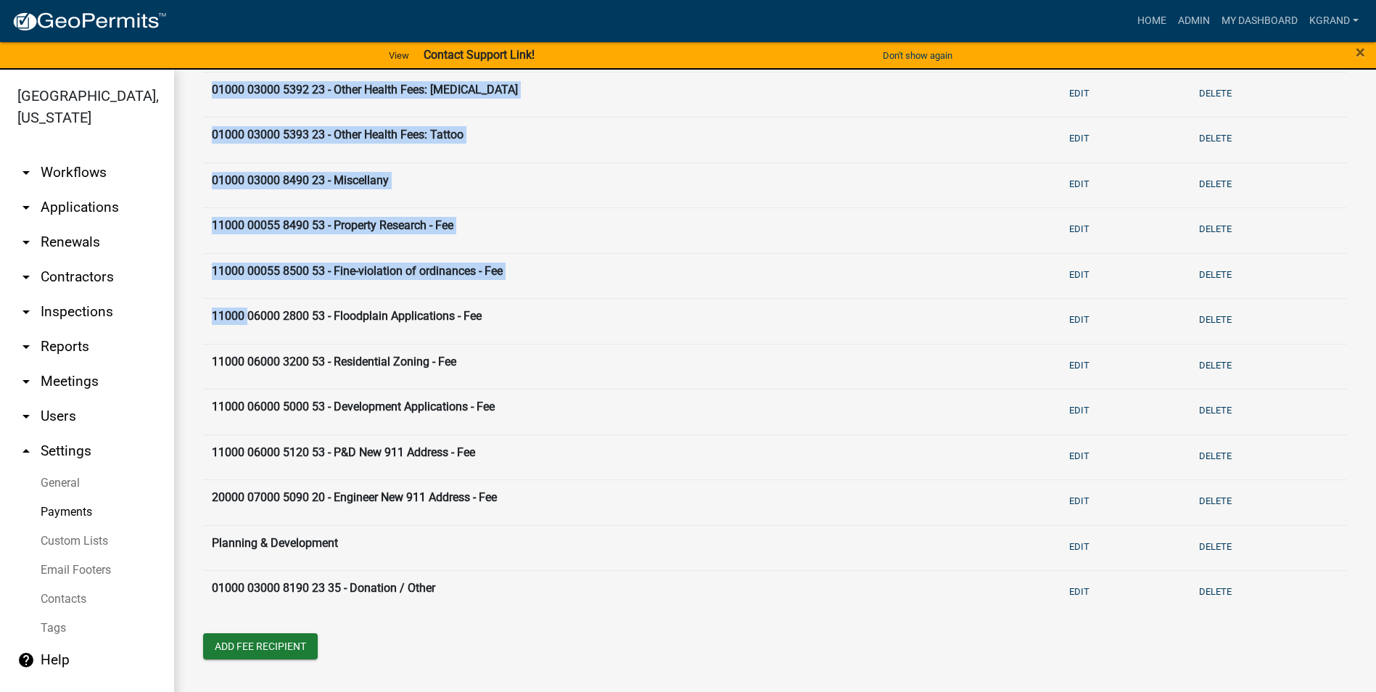
drag, startPoint x: 190, startPoint y: 593, endPoint x: 234, endPoint y: 336, distance: 260.5
click at [234, 336] on div "Payment Settings Payment Accounts Fee Recipients 01000 03000 2624 23 - Well Tes…" at bounding box center [775, 185] width 1202 height 1050
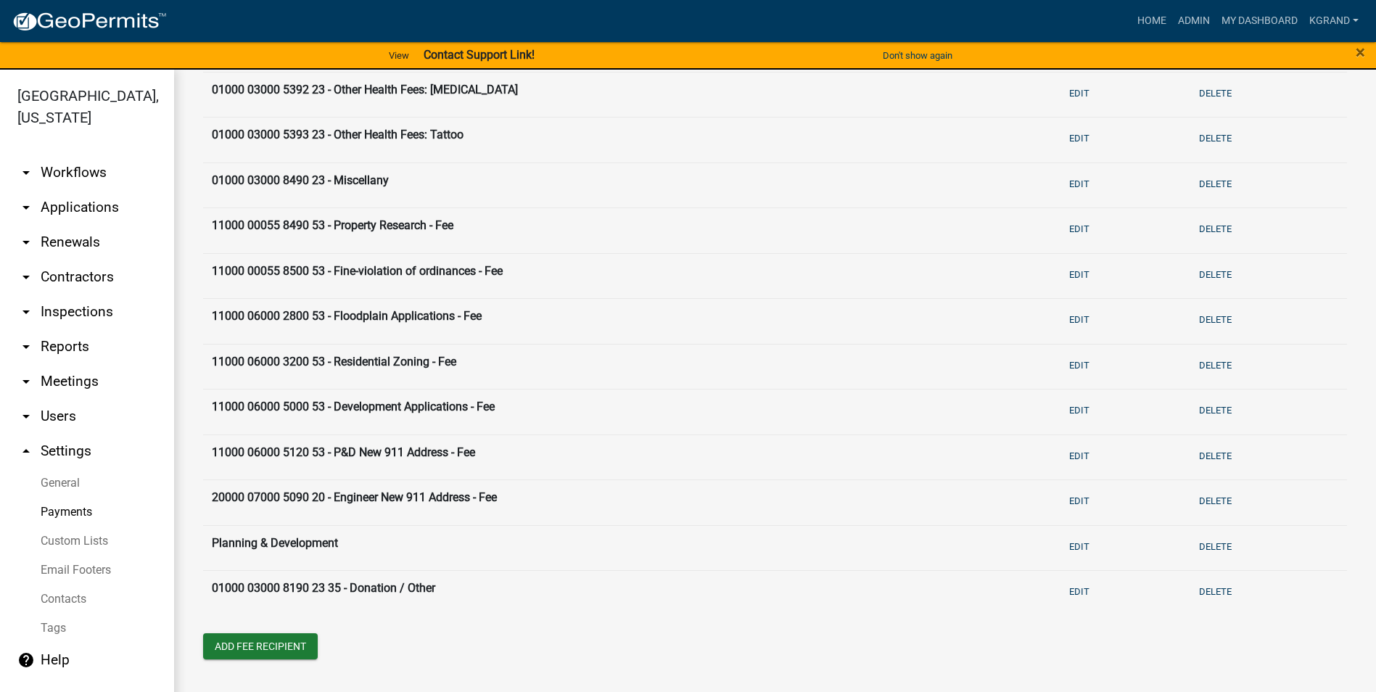
click at [434, 659] on div "Add Fee Recipient" at bounding box center [775, 648] width 1166 height 30
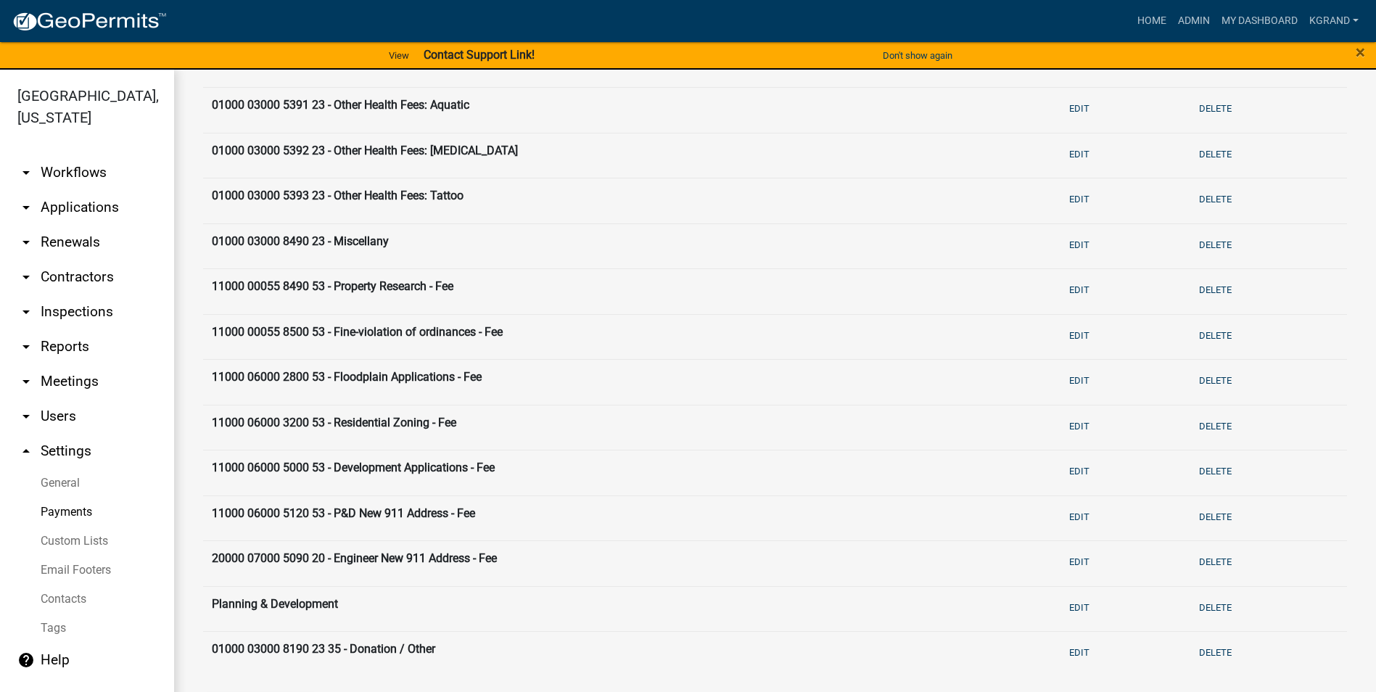
scroll to position [363, 0]
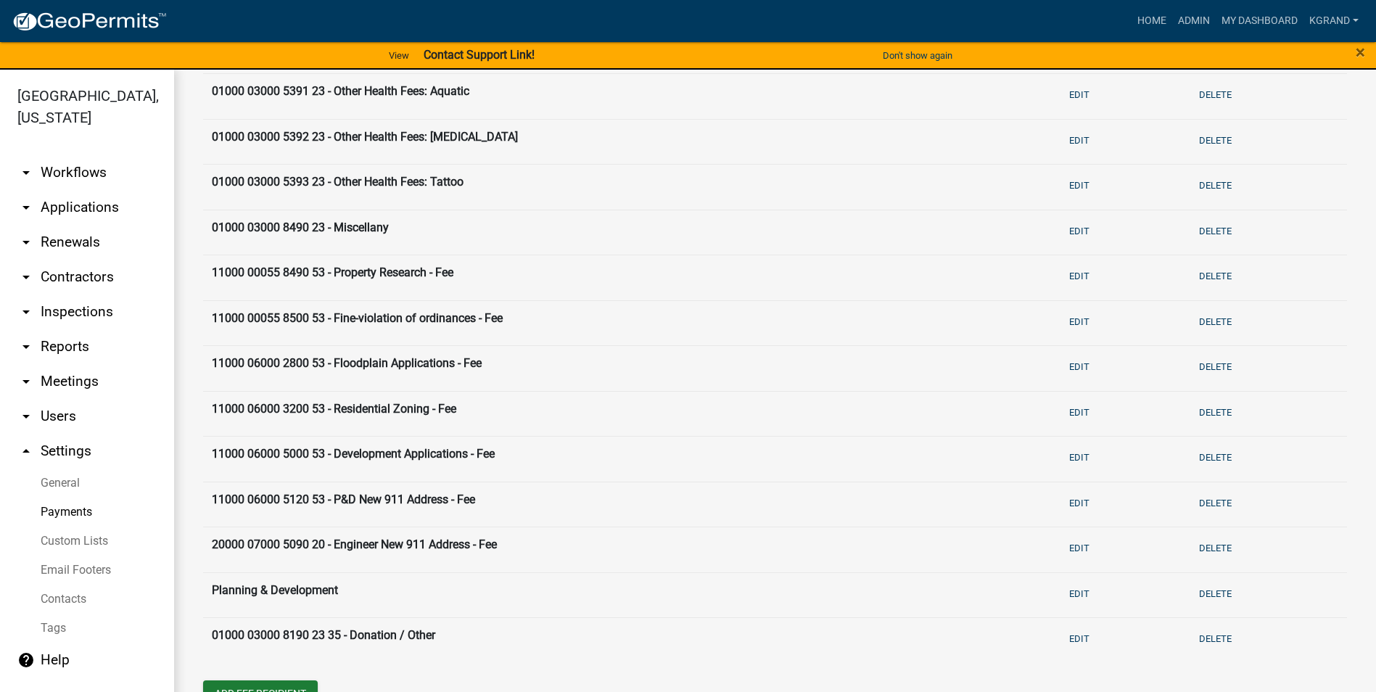
click at [215, 635] on th "01000 03000 8190 23 35 - Donation / Other" at bounding box center [628, 640] width 851 height 45
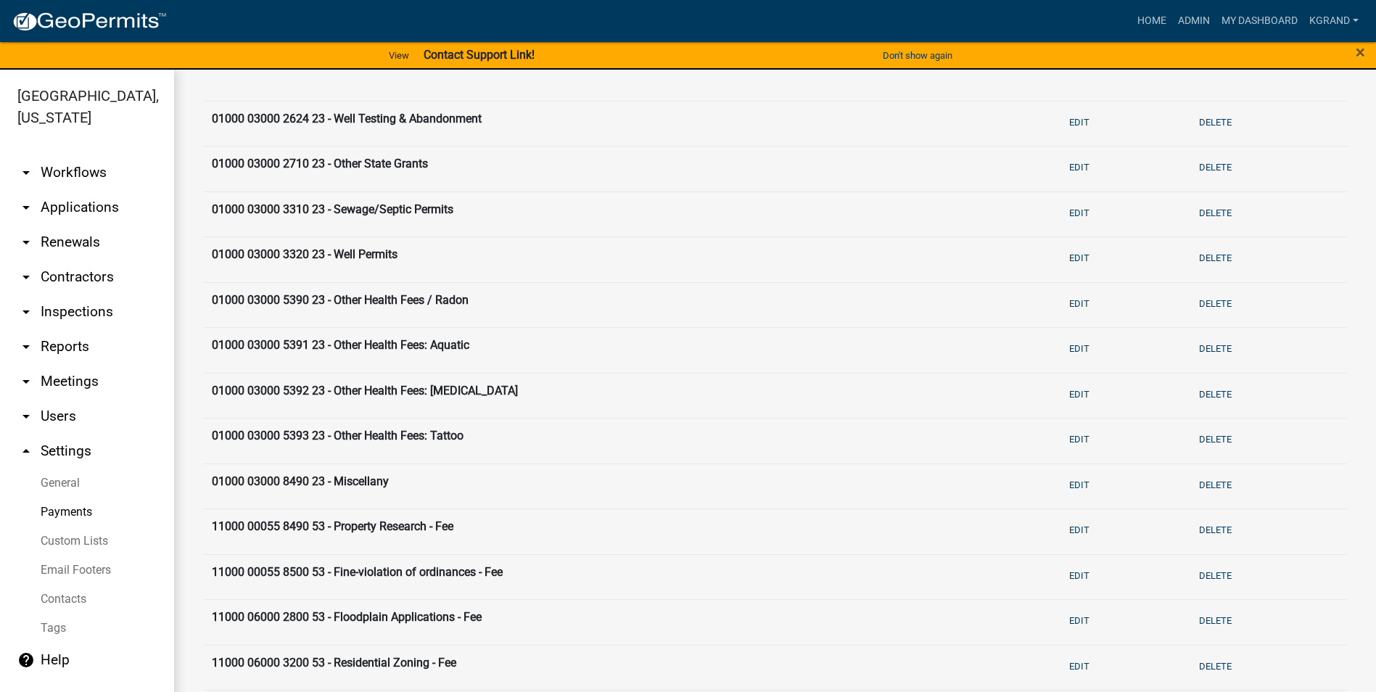
scroll to position [410, 0]
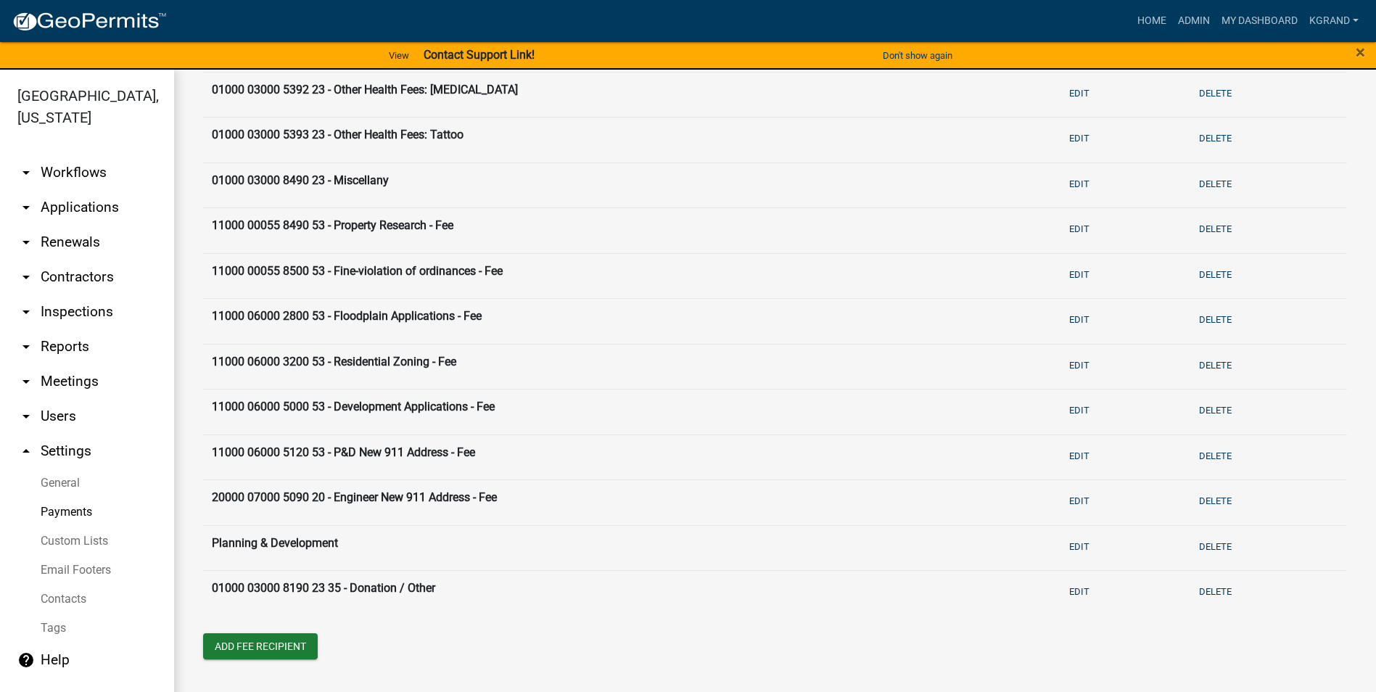
click at [437, 657] on div "Add Fee Recipient" at bounding box center [775, 648] width 1166 height 30
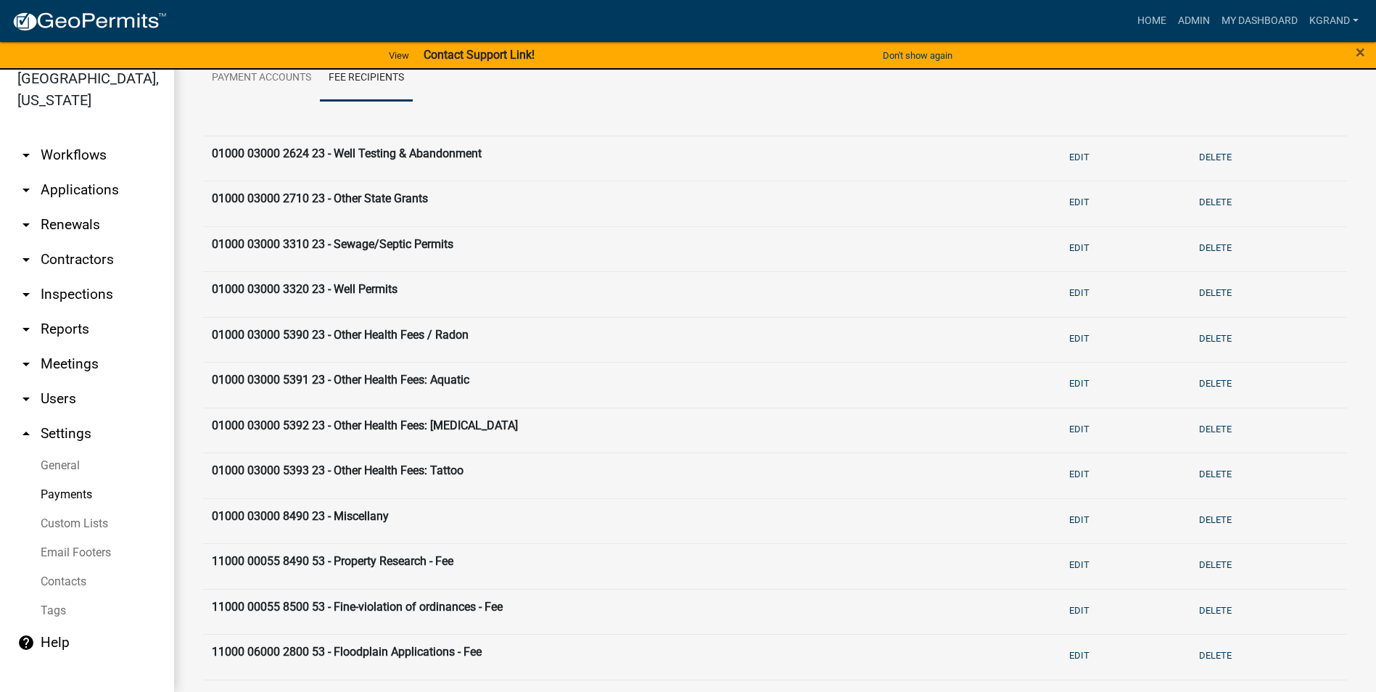
scroll to position [0, 0]
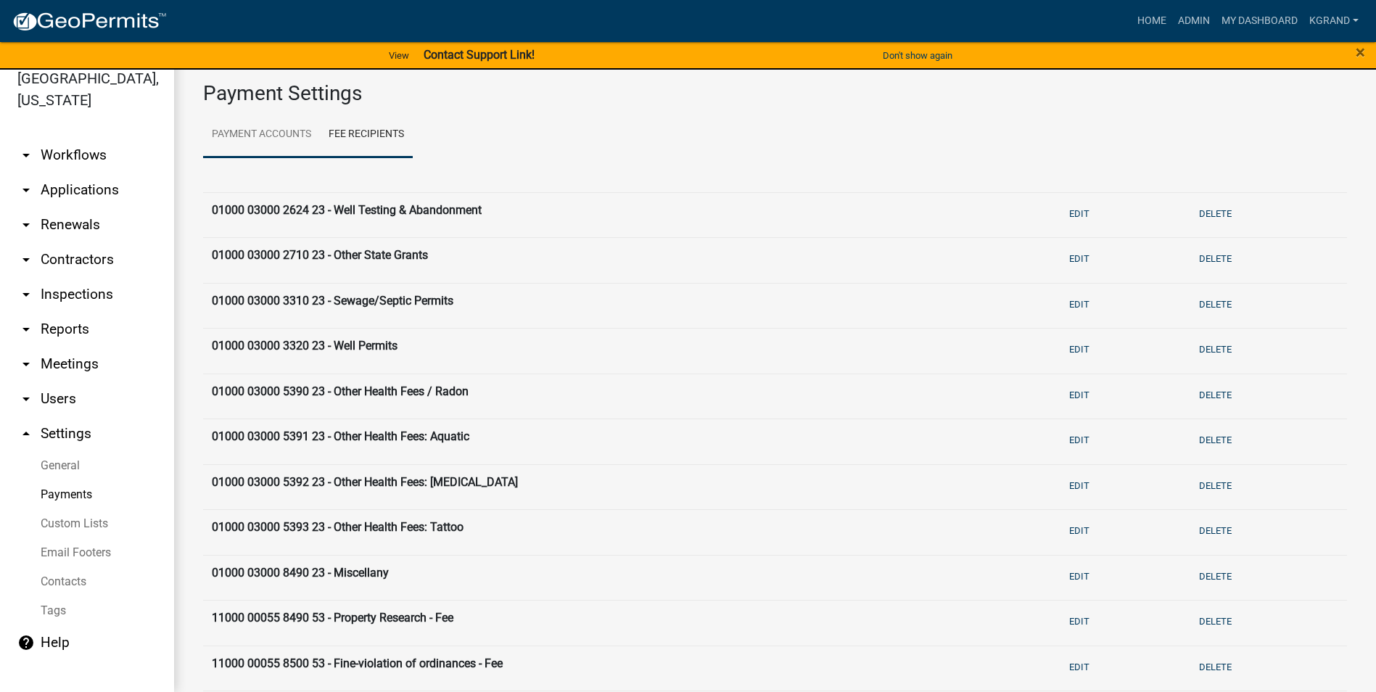
click at [257, 141] on link "Payment Accounts" at bounding box center [261, 135] width 117 height 46
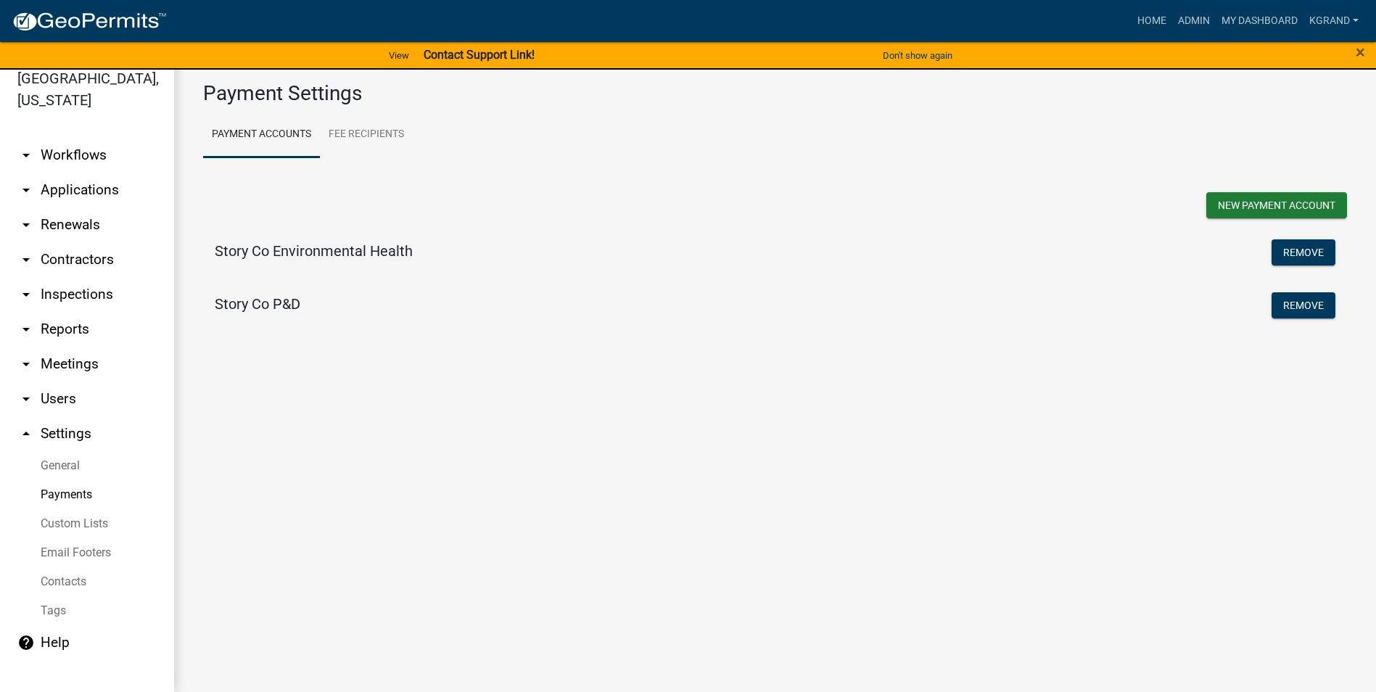
click at [451, 444] on main "Payment Settings Payment Accounts Fee Recipients New Payment Account Story Co E…" at bounding box center [775, 372] width 1202 height 640
click at [342, 438] on main "Payment Settings Payment Accounts Fee Recipients New Payment Account Story Co E…" at bounding box center [775, 372] width 1202 height 640
click at [57, 509] on link "Custom Lists" at bounding box center [87, 523] width 174 height 29
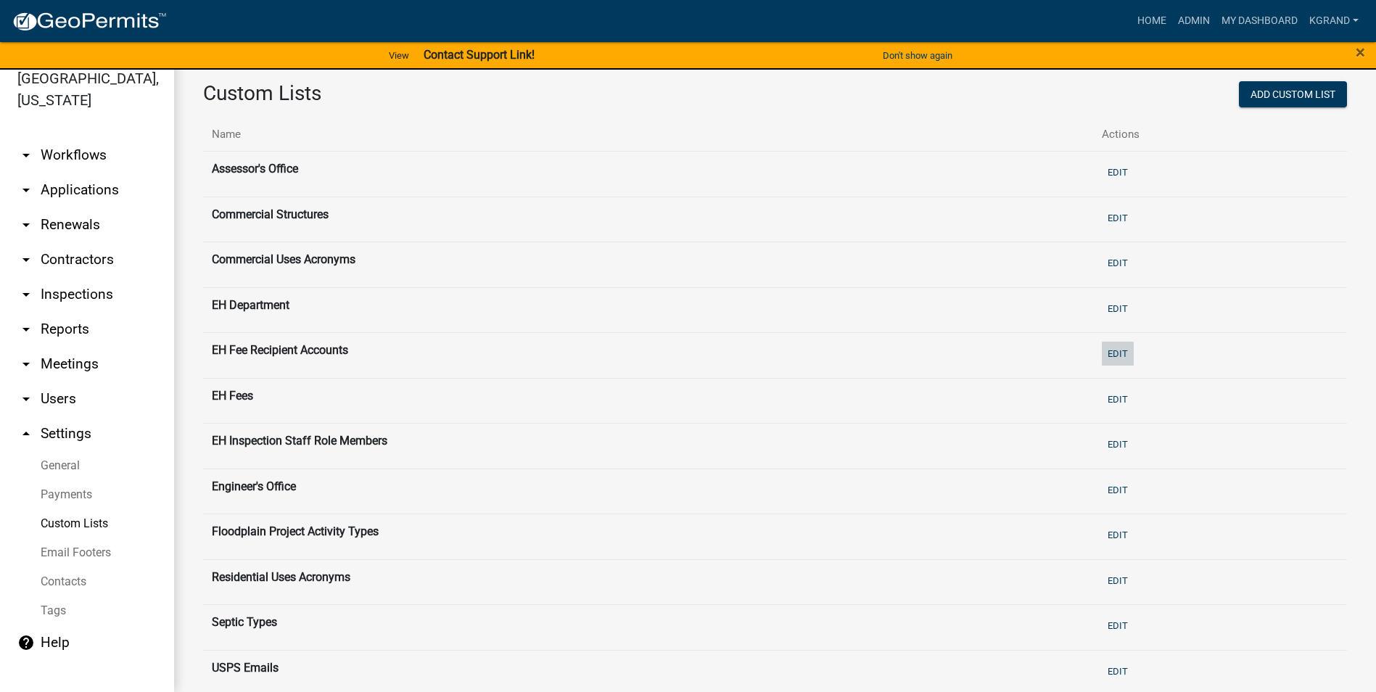
click at [1104, 353] on button "Edit" at bounding box center [1118, 354] width 32 height 24
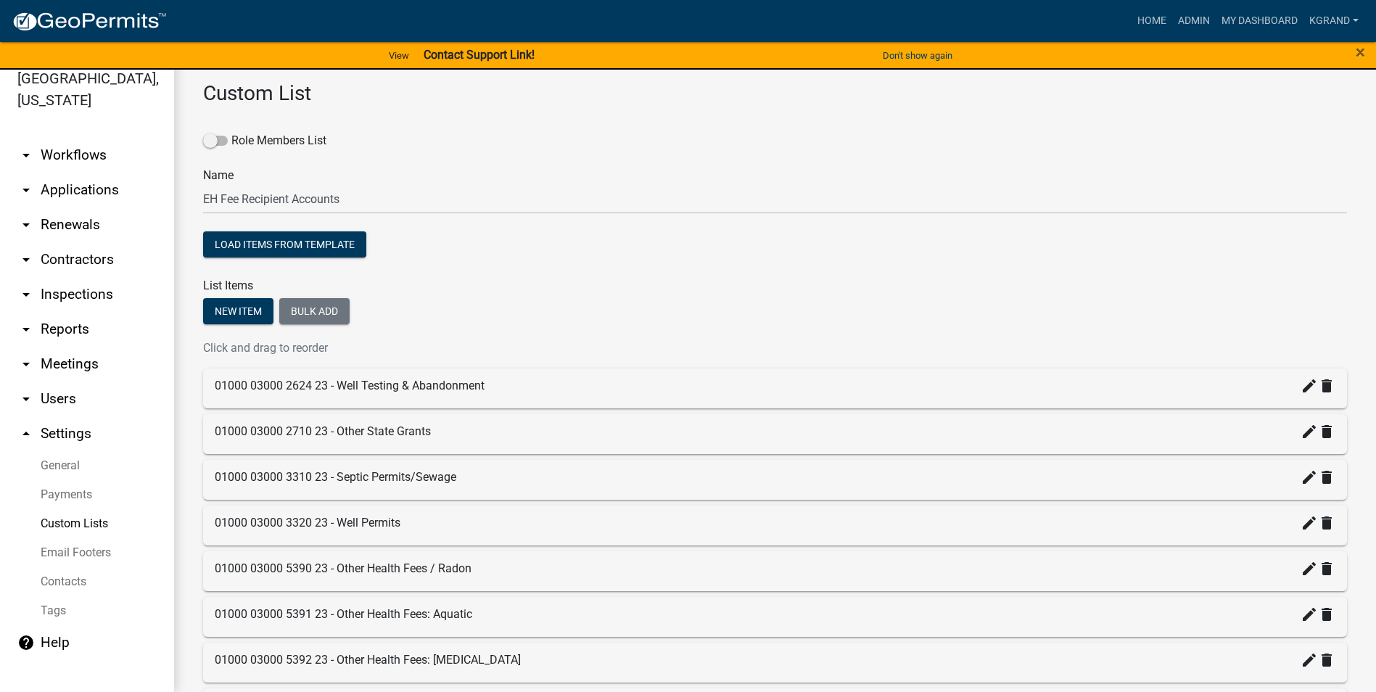
click at [490, 296] on div "Role Members List Name EH Fee Recipient Accounts Load items from template List …" at bounding box center [775, 466] width 1144 height 708
click at [561, 146] on div "Role Members List" at bounding box center [775, 143] width 1144 height 23
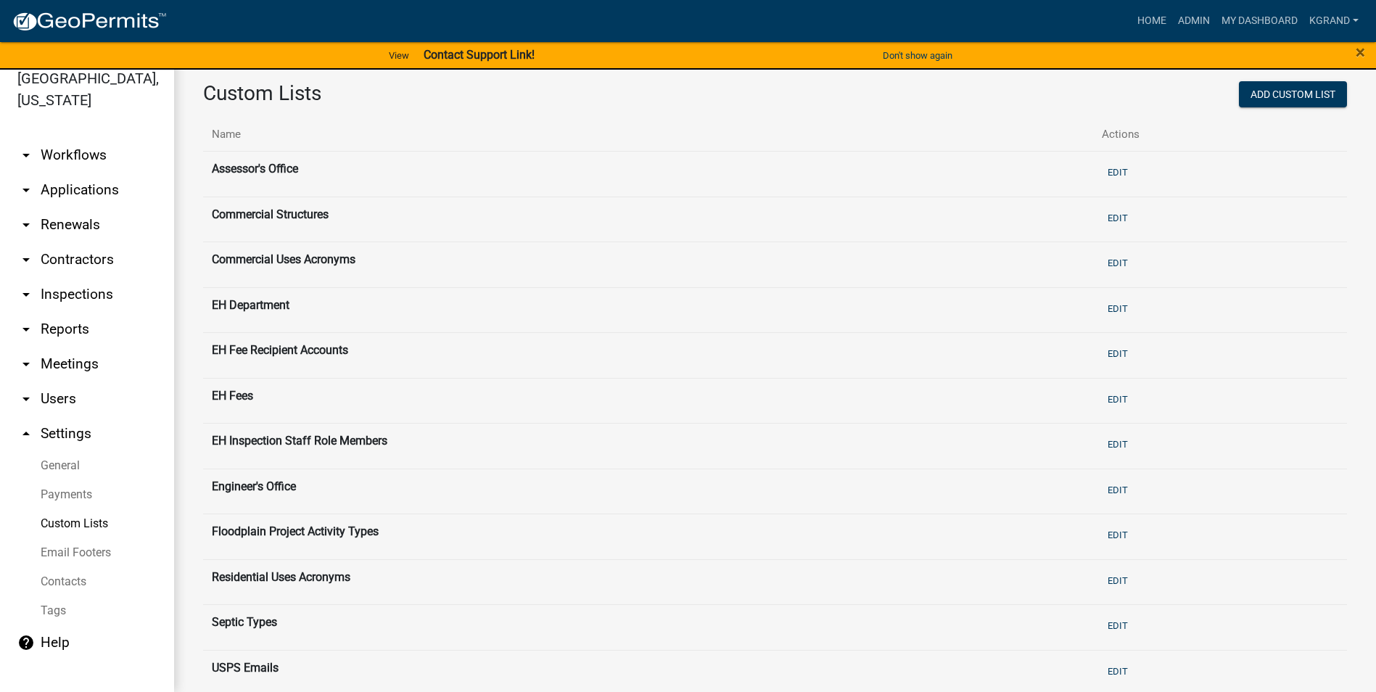
click at [361, 395] on th "EH Fees" at bounding box center [648, 401] width 890 height 46
click at [240, 302] on th "EH Department" at bounding box center [648, 310] width 890 height 46
click at [1107, 313] on button "Edit" at bounding box center [1118, 309] width 32 height 24
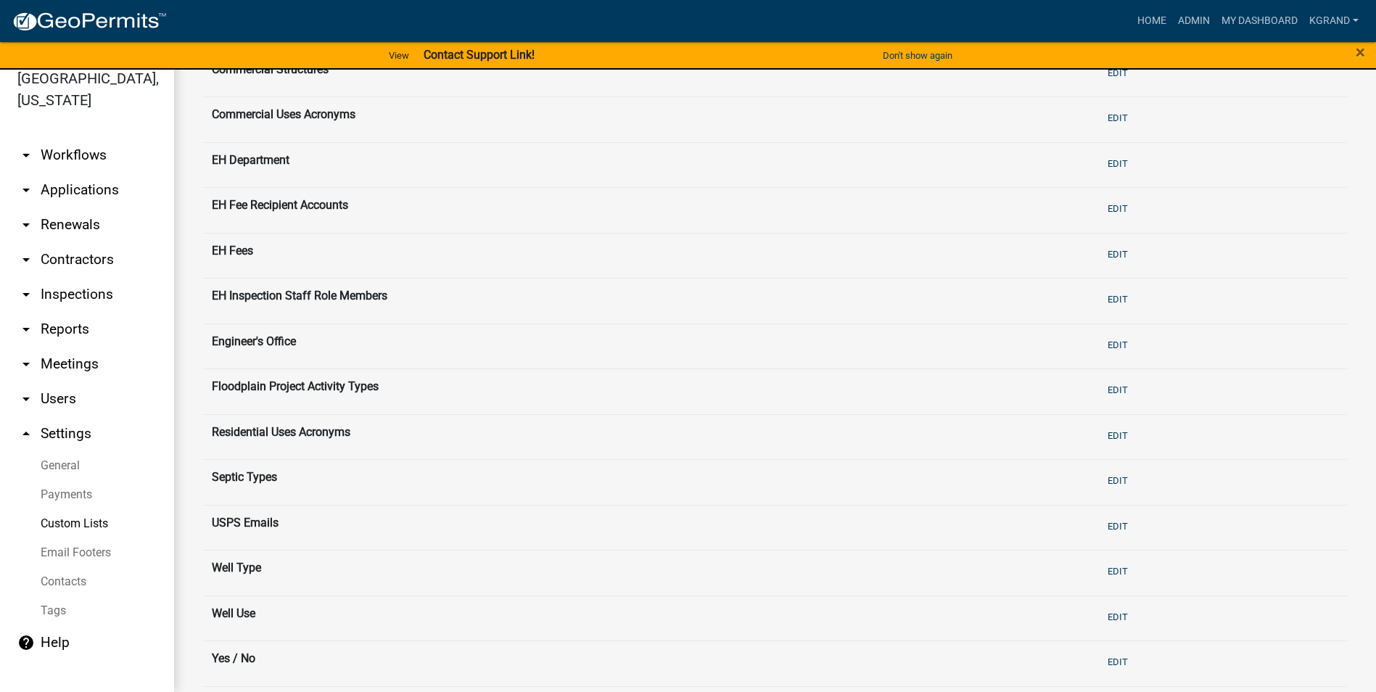
scroll to position [73, 0]
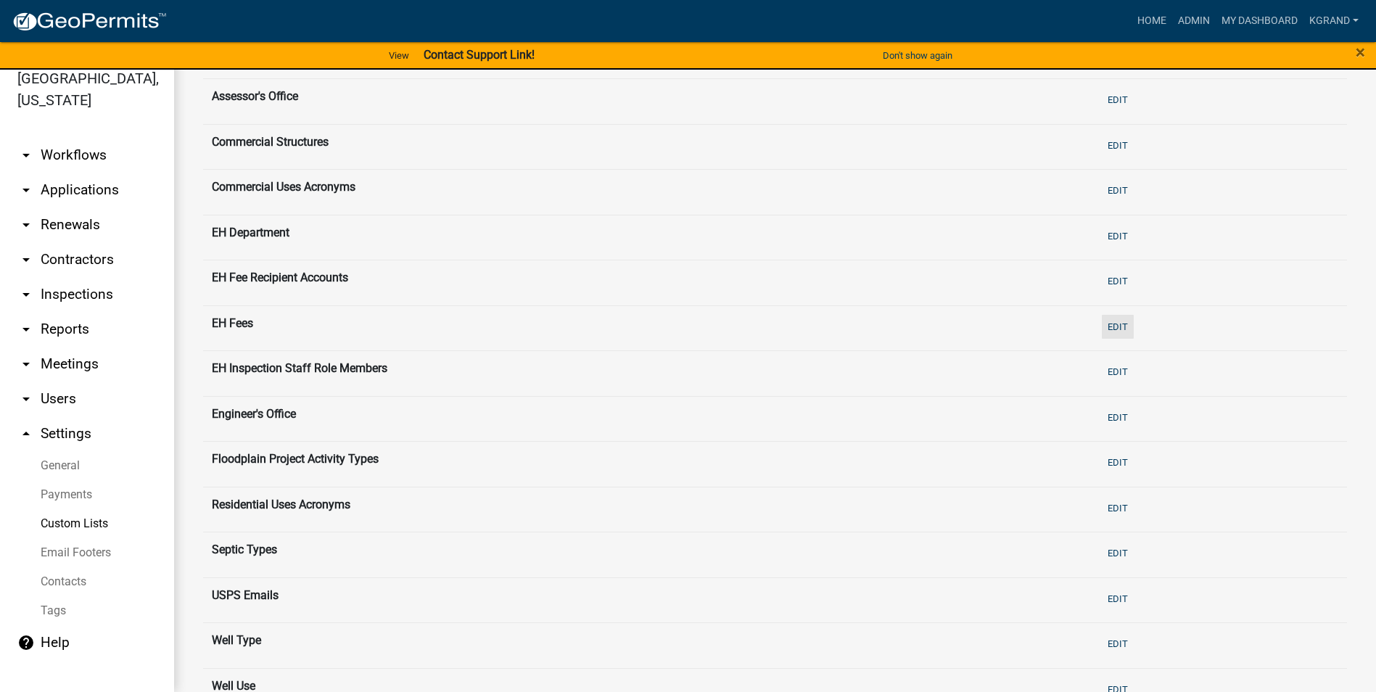
click at [1116, 326] on button "Edit" at bounding box center [1118, 327] width 32 height 24
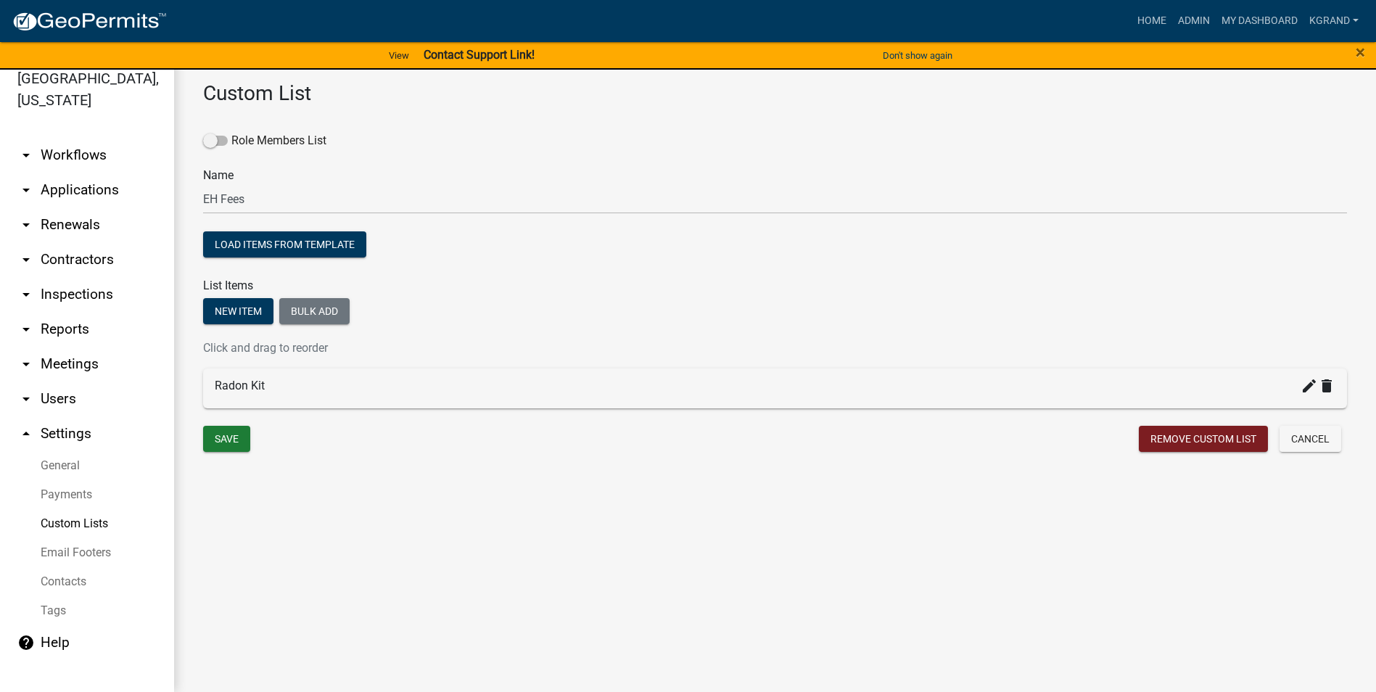
click at [716, 466] on div "Custom List Role Members List Name EH Fees Load items from template List Items …" at bounding box center [775, 283] width 1202 height 463
click at [521, 519] on main "Custom List Role Members List Name EH Fees Load items from template List Items …" at bounding box center [775, 372] width 1202 height 640
